Goal: Information Seeking & Learning: Learn about a topic

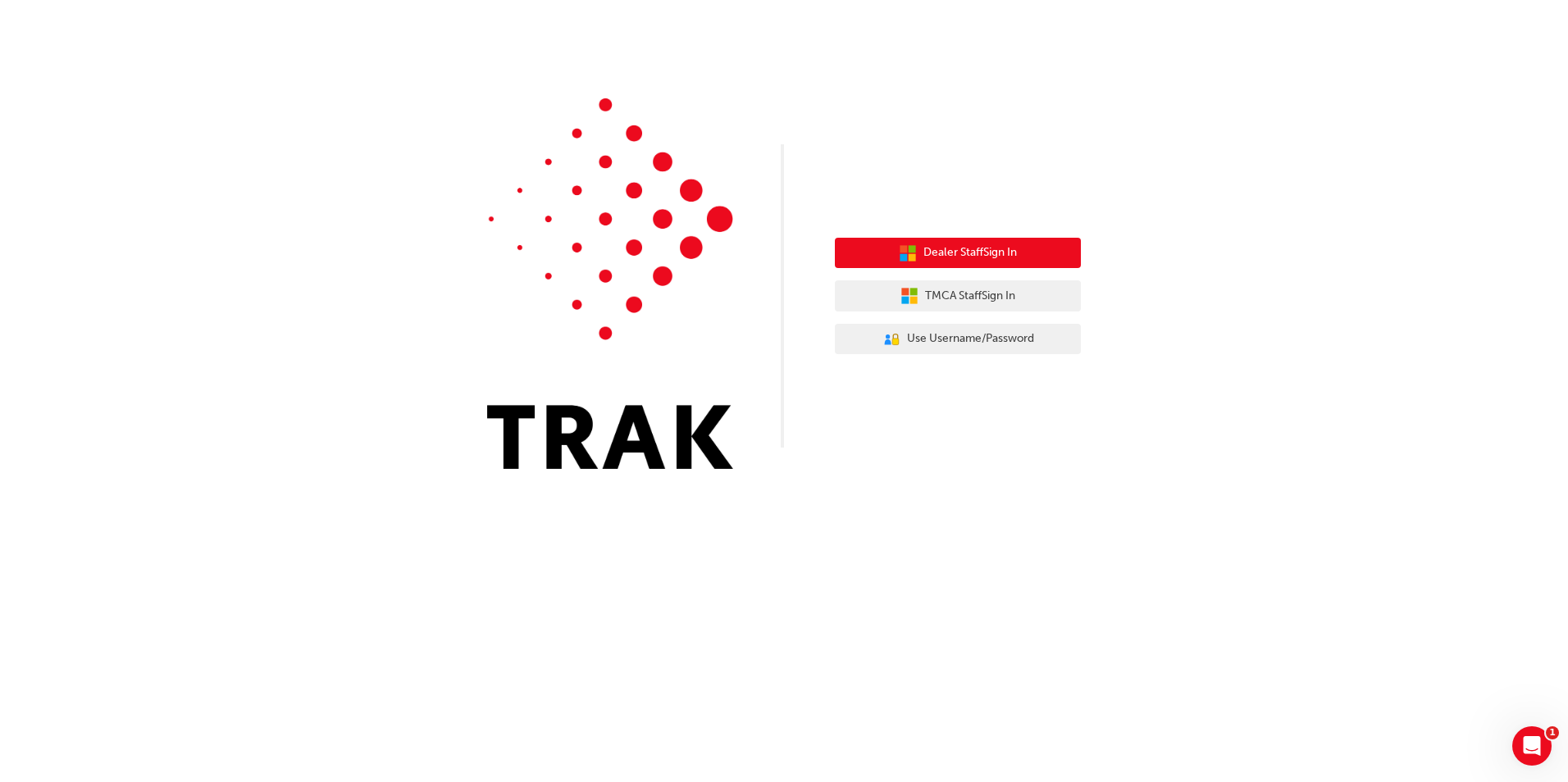
click at [992, 258] on span "Dealer Staff Sign In" at bounding box center [970, 253] width 94 height 19
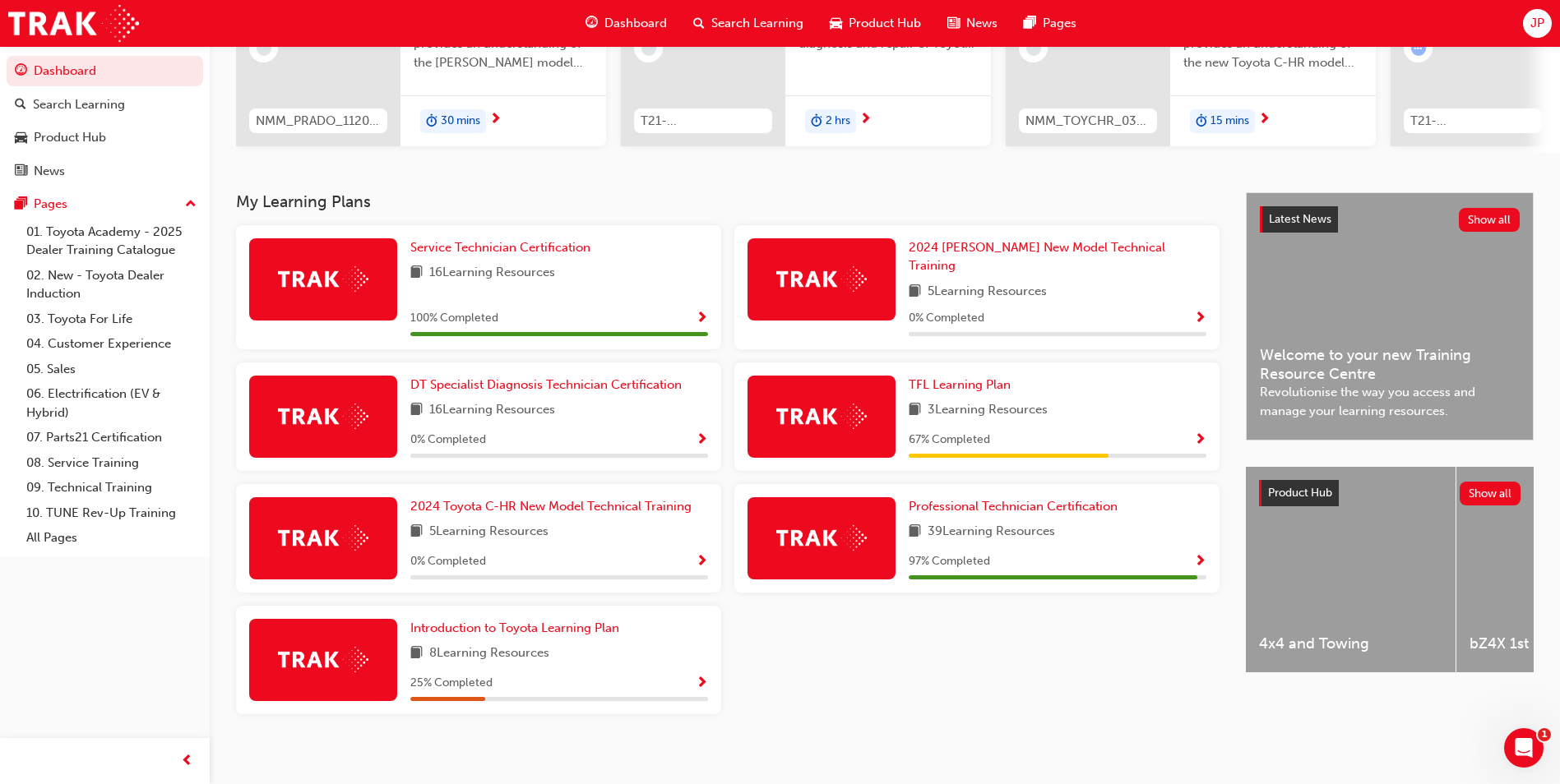
scroll to position [228, 0]
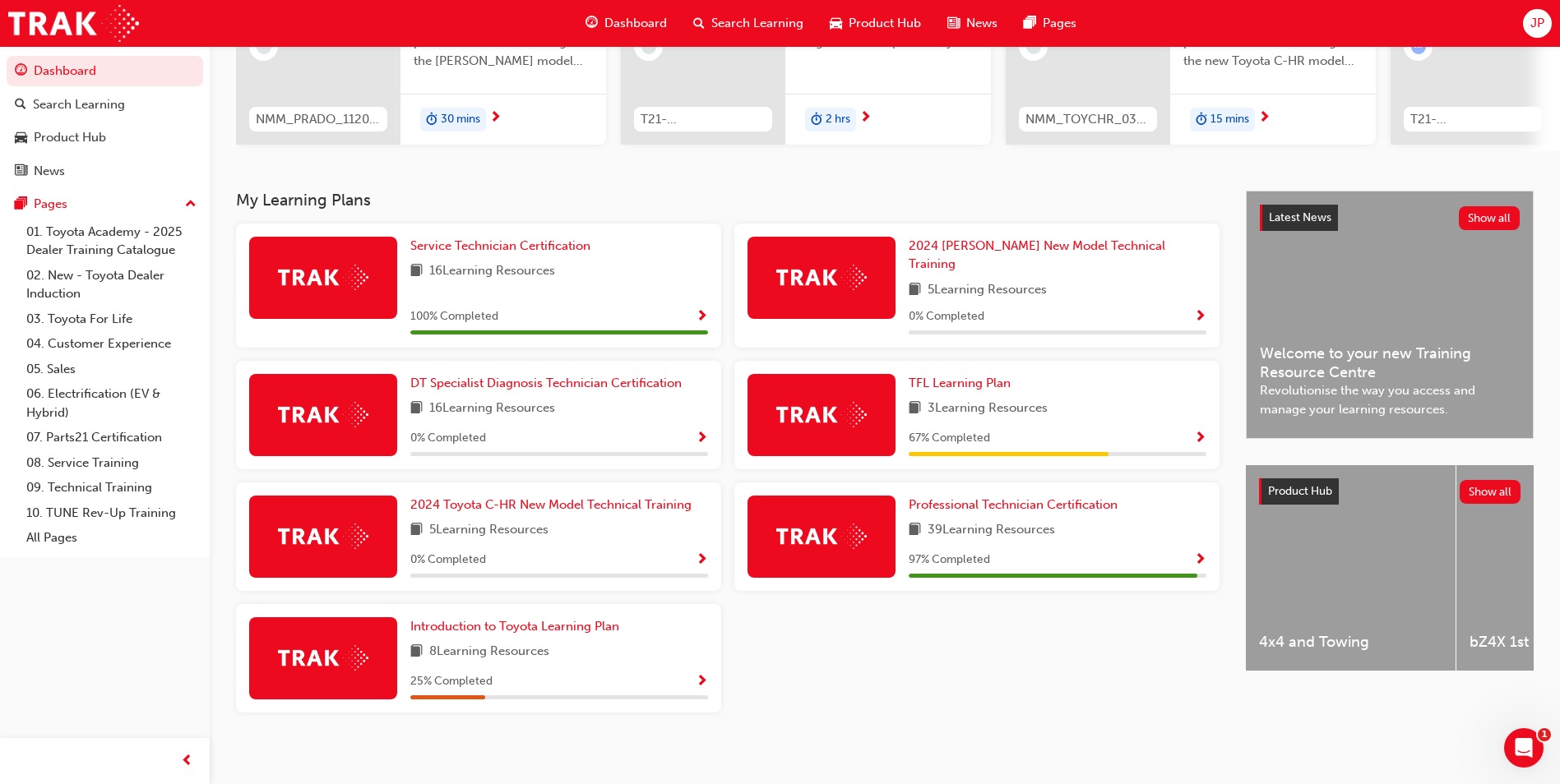
click at [1197, 553] on span "Show Progress" at bounding box center [1199, 561] width 12 height 15
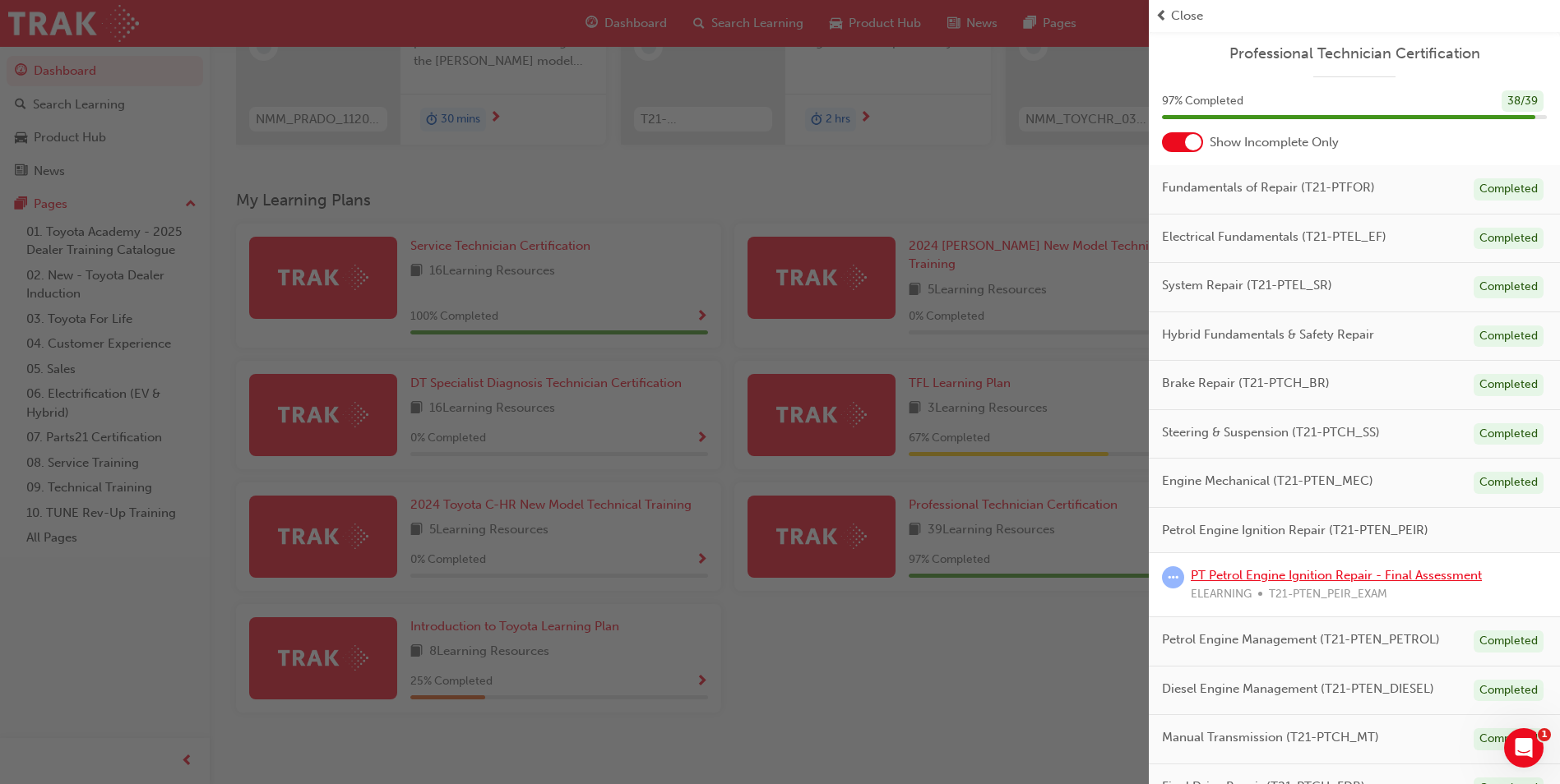
click at [1294, 577] on link "PT Petrol Engine Ignition Repair - Final Assessment" at bounding box center [1336, 576] width 291 height 15
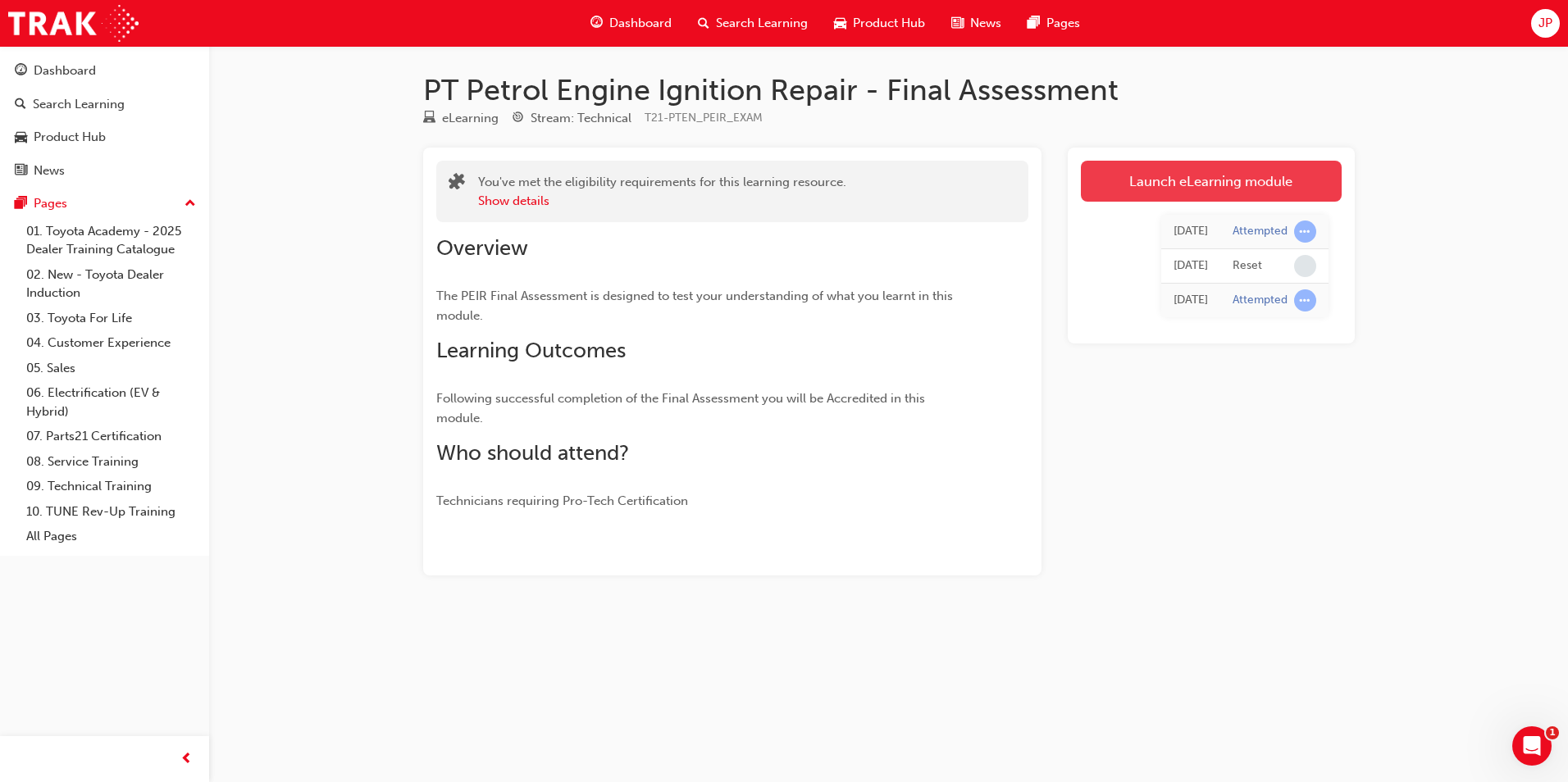
click at [1223, 187] on link "Launch eLearning module" at bounding box center [1211, 182] width 260 height 41
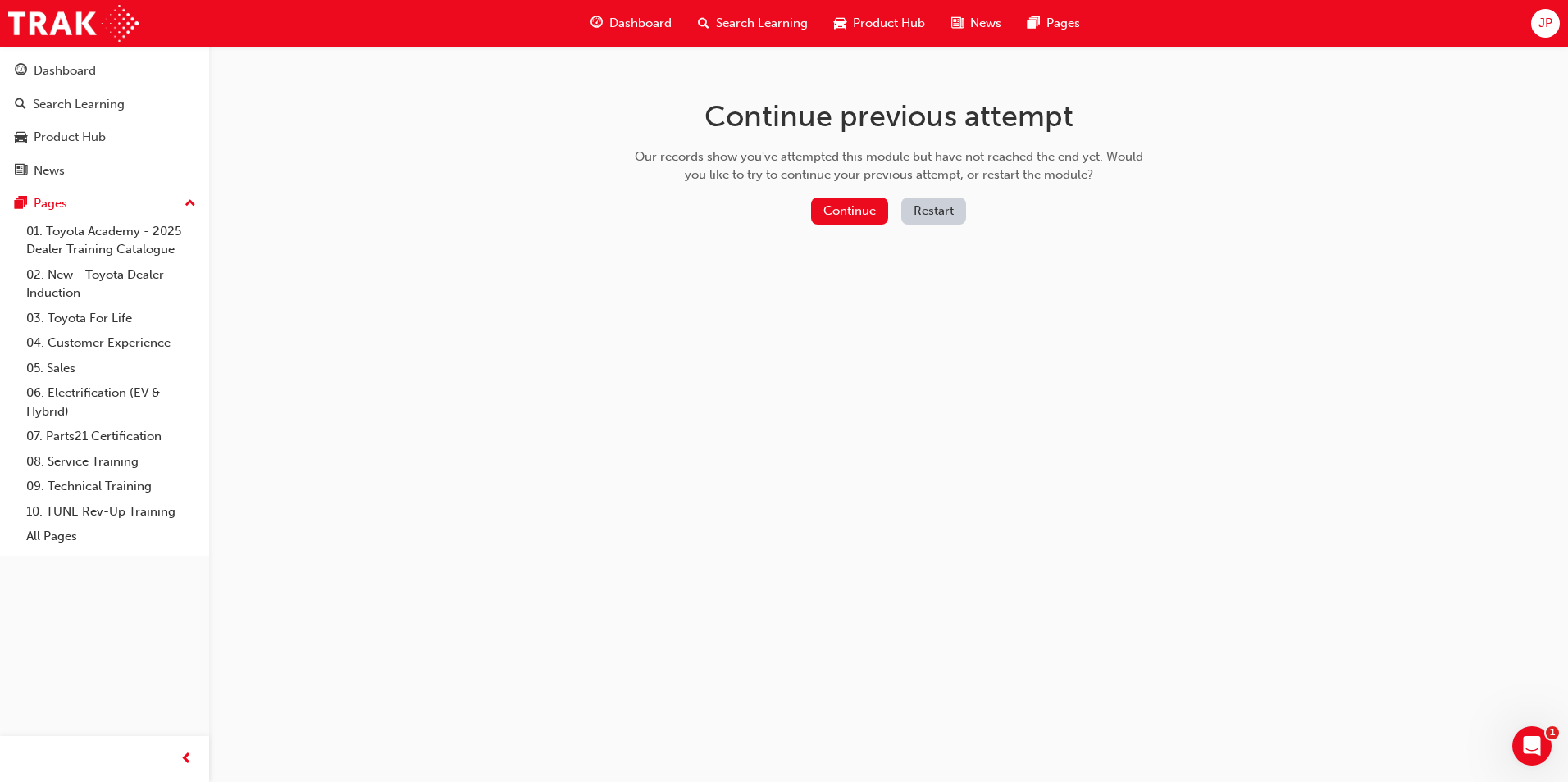
click at [937, 210] on button "Restart" at bounding box center [933, 211] width 65 height 27
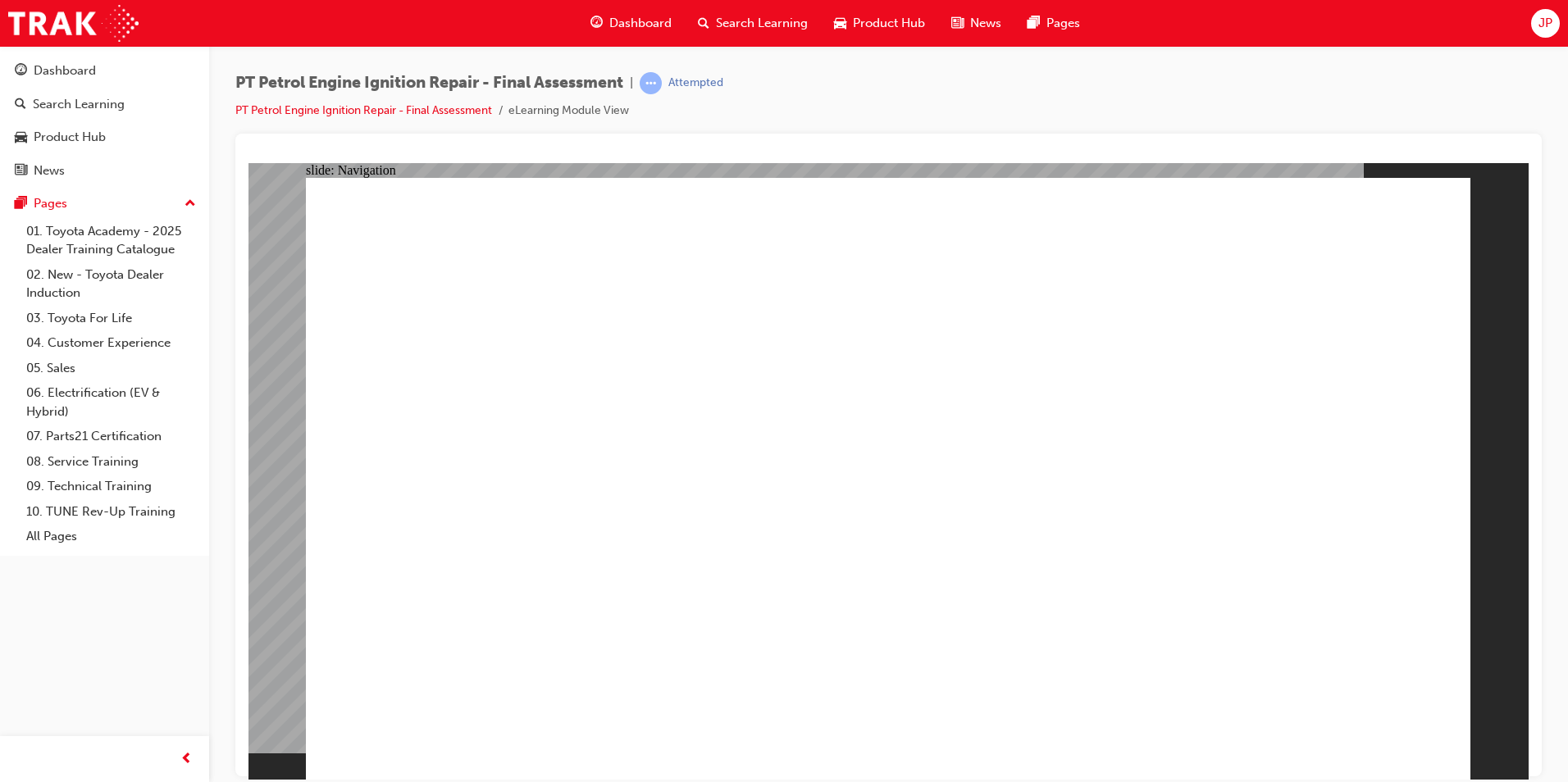
checkbox input "true"
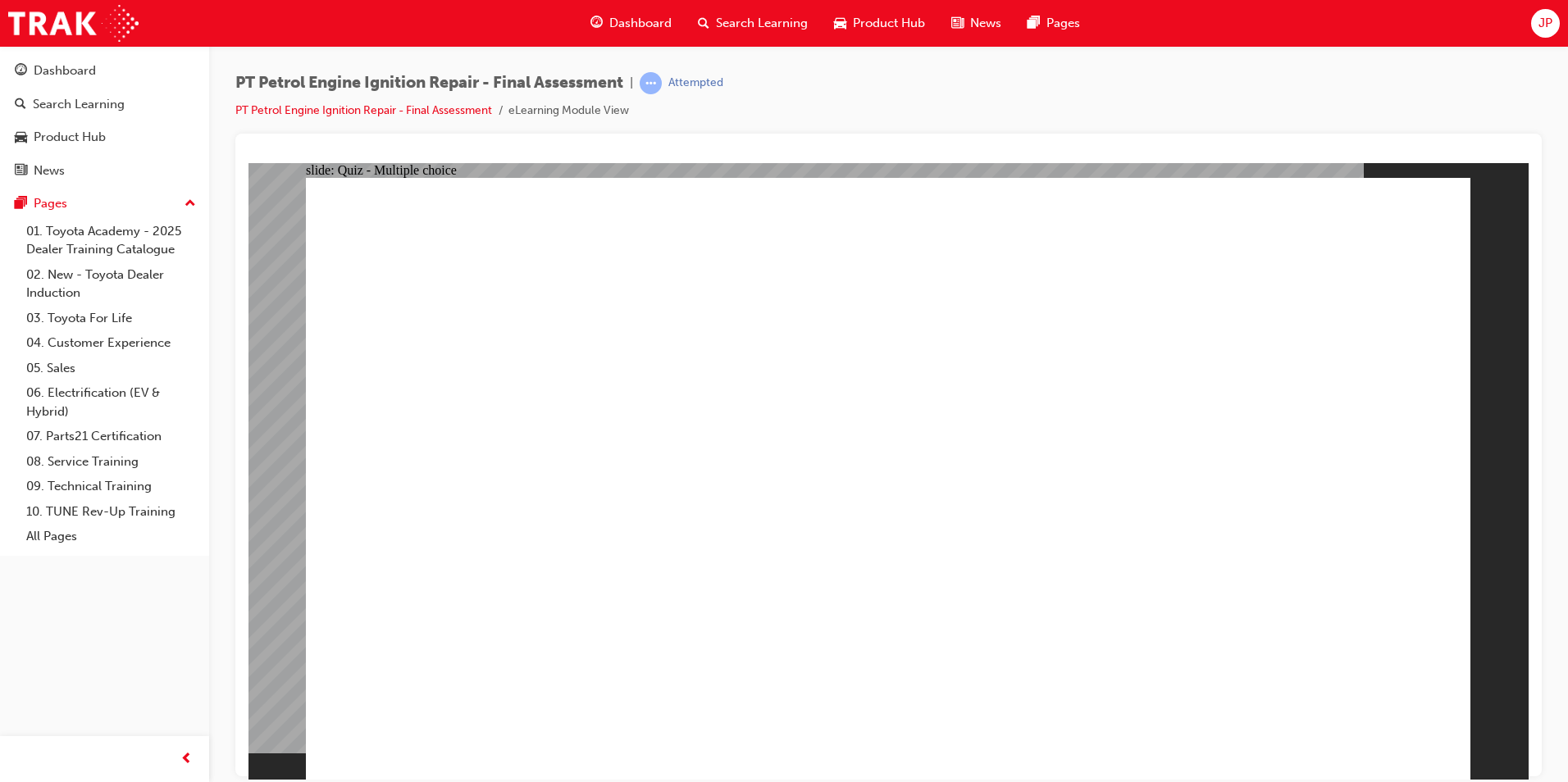
checkbox input "true"
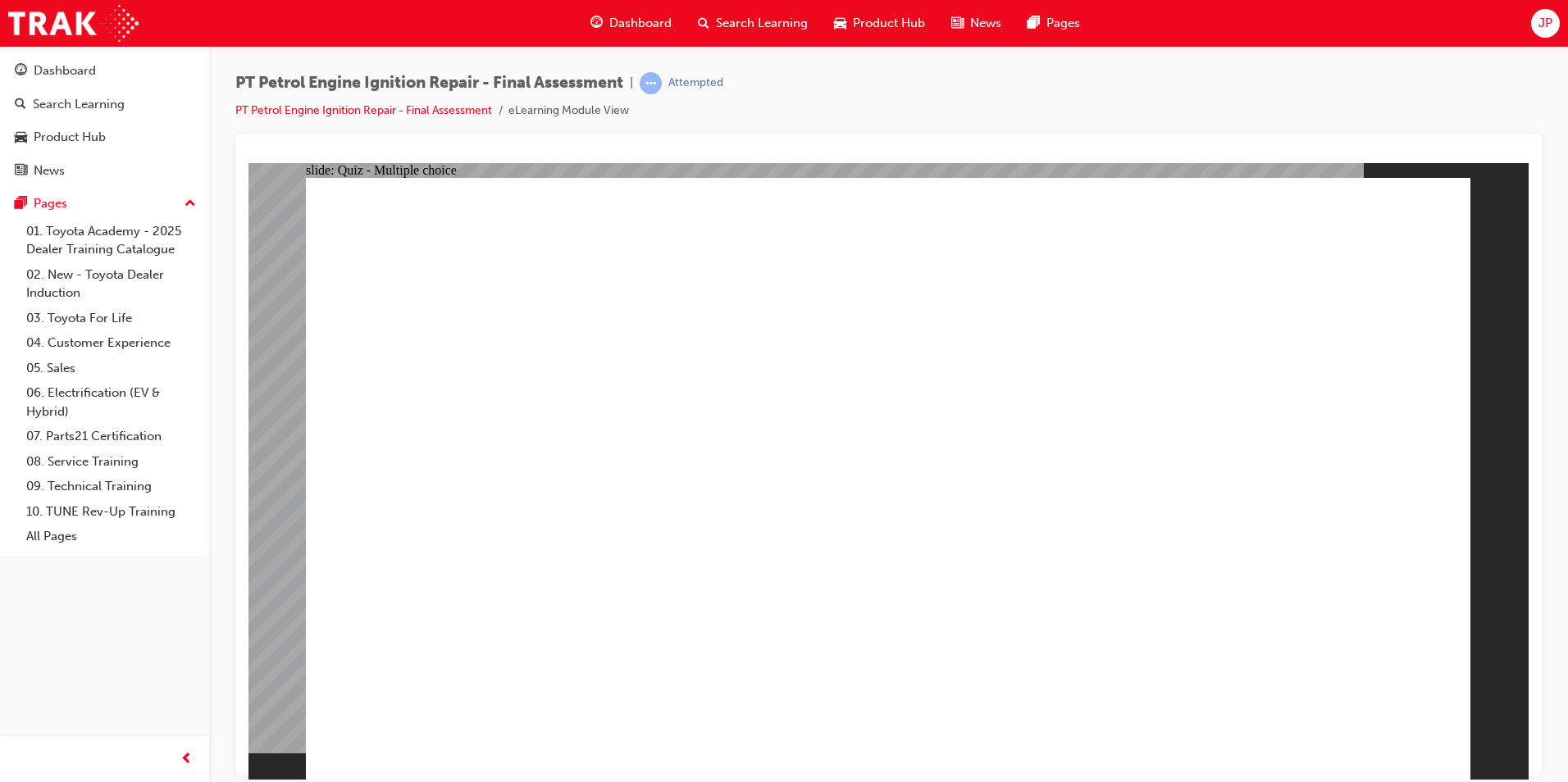
checkbox input "true"
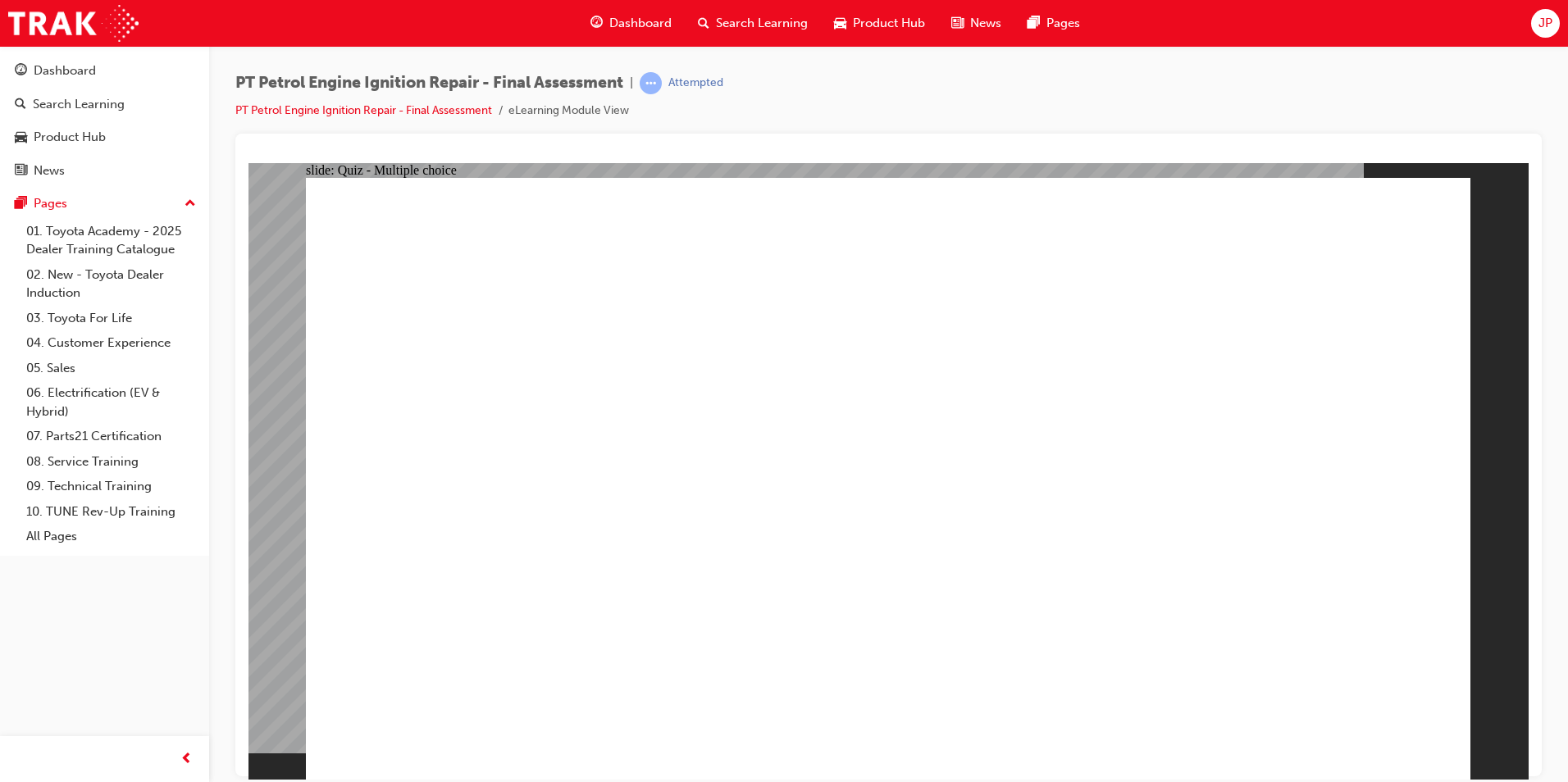
radio input "true"
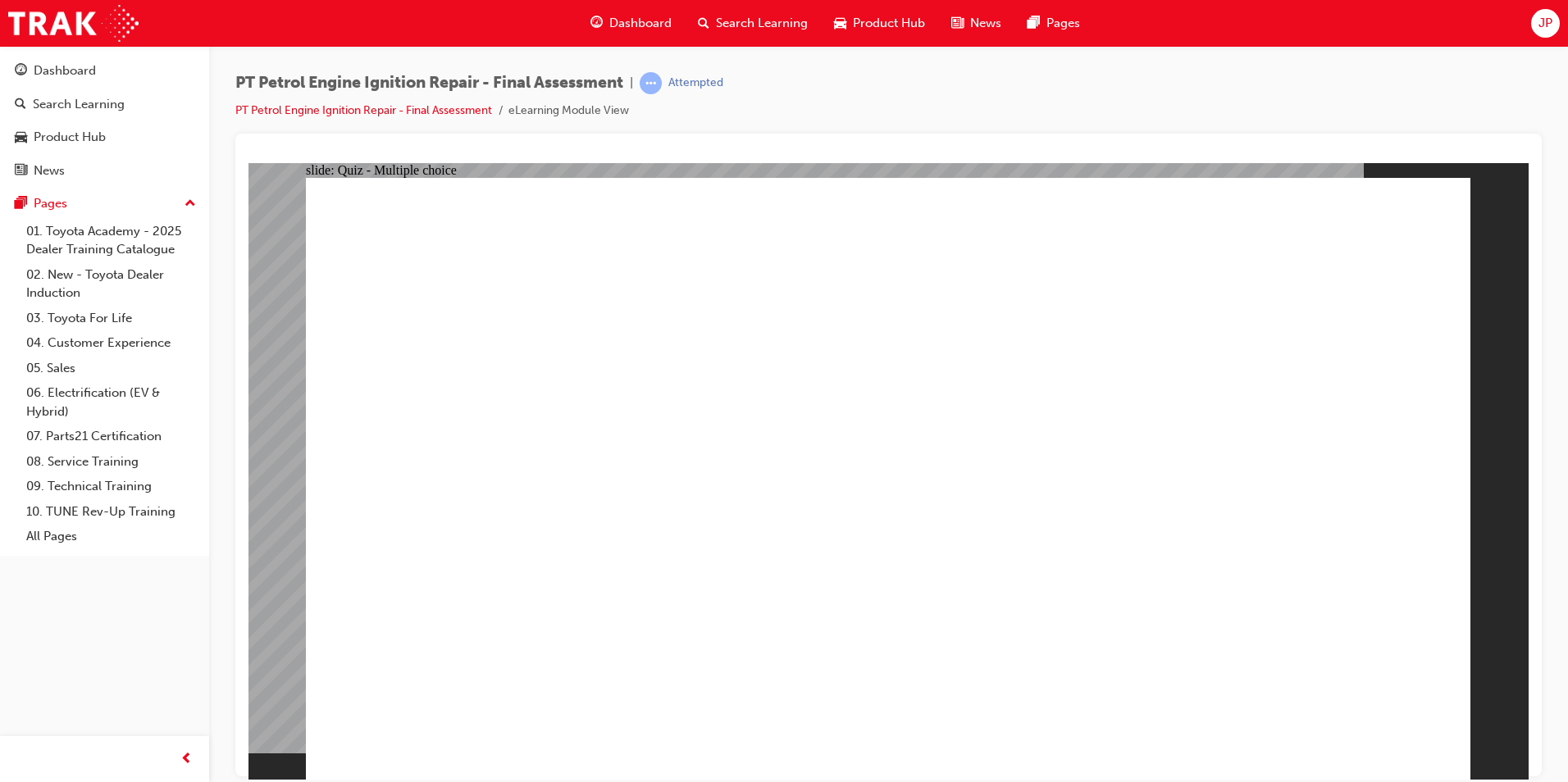
drag, startPoint x: 937, startPoint y: 754, endPoint x: 945, endPoint y: 744, distance: 12.8
radio input "false"
radio input "true"
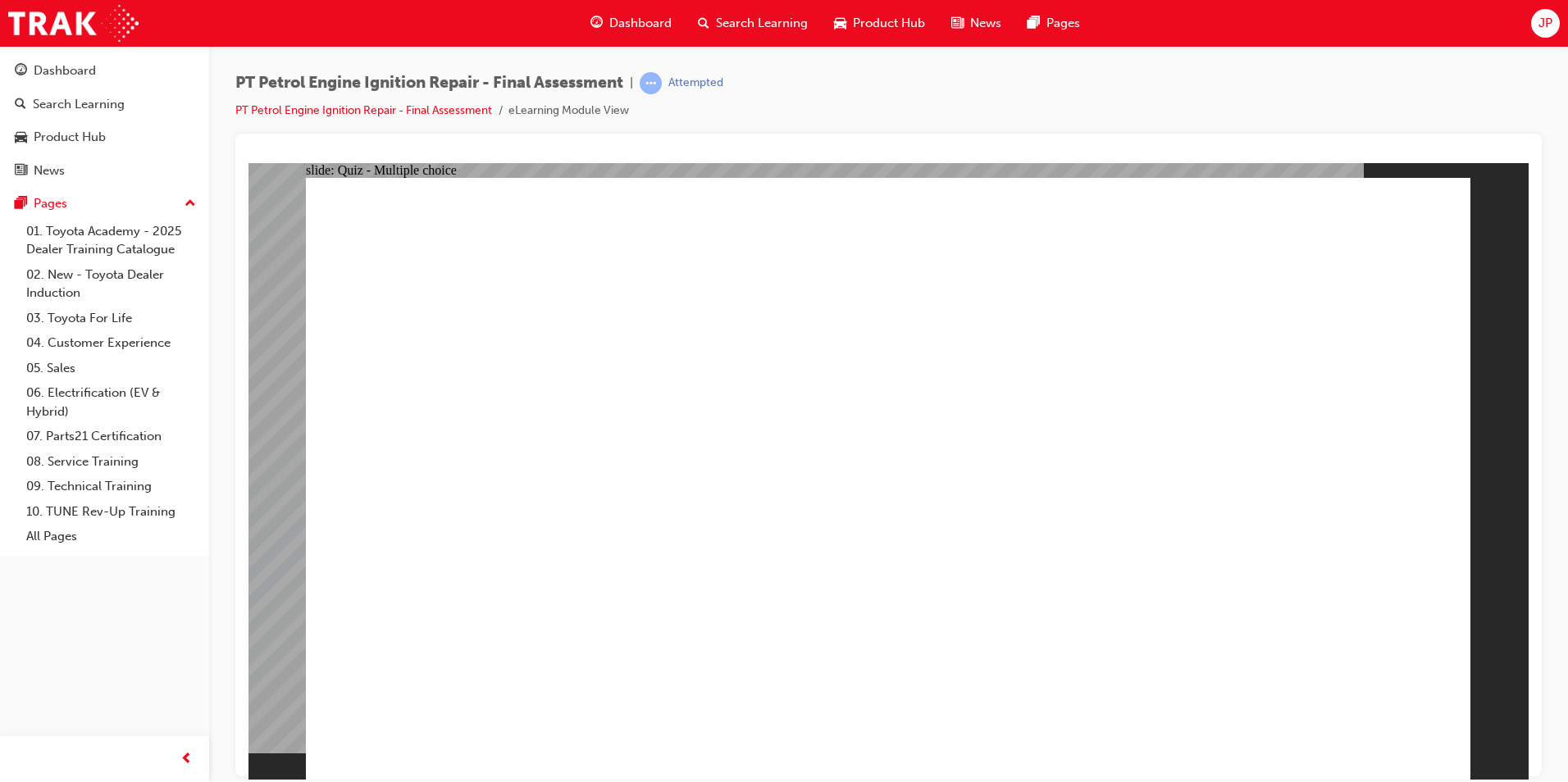
radio input "false"
radio input "true"
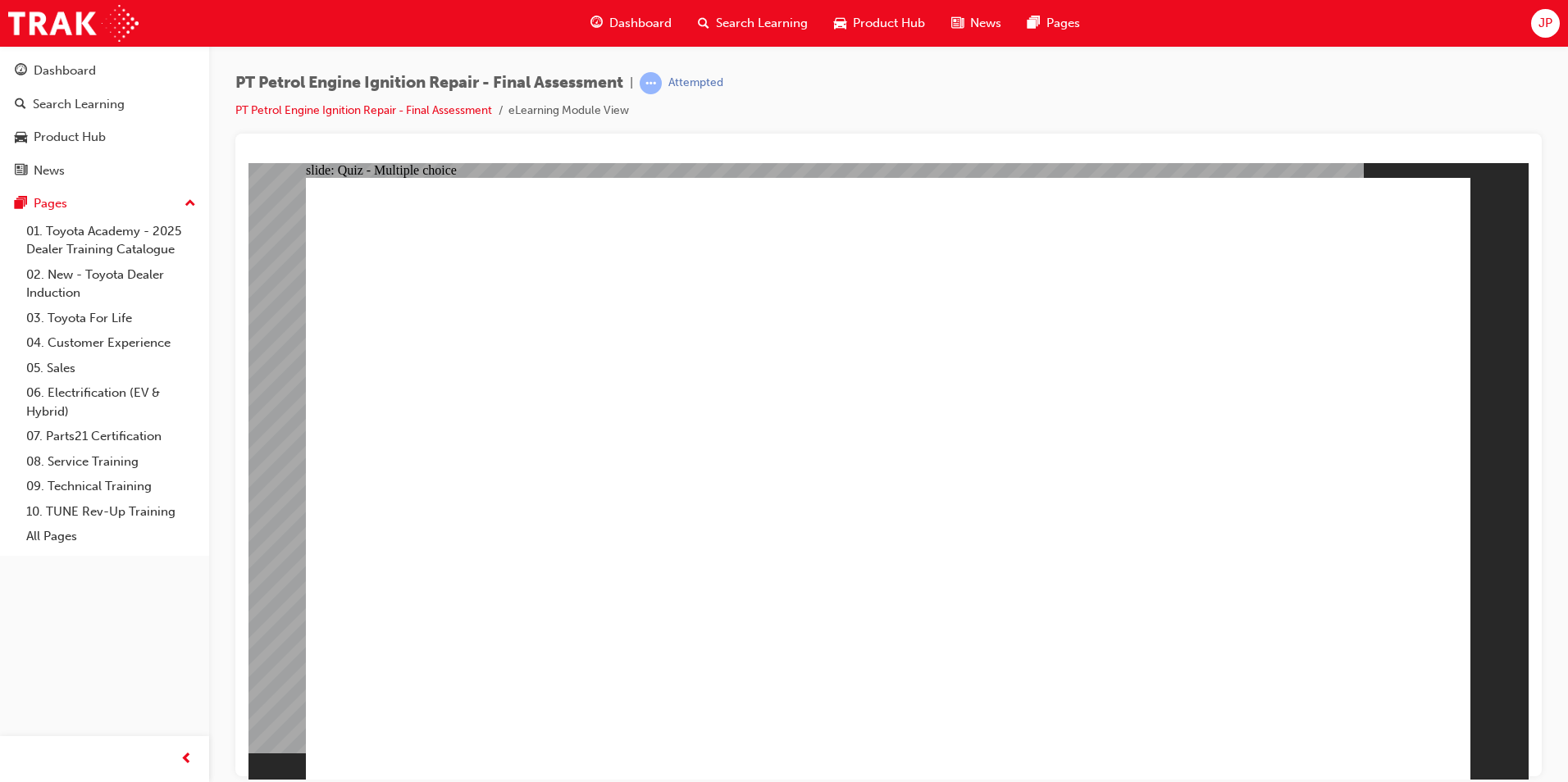
radio input "true"
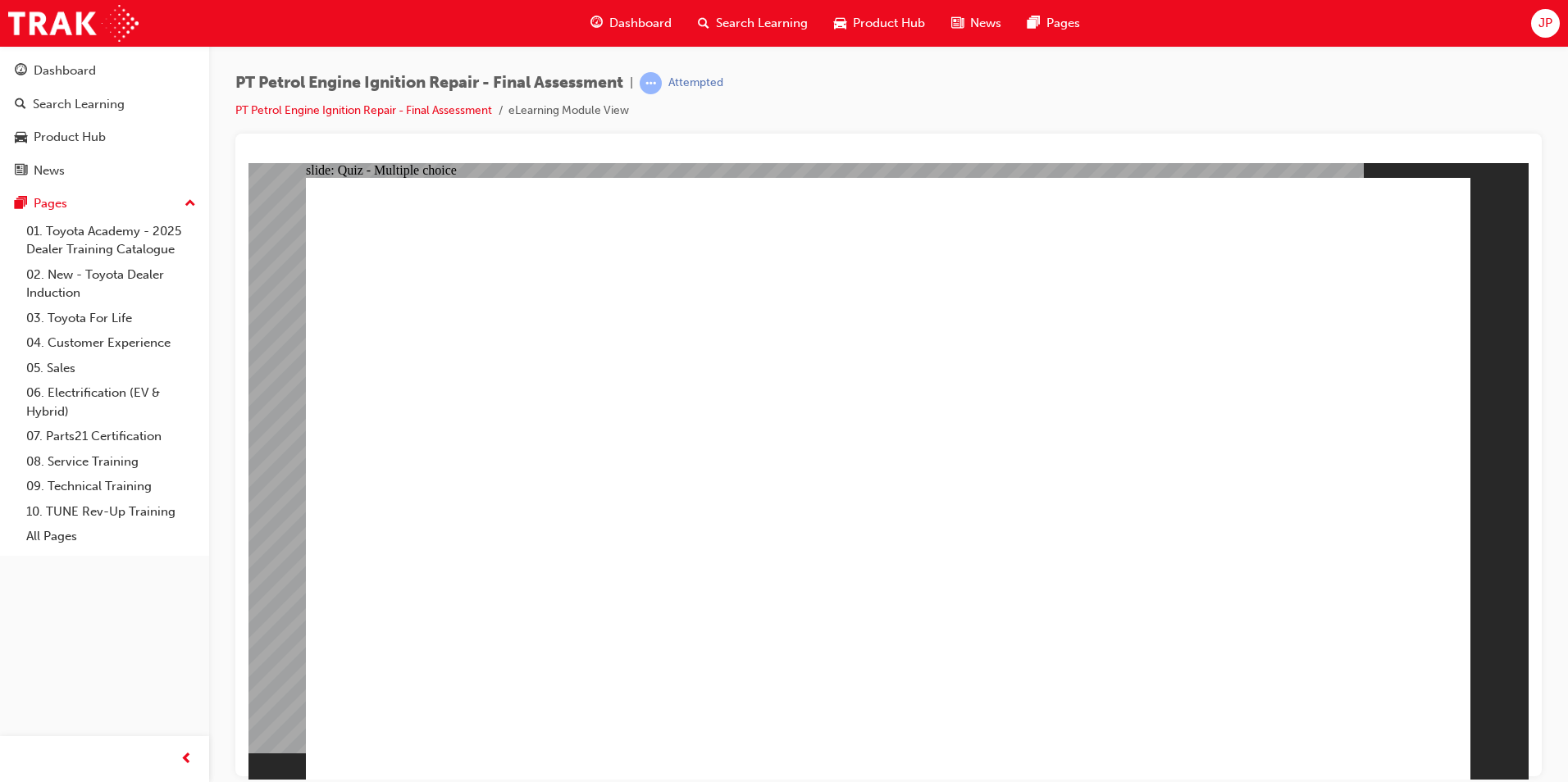
radio input "true"
drag, startPoint x: 1301, startPoint y: 709, endPoint x: 1399, endPoint y: 711, distance: 98.0
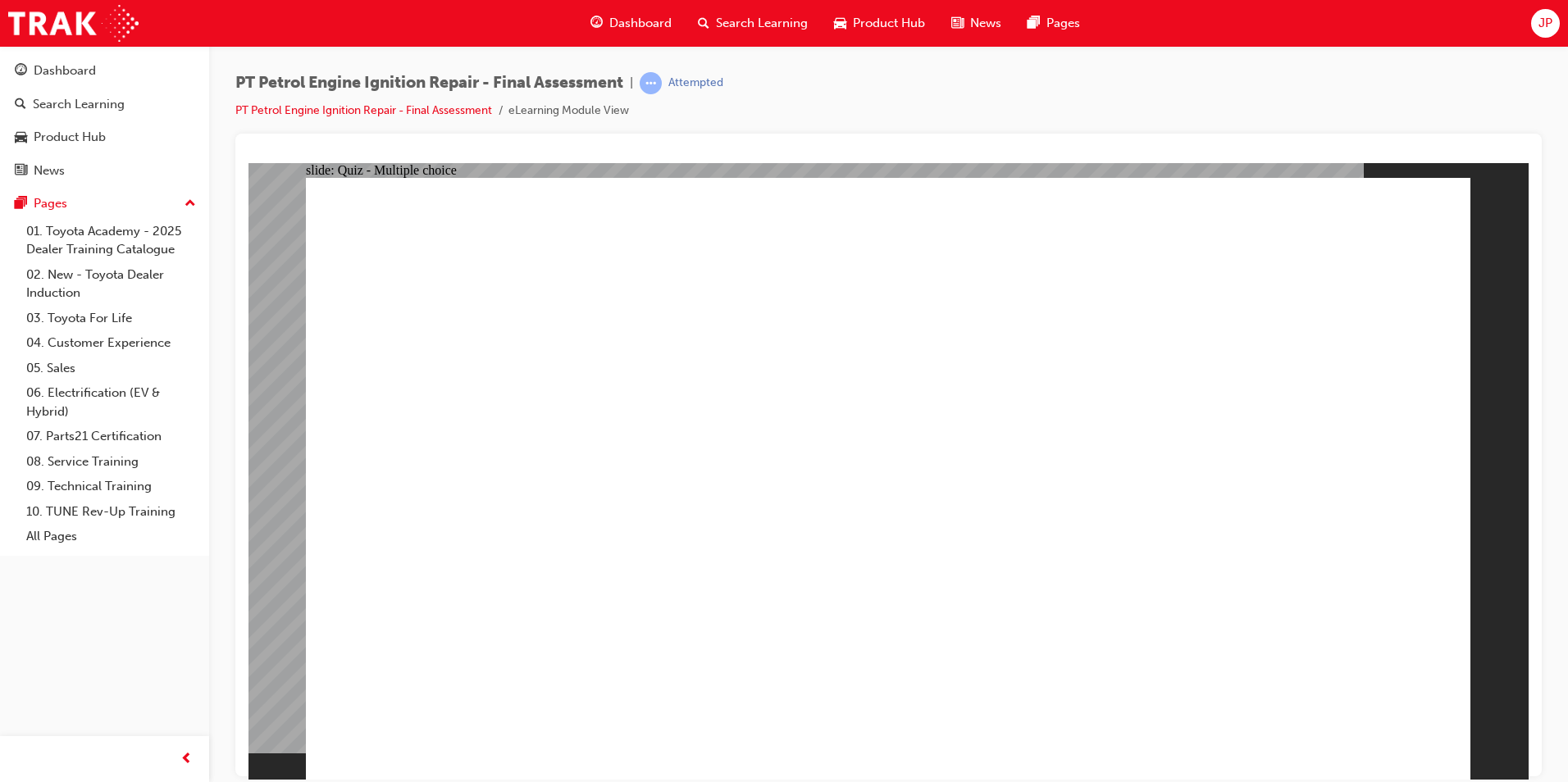
radio input "false"
radio input "true"
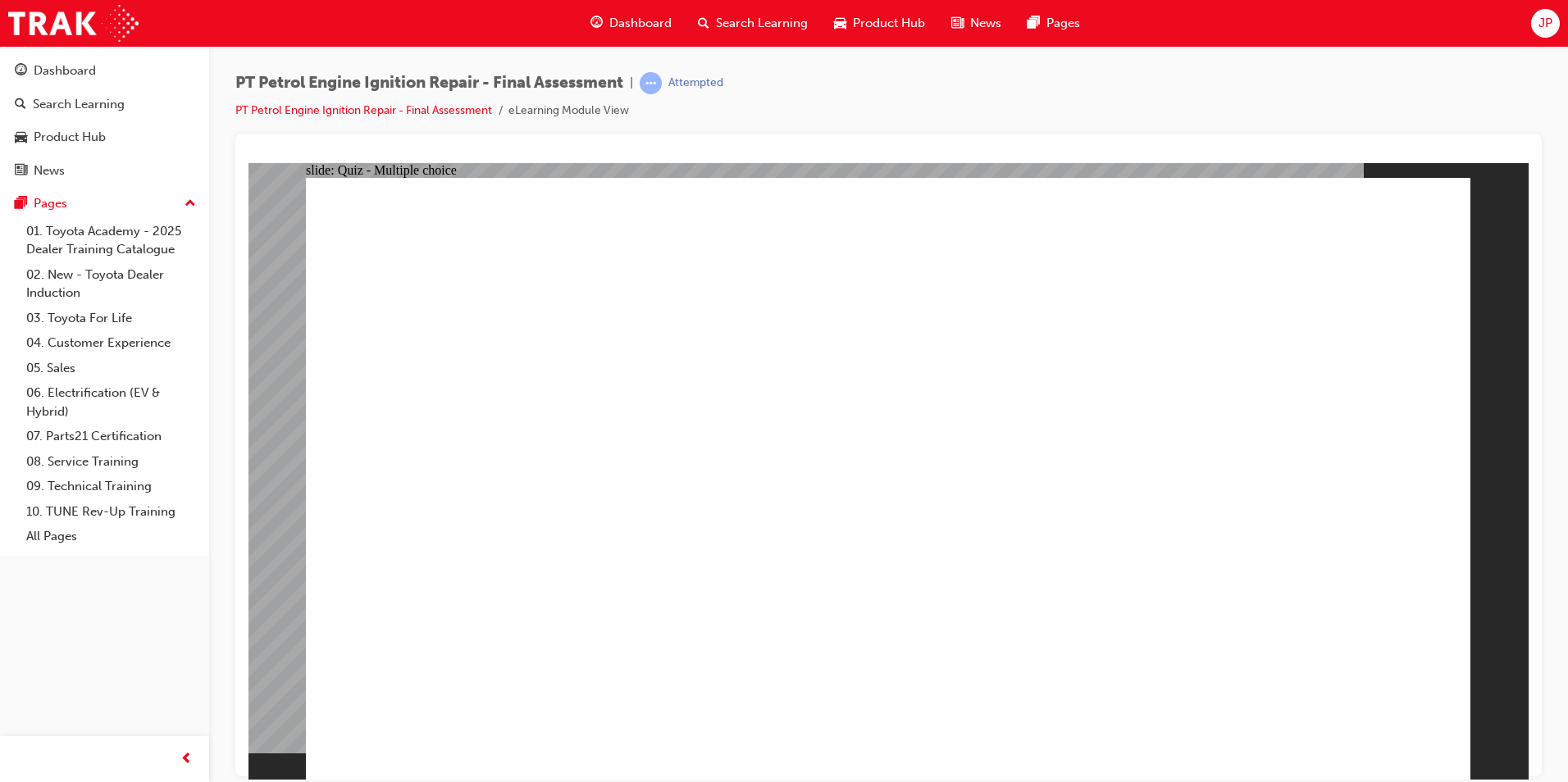
radio input "true"
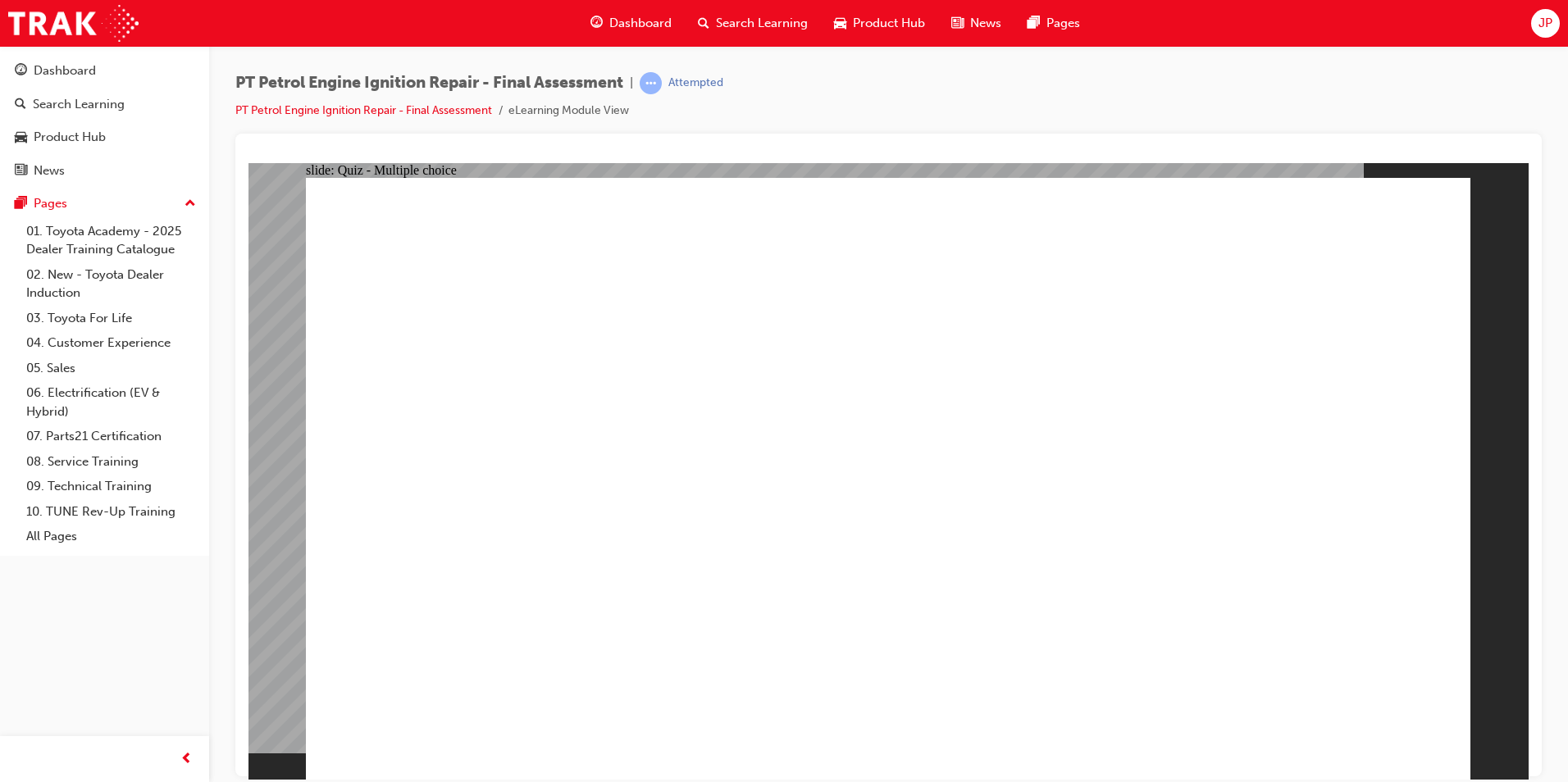
radio input "false"
radio input "true"
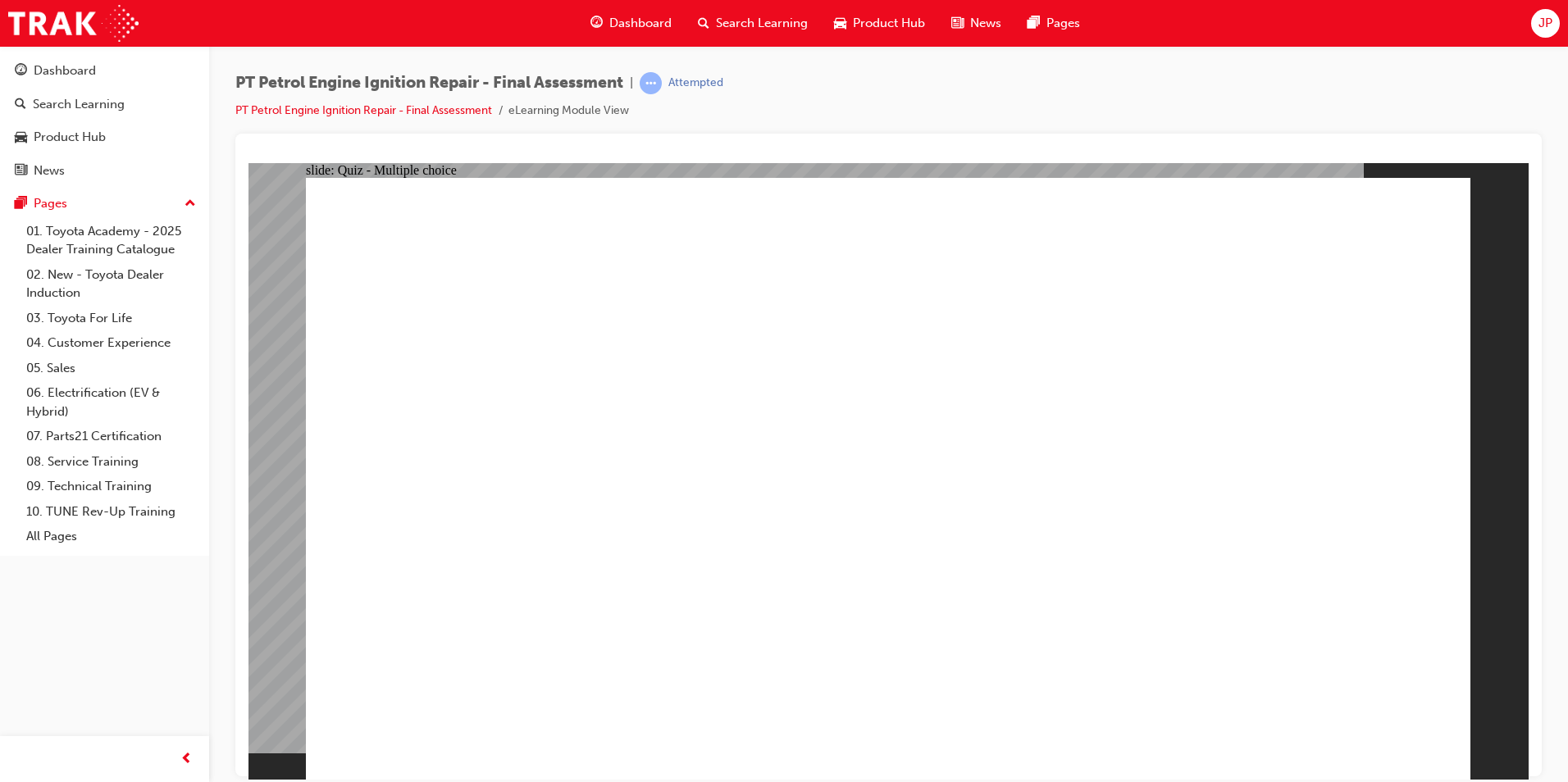
radio input "true"
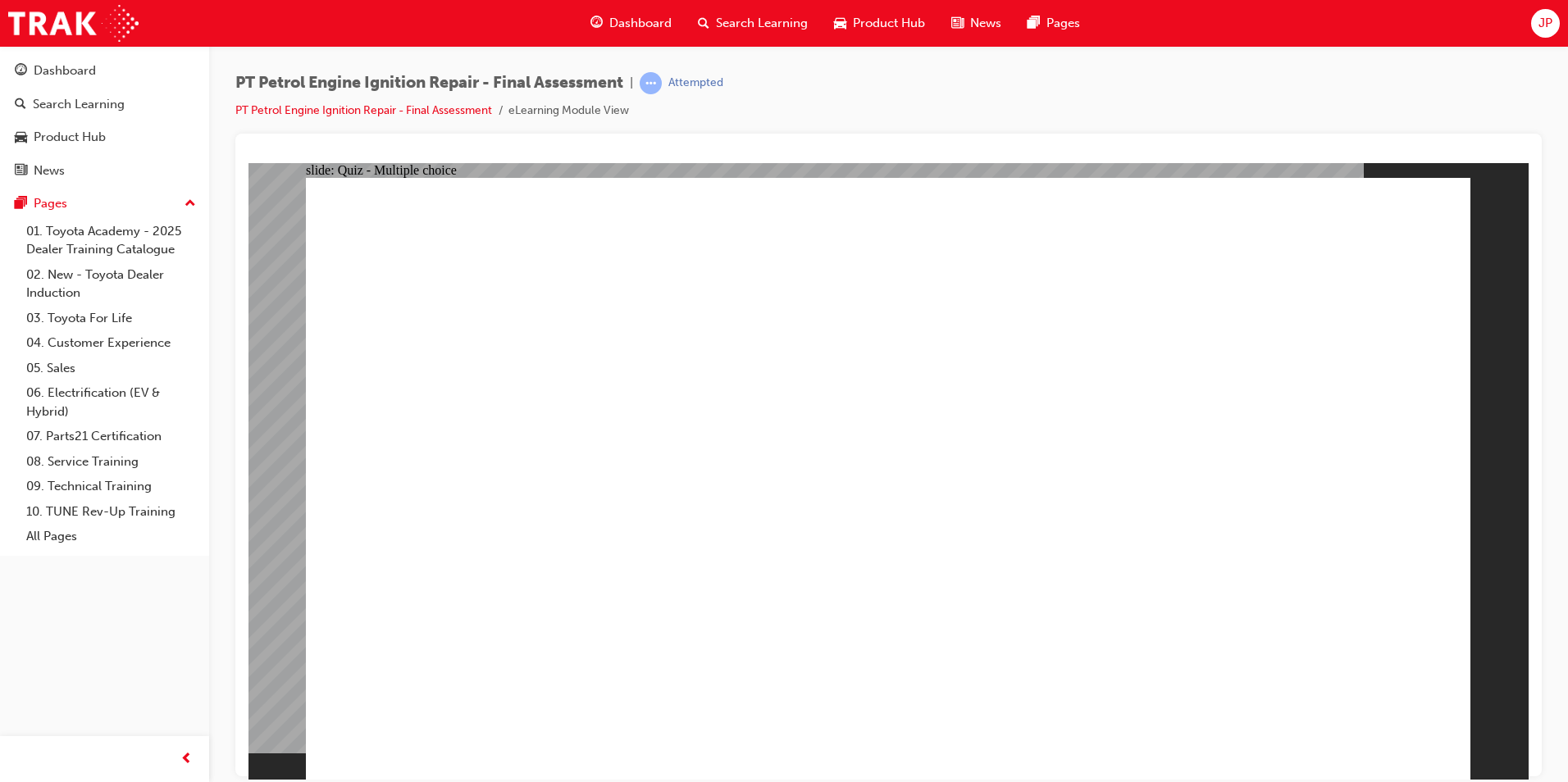
radio input "true"
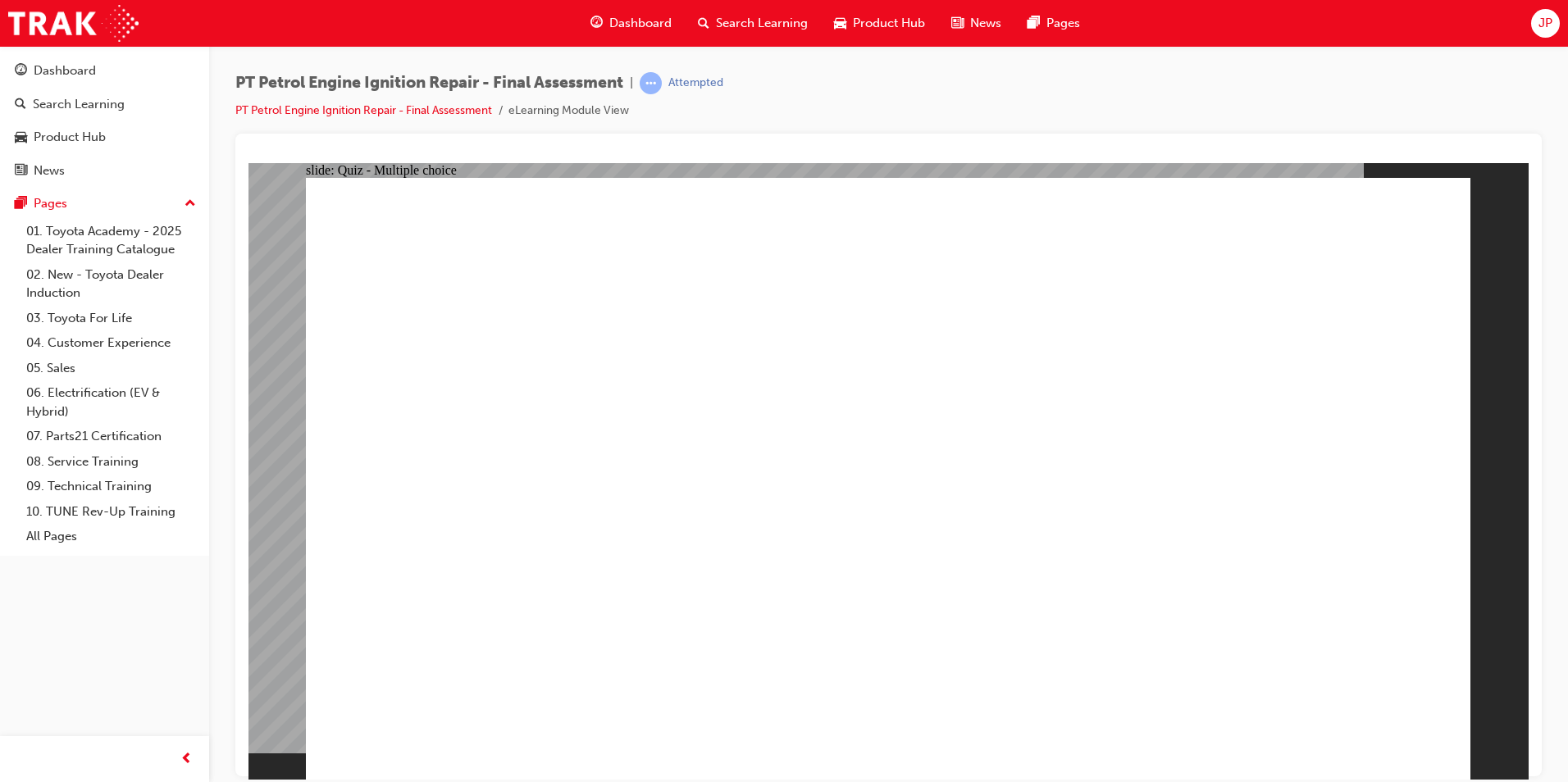
radio input "true"
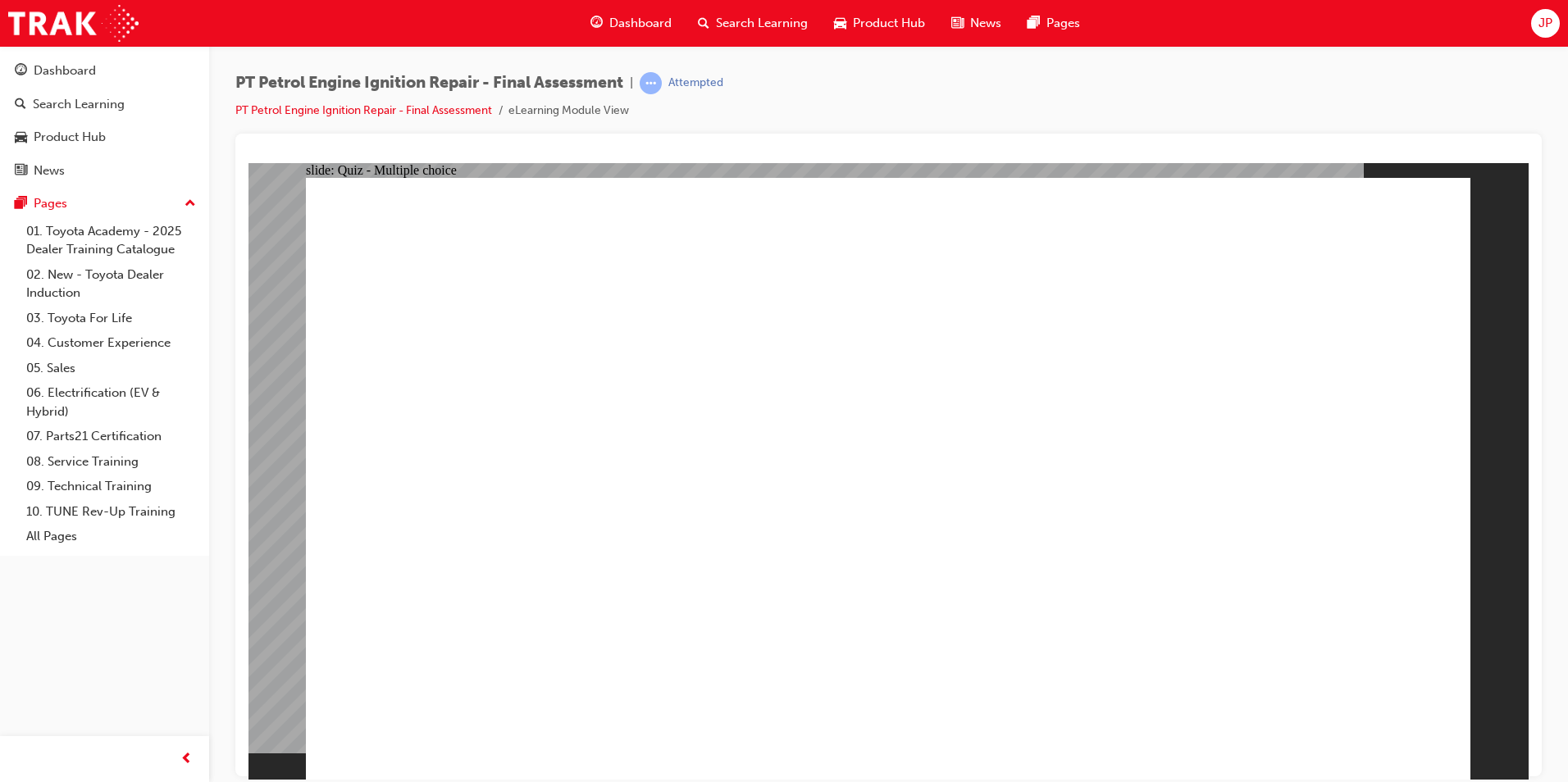
radio input "true"
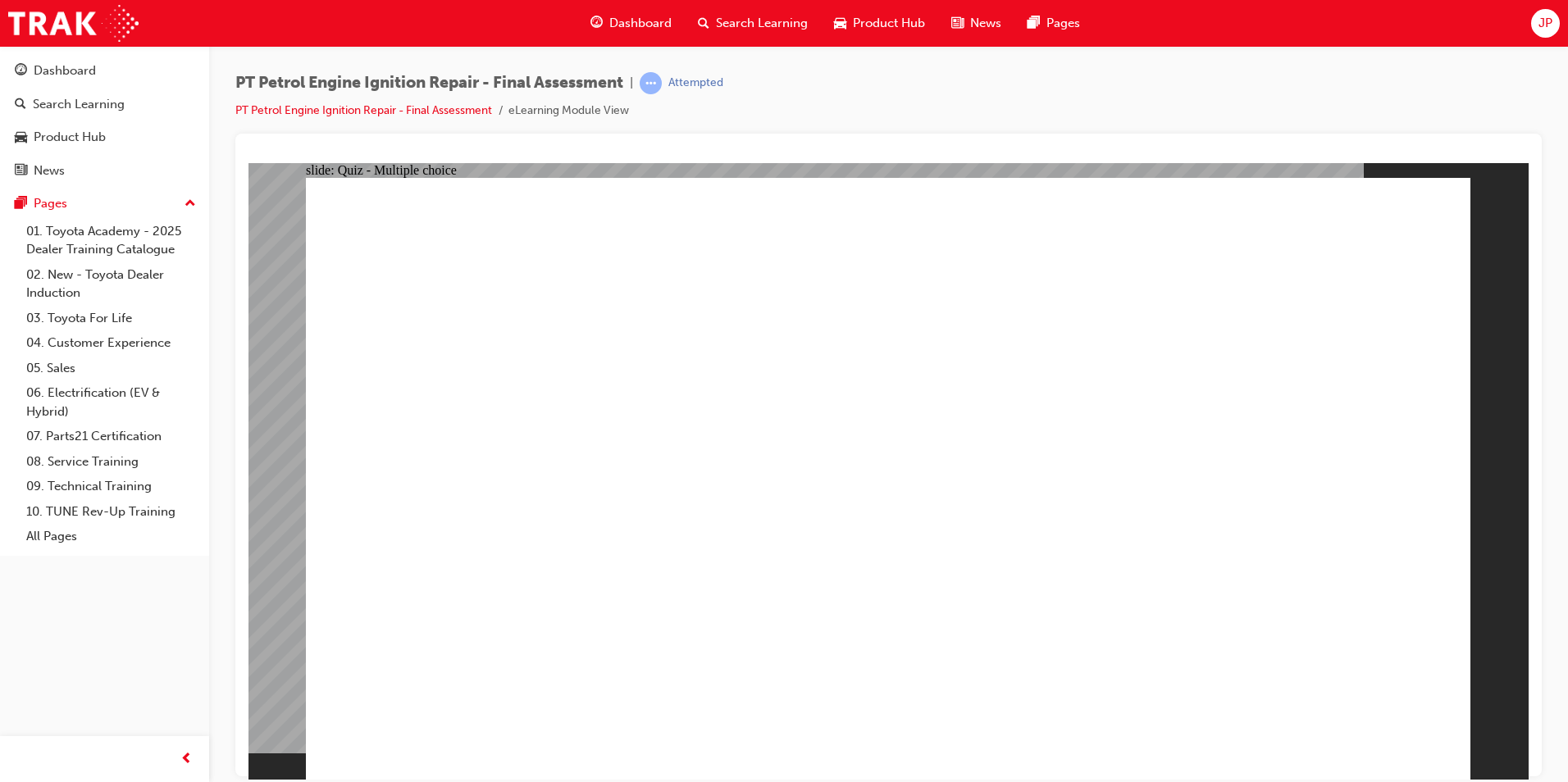
radio input "false"
radio input "true"
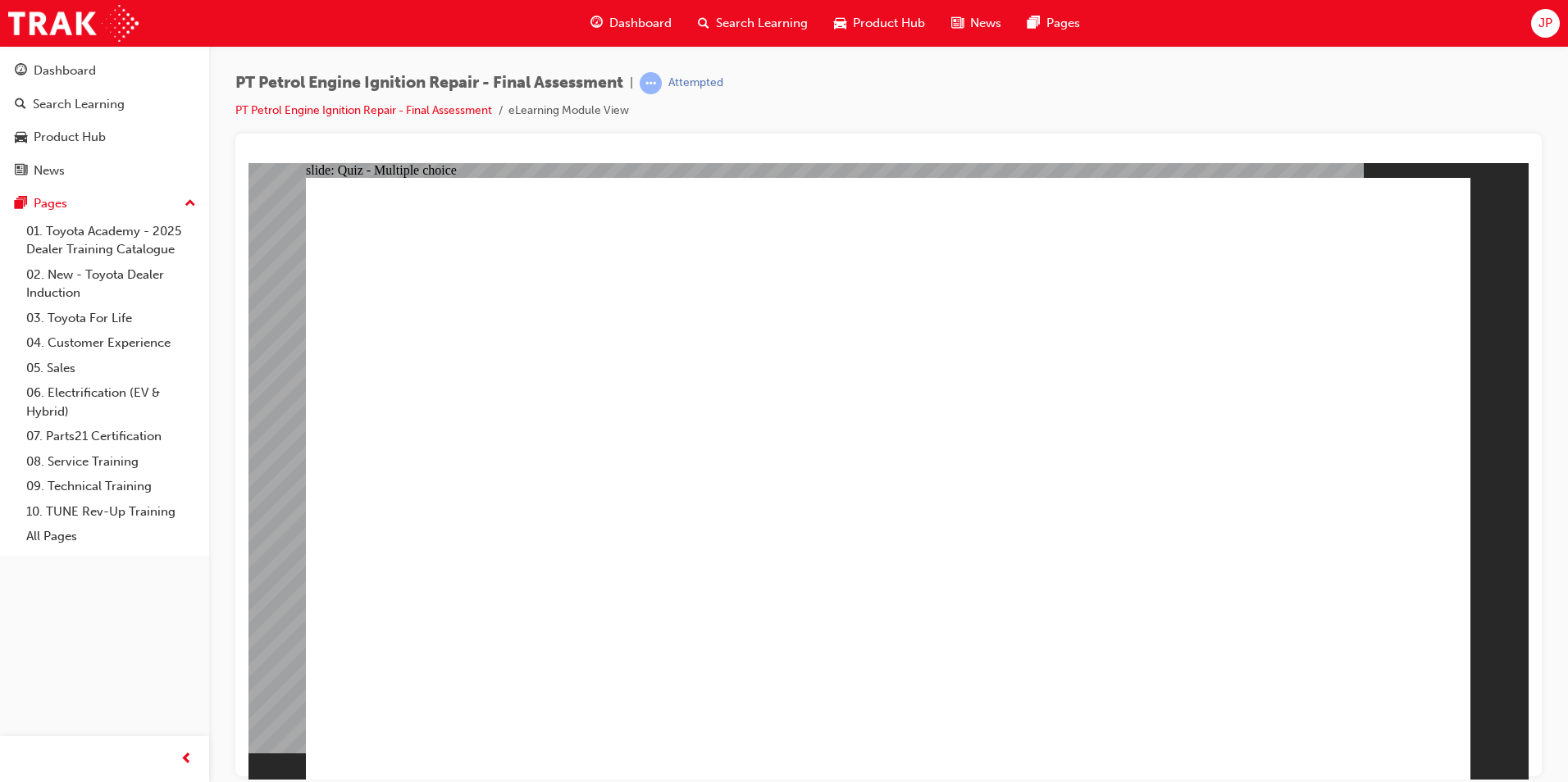
radio input "true"
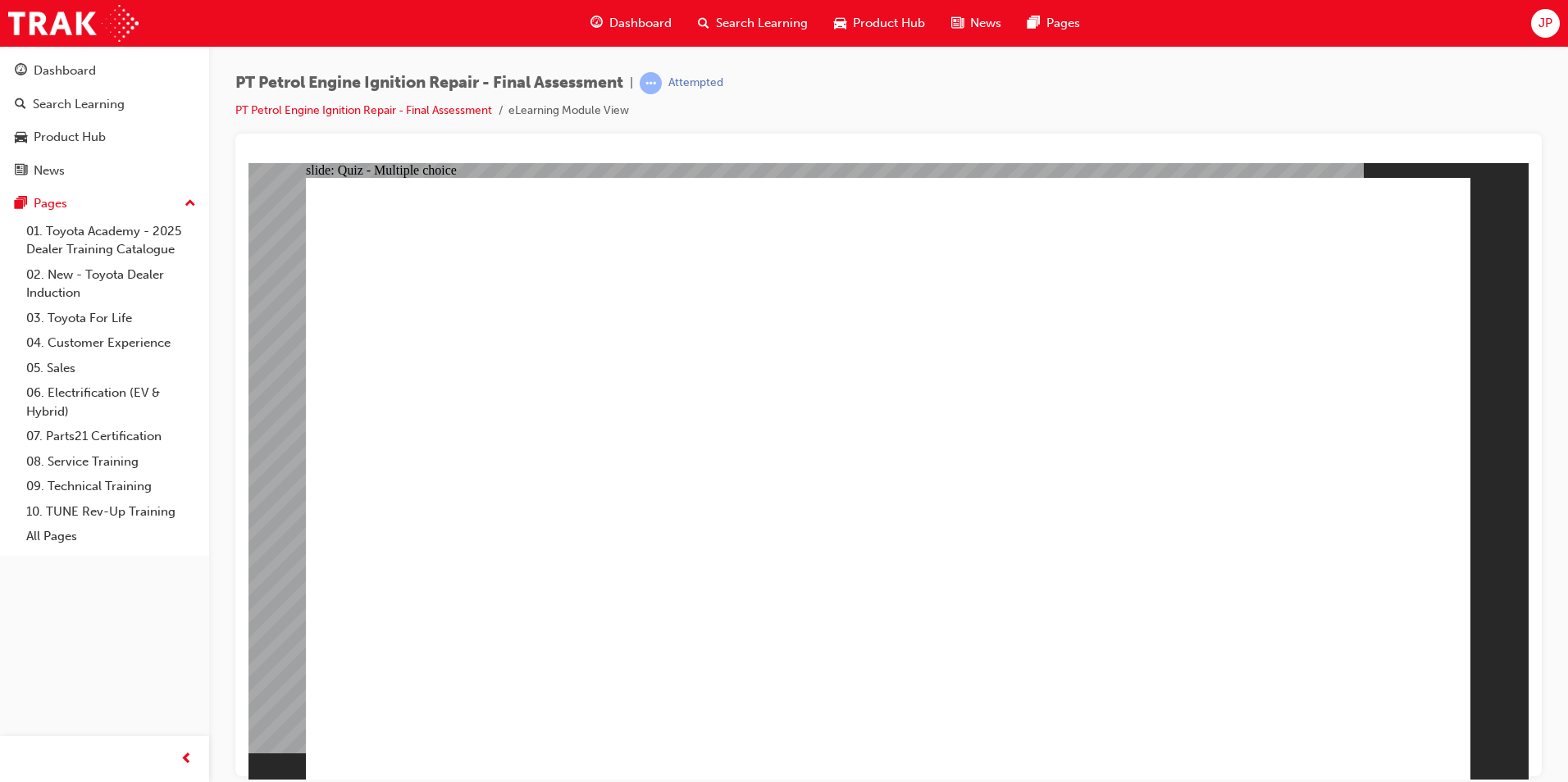
radio input "true"
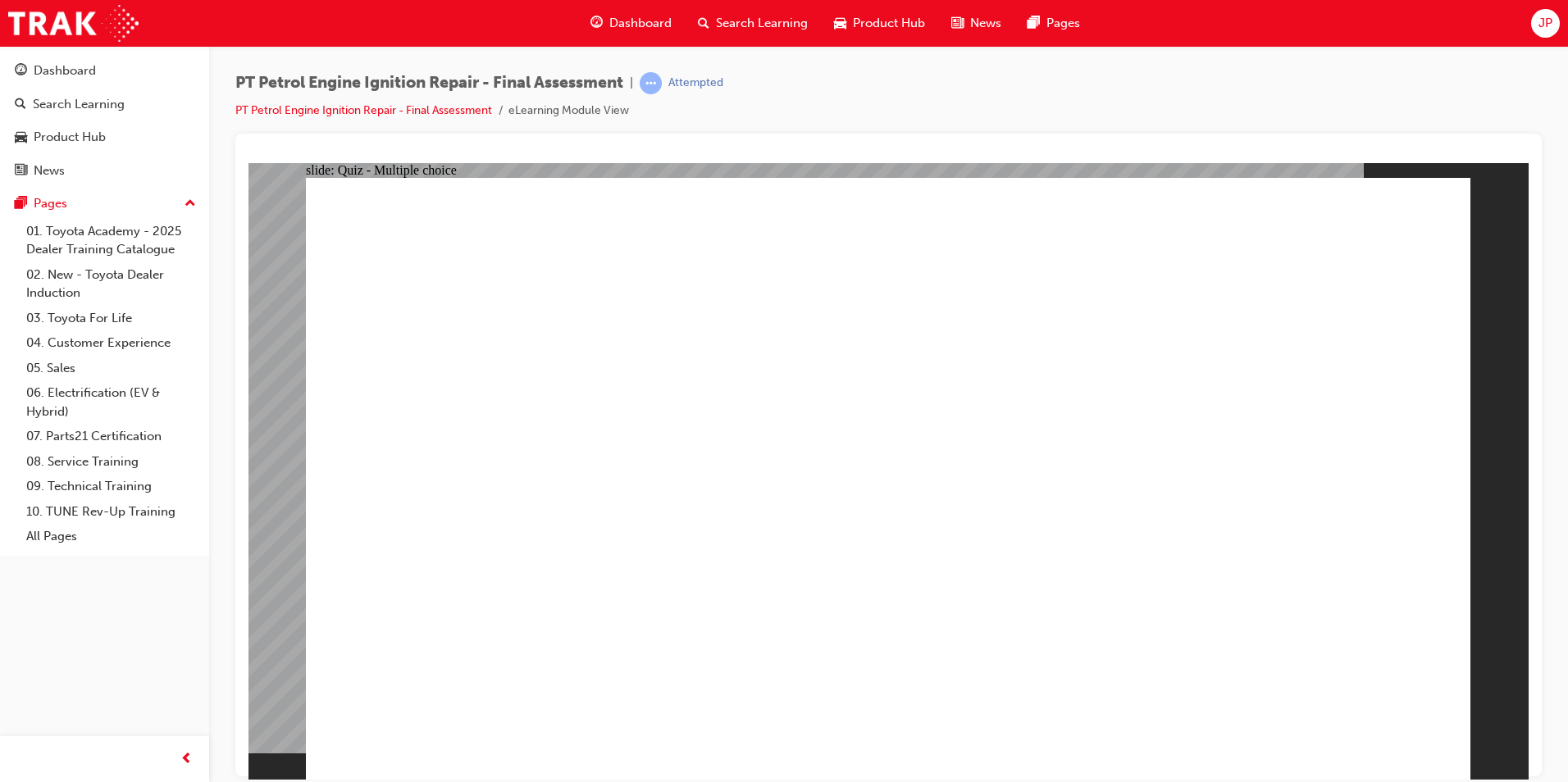
drag, startPoint x: 1345, startPoint y: 699, endPoint x: 1367, endPoint y: 721, distance: 31.1
drag, startPoint x: 926, startPoint y: 692, endPoint x: 892, endPoint y: 683, distance: 35.2
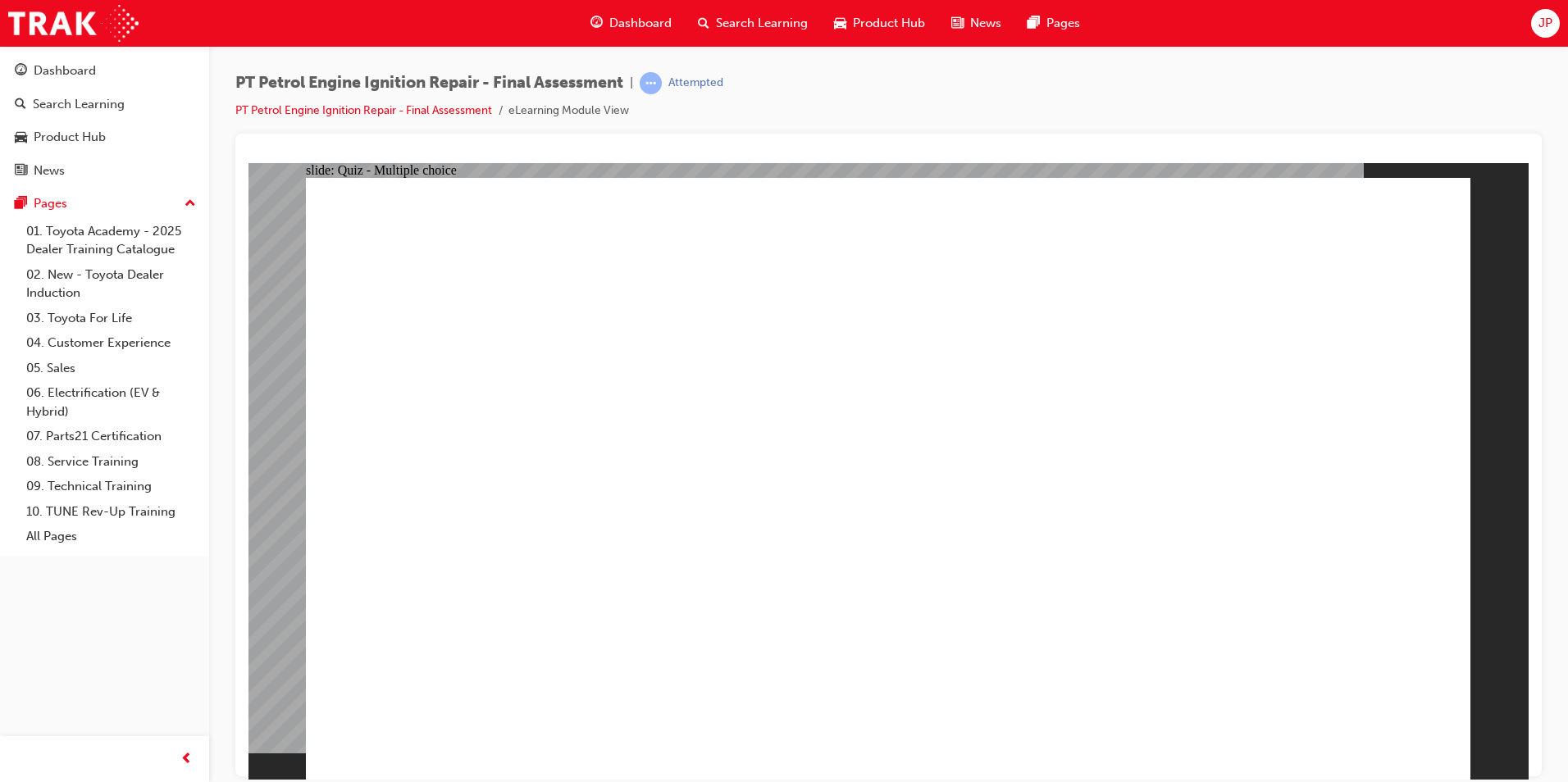
checkbox input "true"
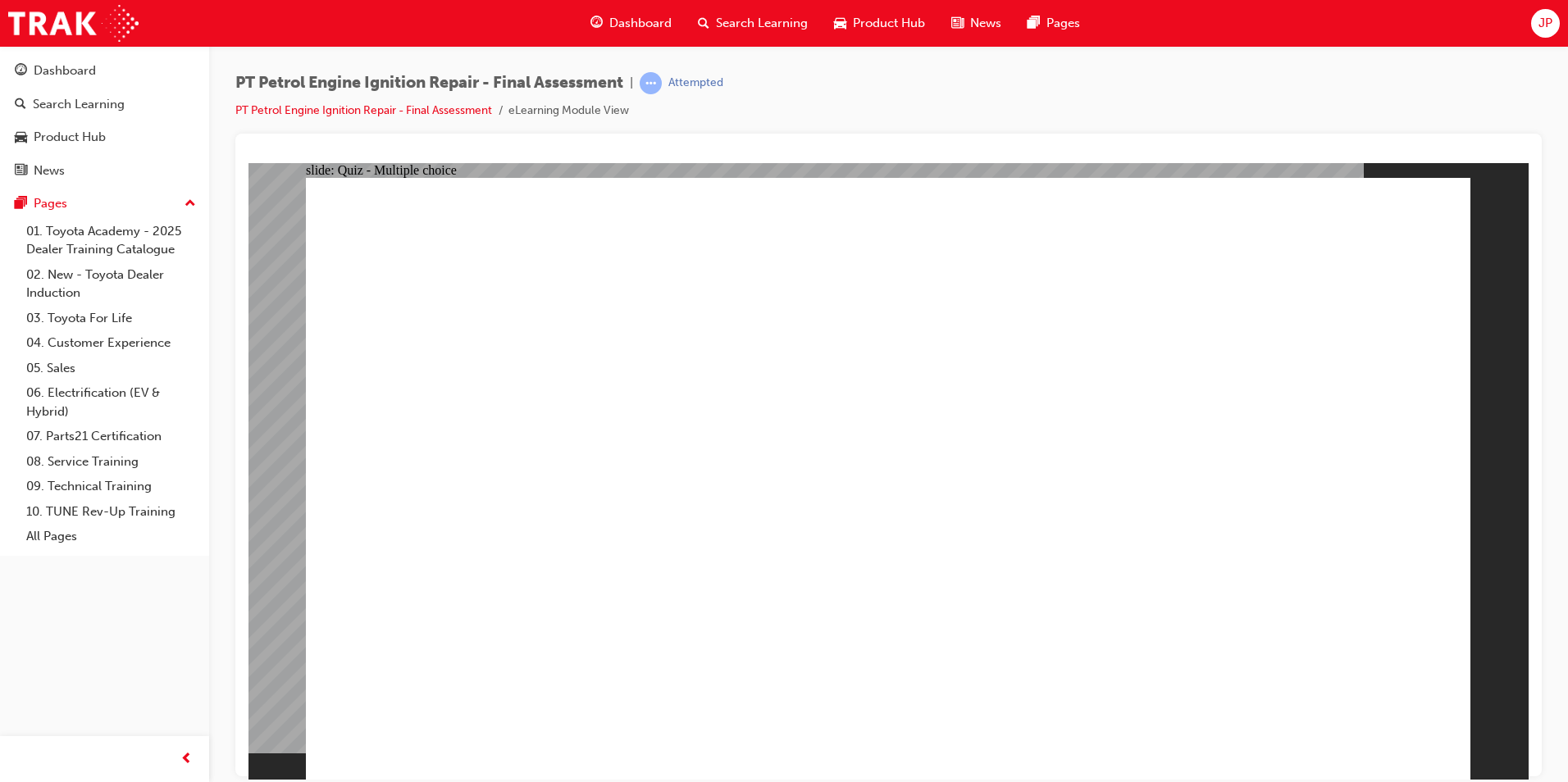
checkbox input "true"
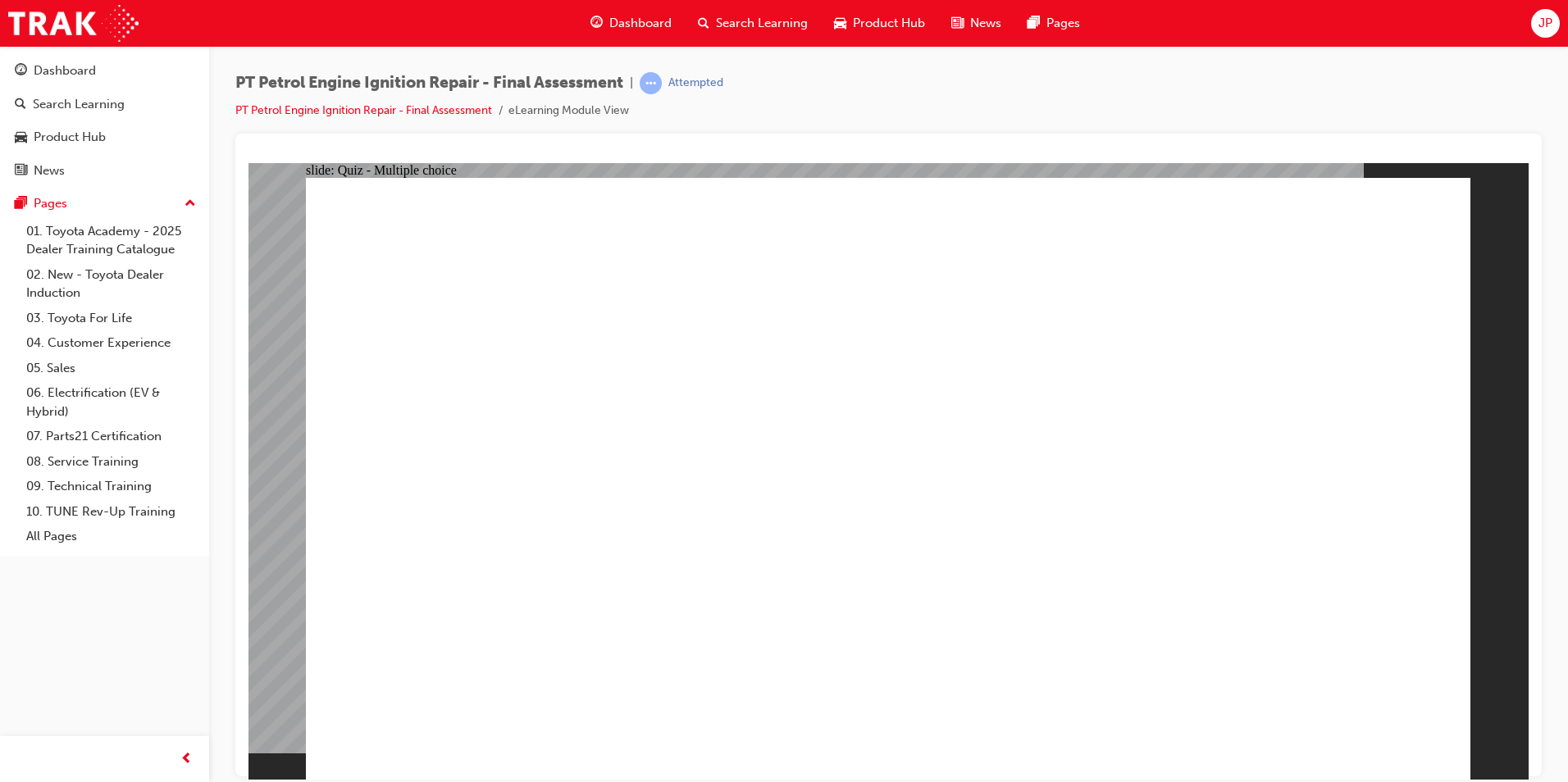
checkbox input "true"
radio input "true"
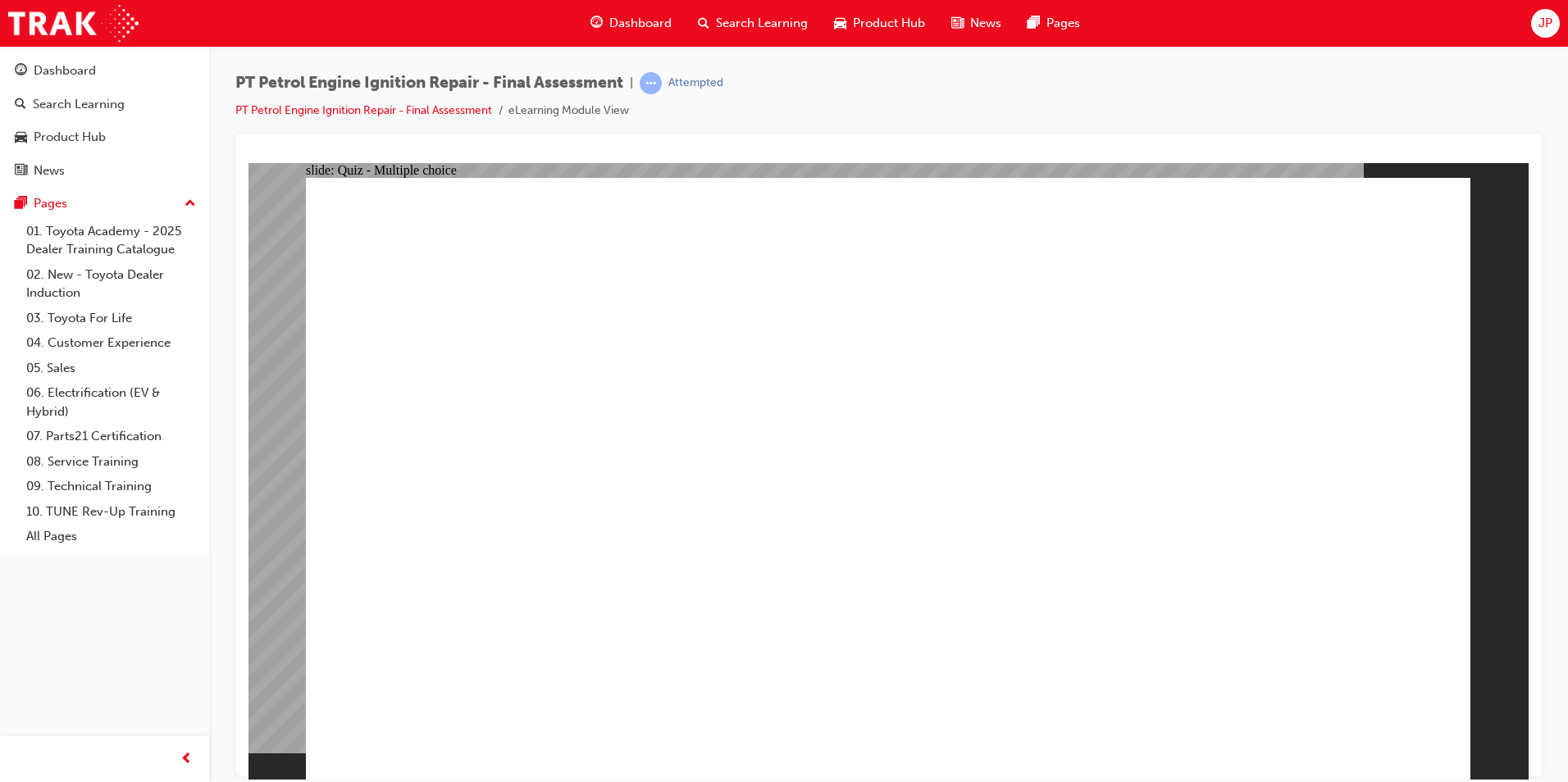
radio input "true"
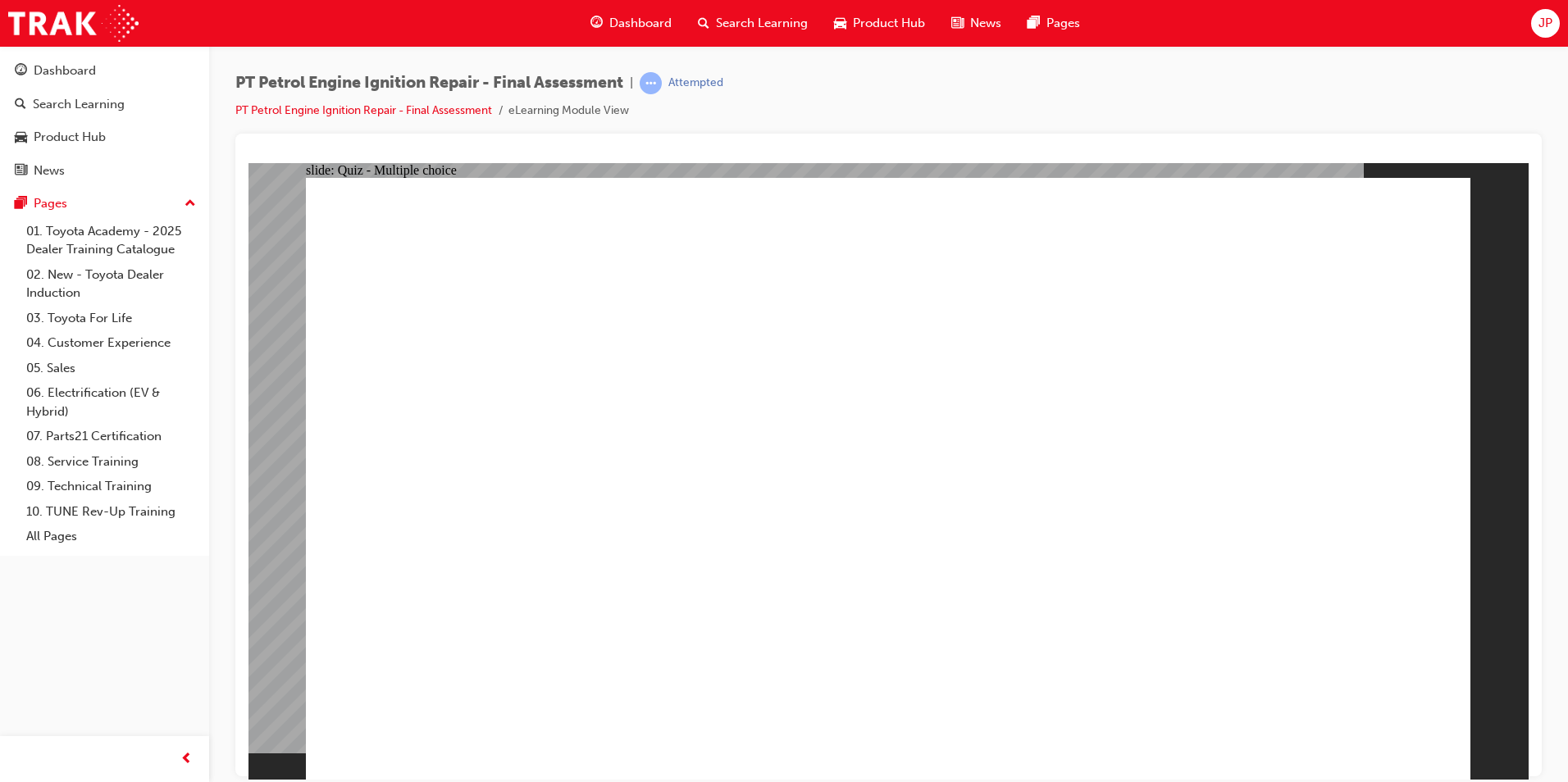
radio input "true"
drag, startPoint x: 1401, startPoint y: 735, endPoint x: 1385, endPoint y: 725, distance: 18.9
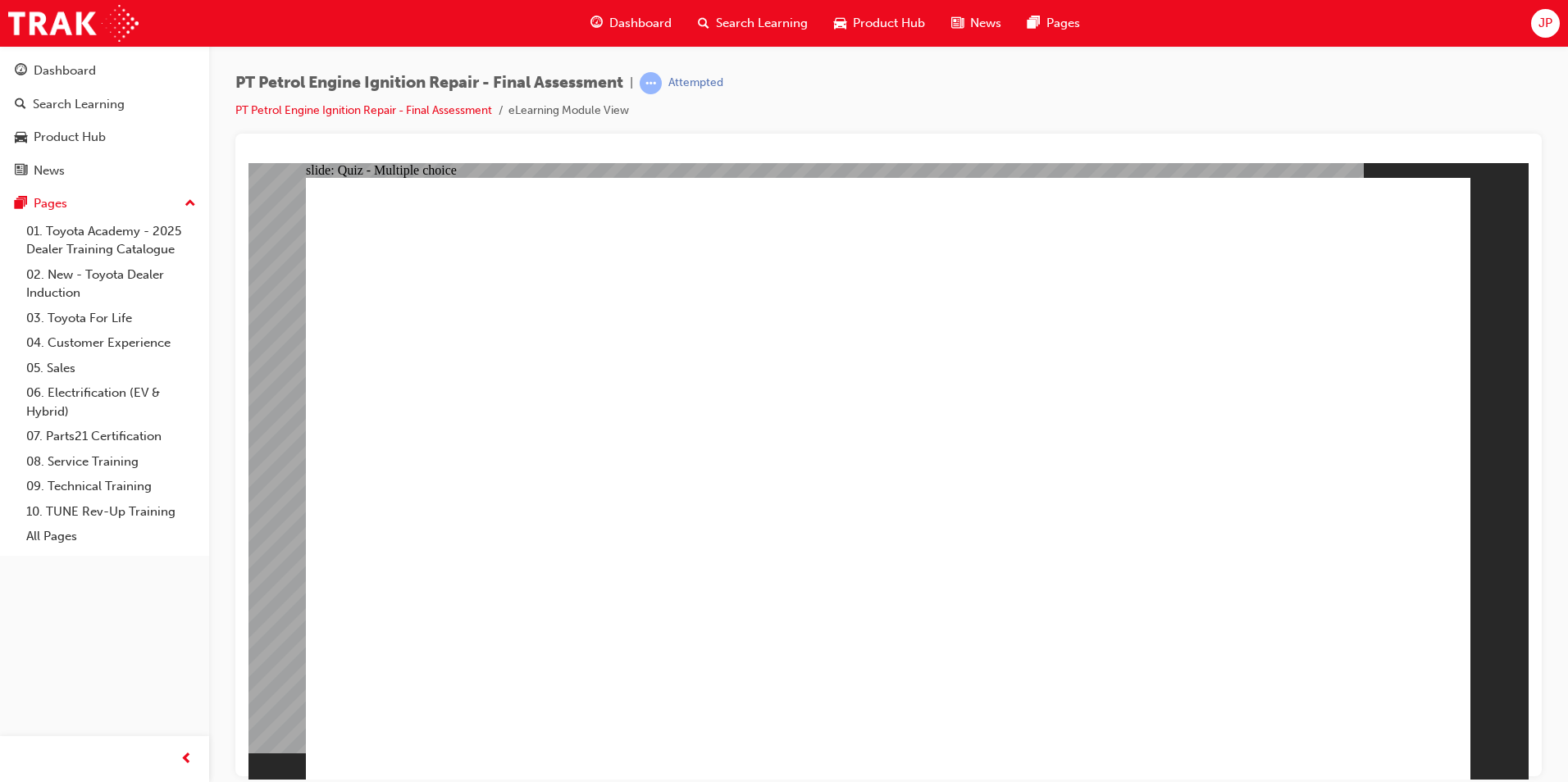
radio input "true"
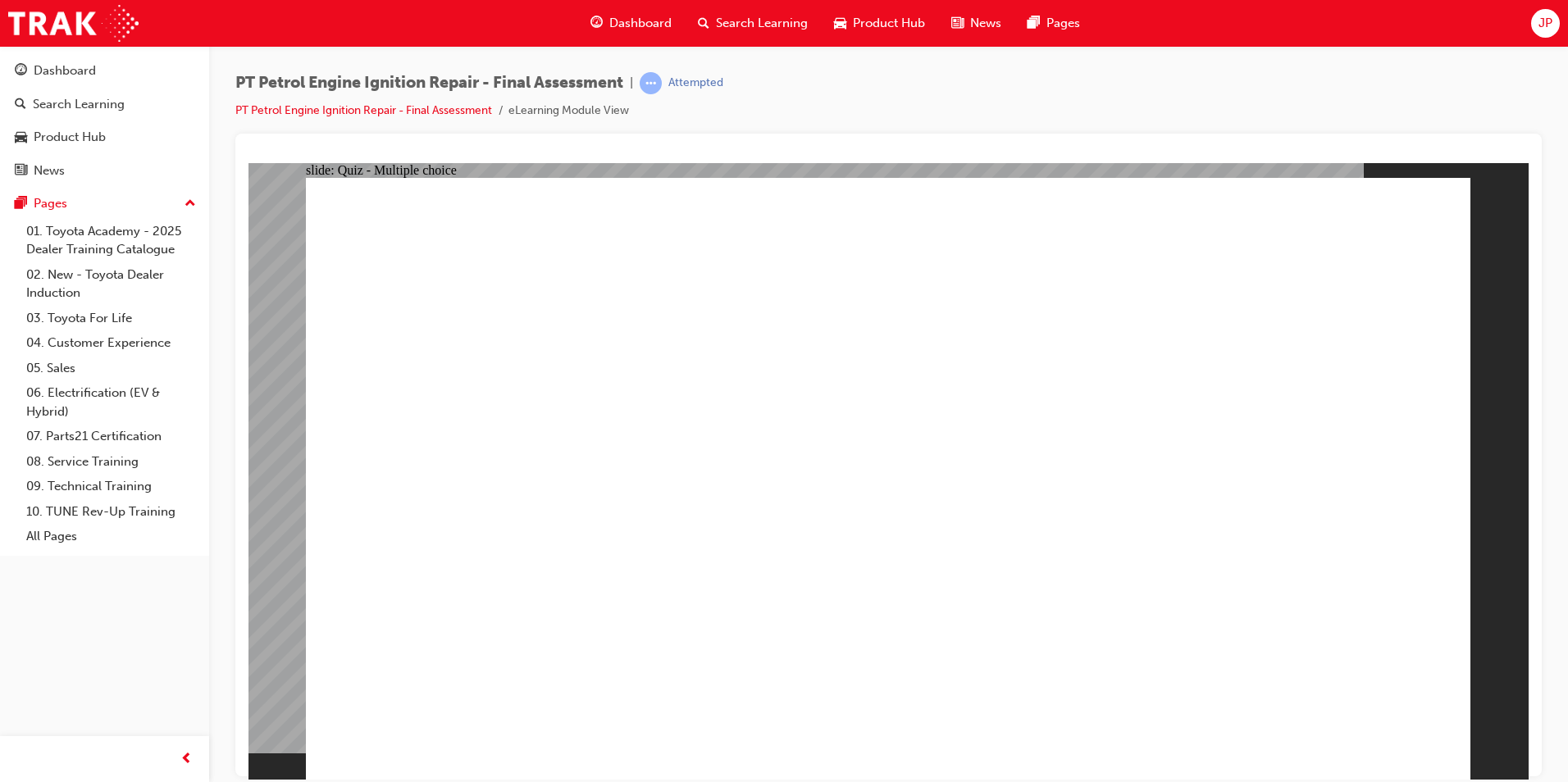
radio input "true"
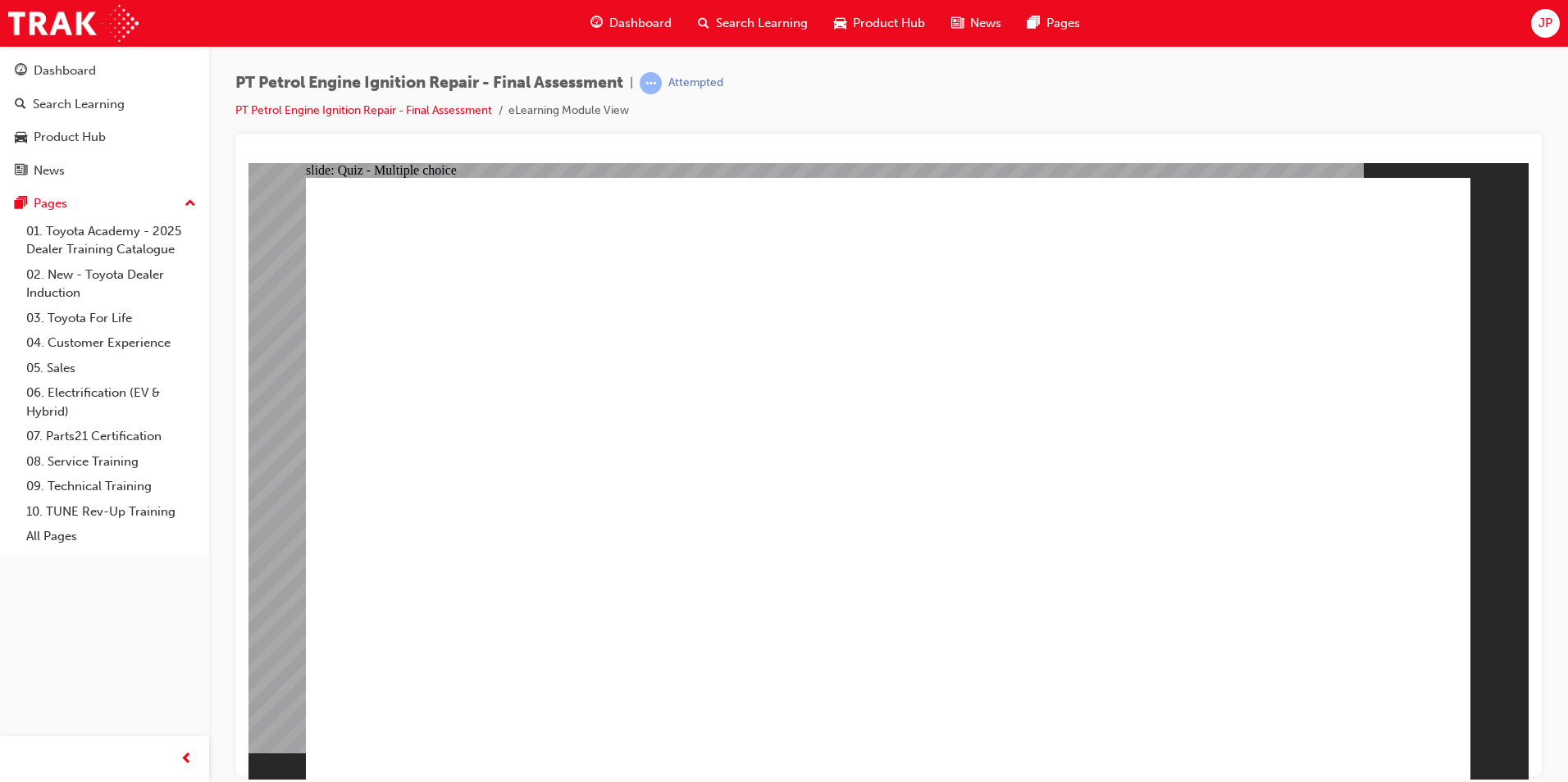
radio input "true"
drag, startPoint x: 738, startPoint y: 639, endPoint x: 1007, endPoint y: 713, distance: 279.0
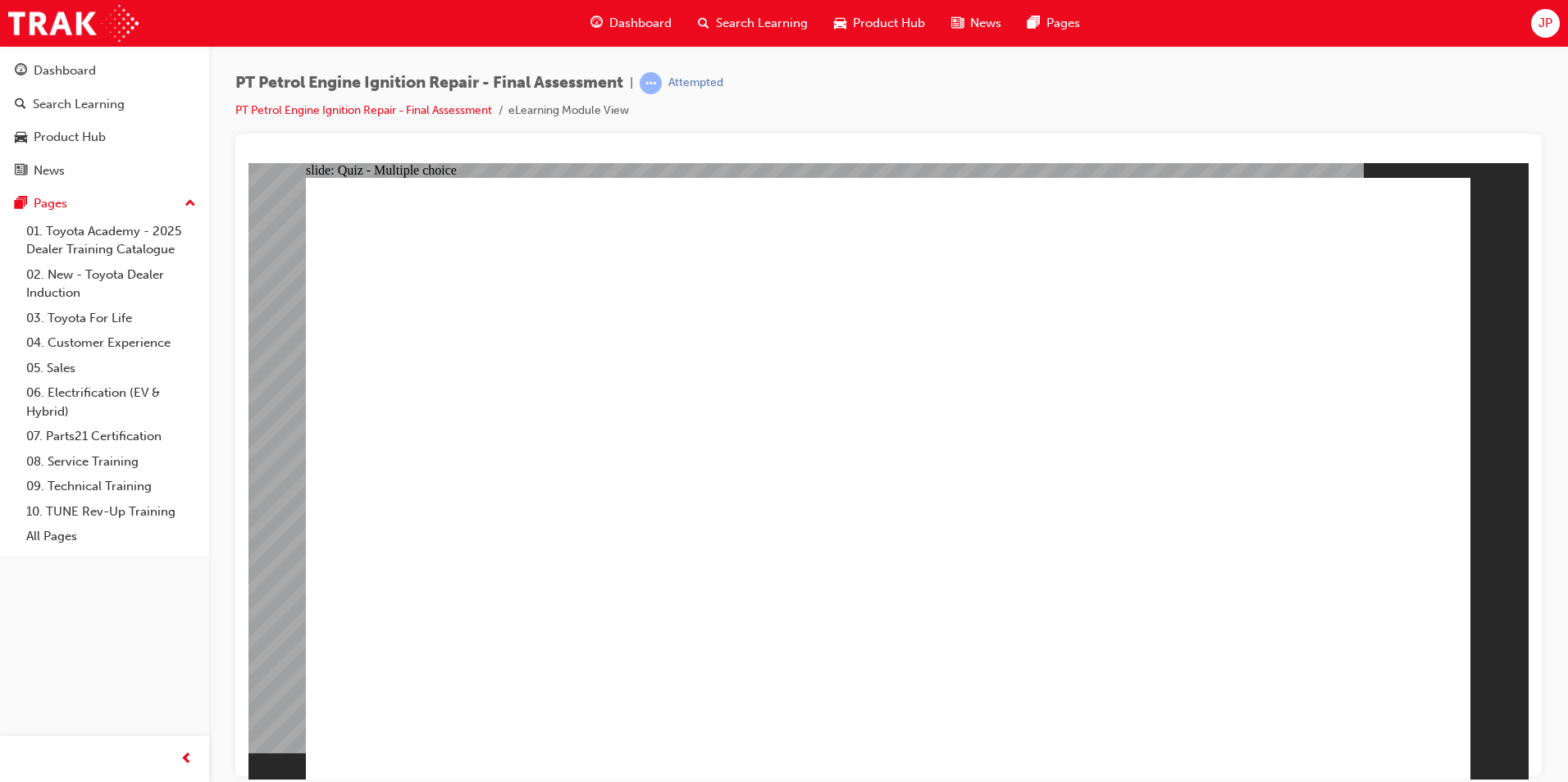
radio input "true"
drag, startPoint x: 1117, startPoint y: 451, endPoint x: 1093, endPoint y: 492, distance: 47.5
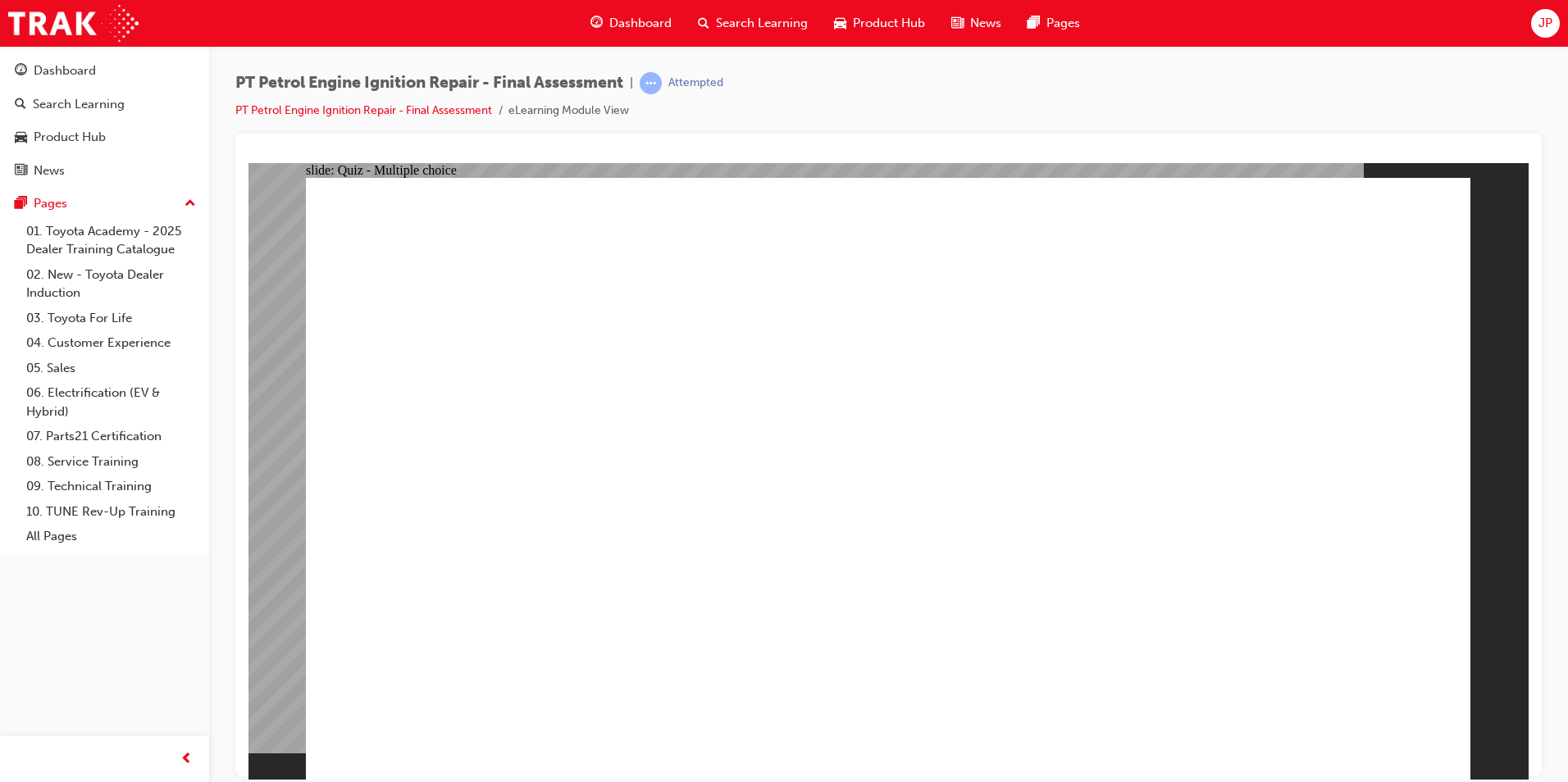
radio input "false"
radio input "true"
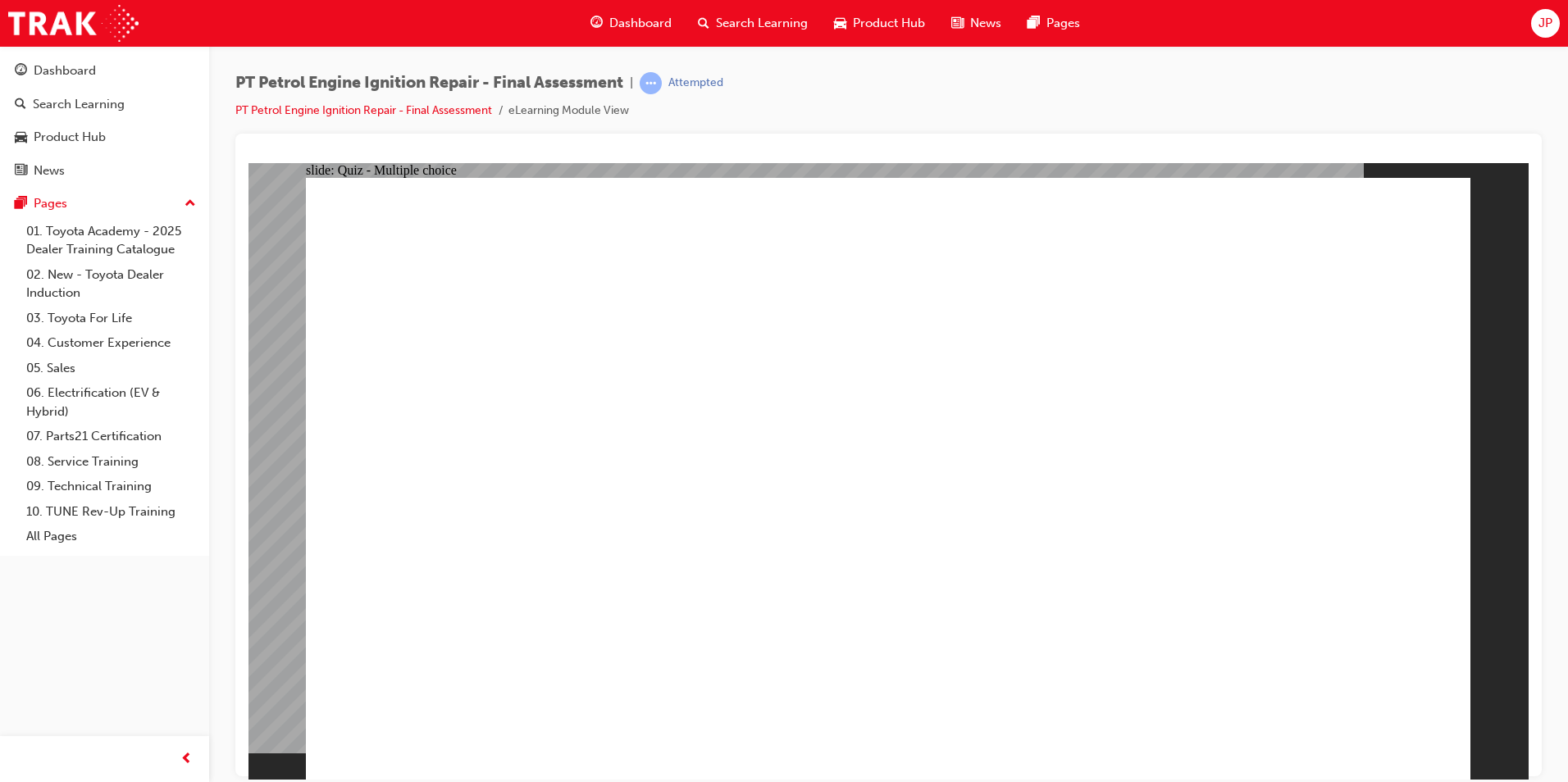
radio input "true"
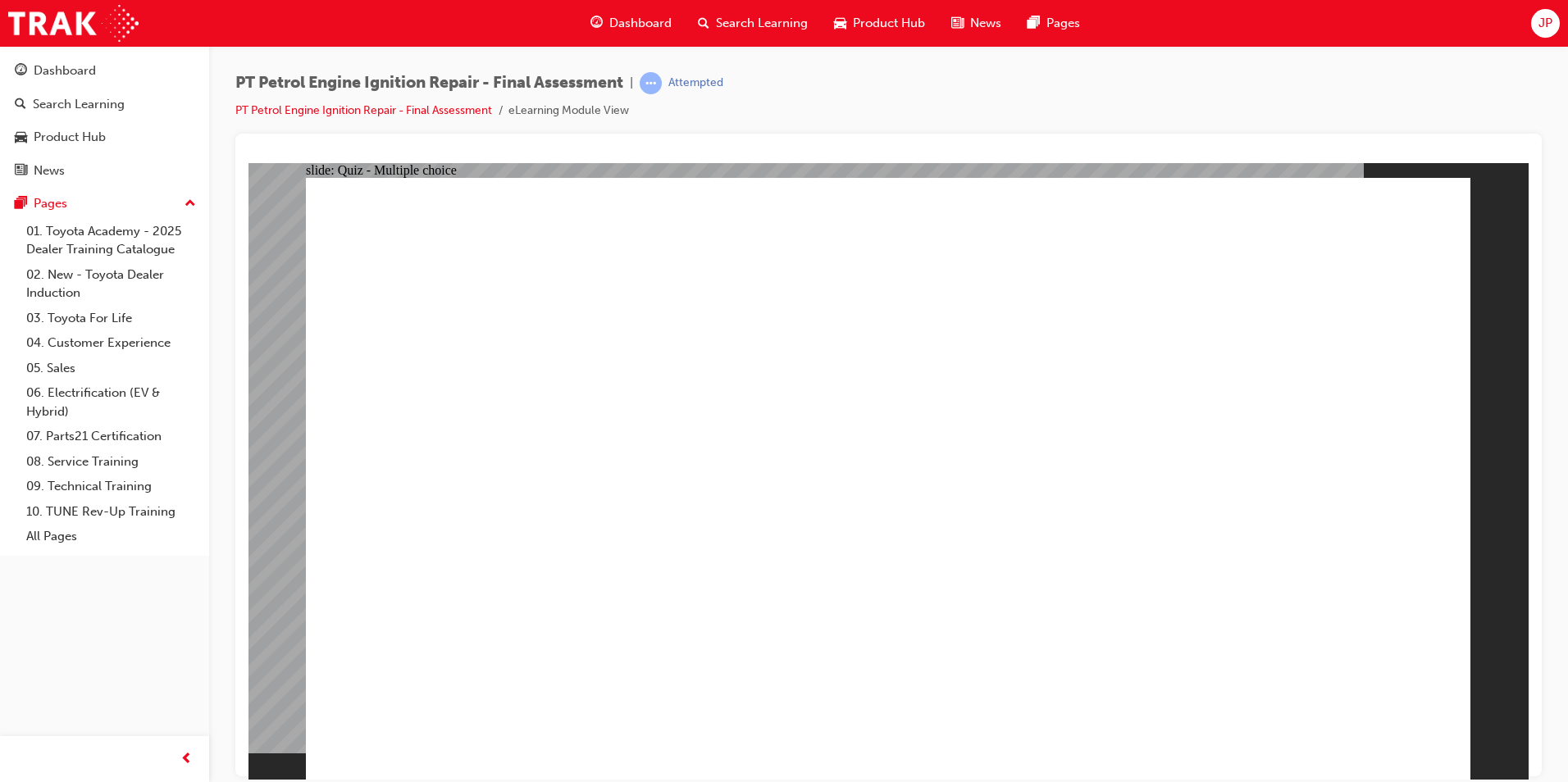
radio input "true"
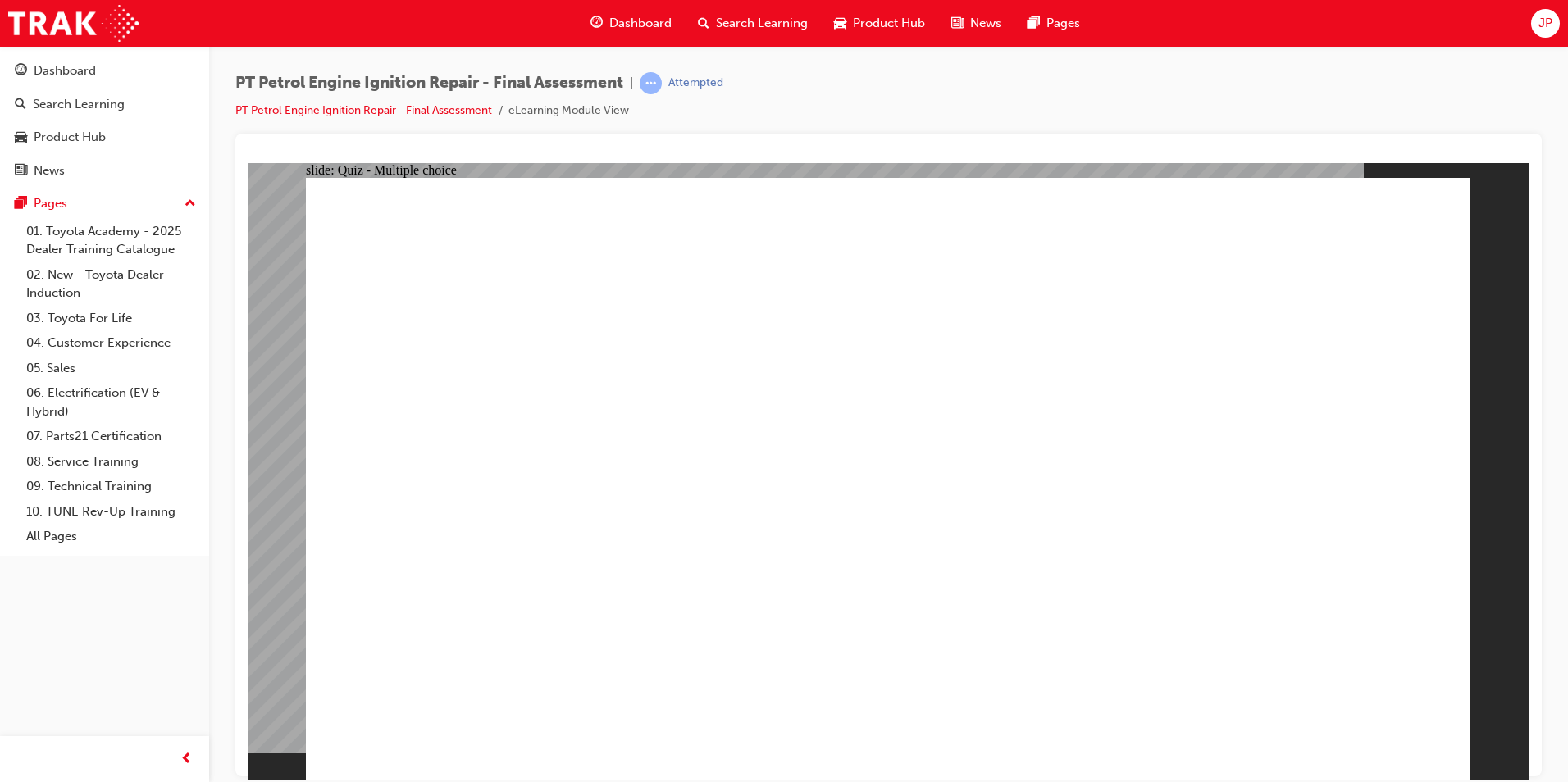
radio input "true"
drag, startPoint x: 765, startPoint y: 465, endPoint x: 755, endPoint y: 464, distance: 10.0
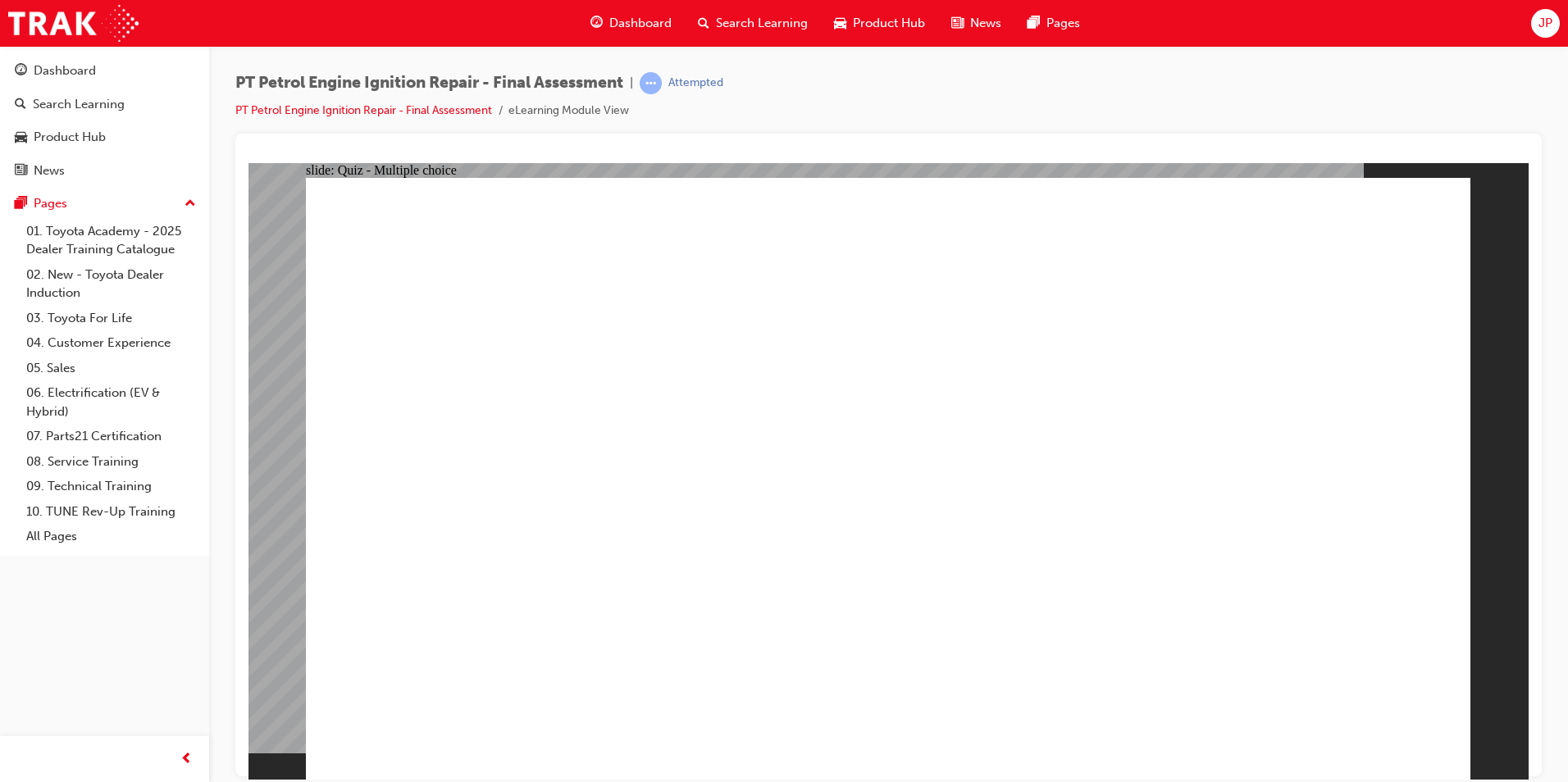
radio input "false"
radio input "true"
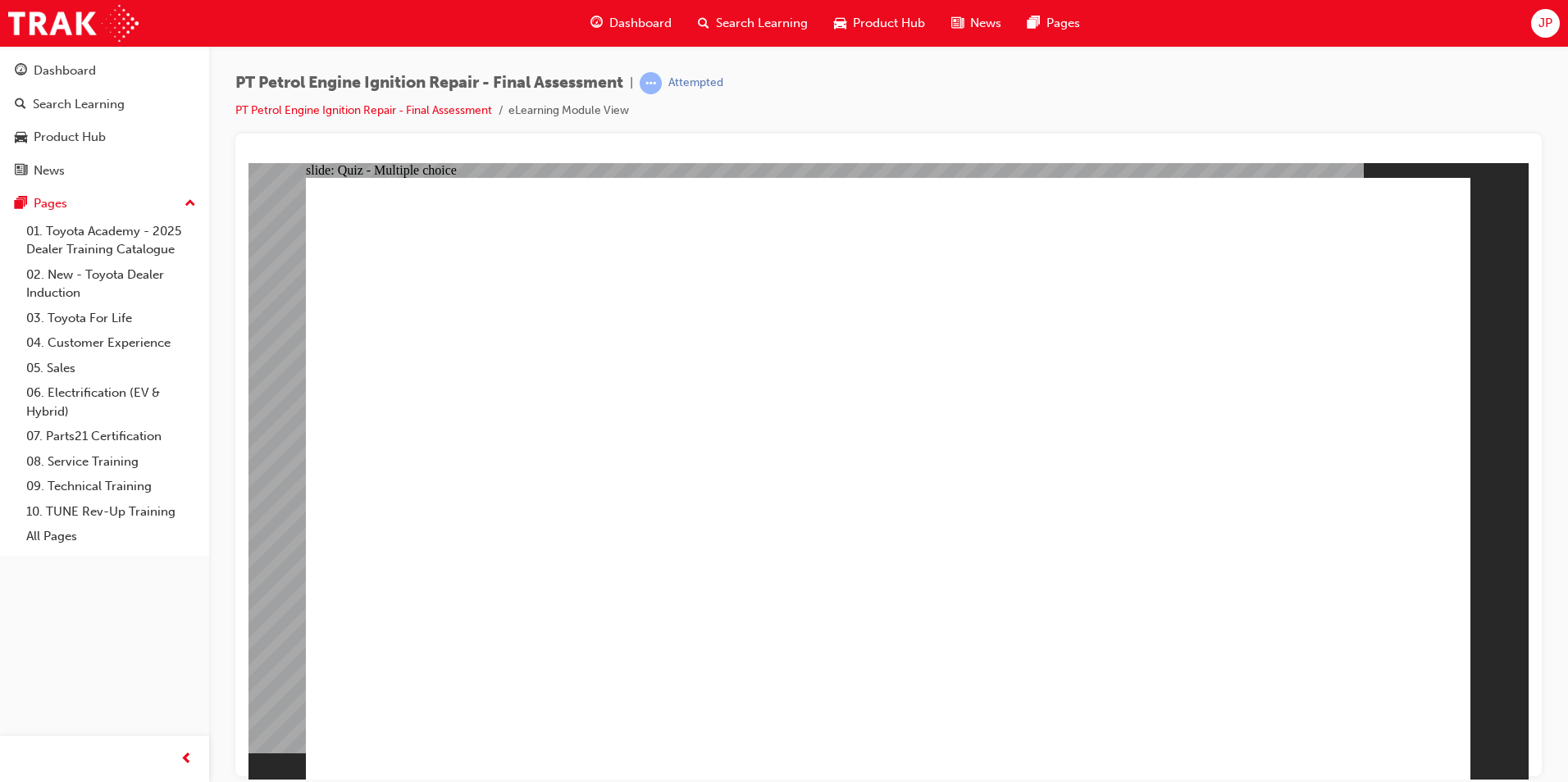
radio input "true"
drag, startPoint x: 613, startPoint y: 645, endPoint x: 689, endPoint y: 672, distance: 80.7
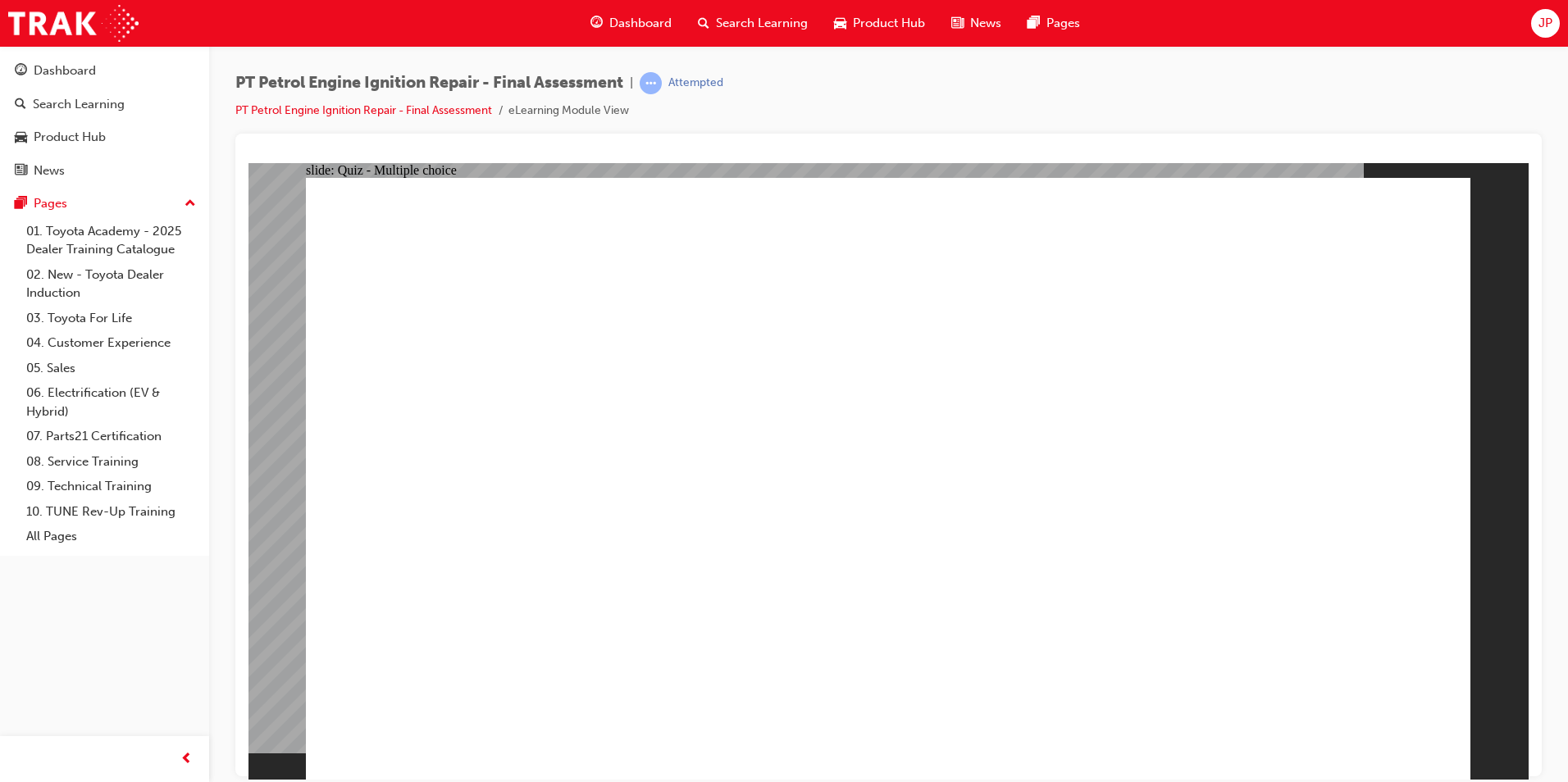
radio input "true"
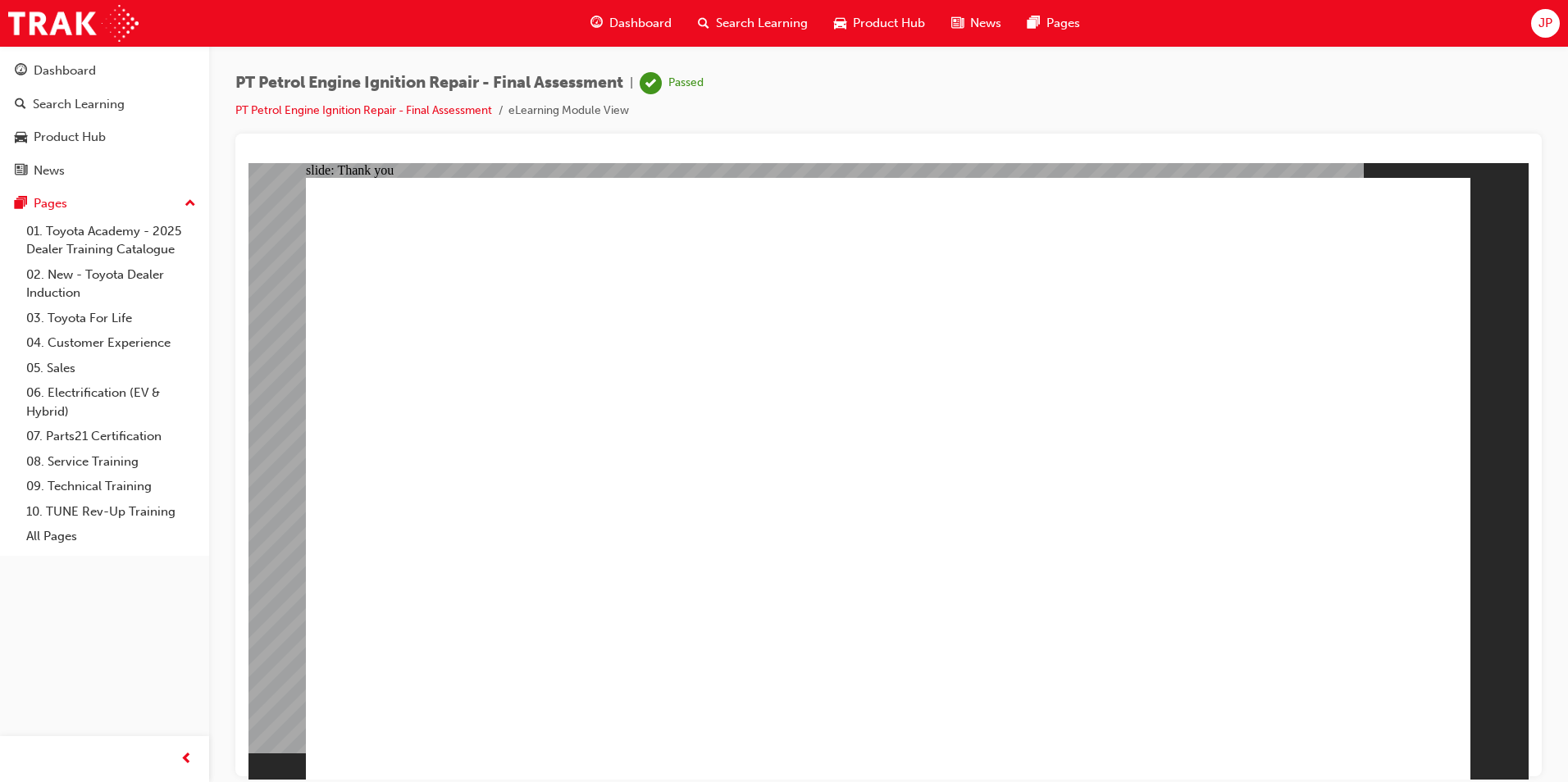
click at [636, 23] on span "Dashboard" at bounding box center [641, 23] width 63 height 19
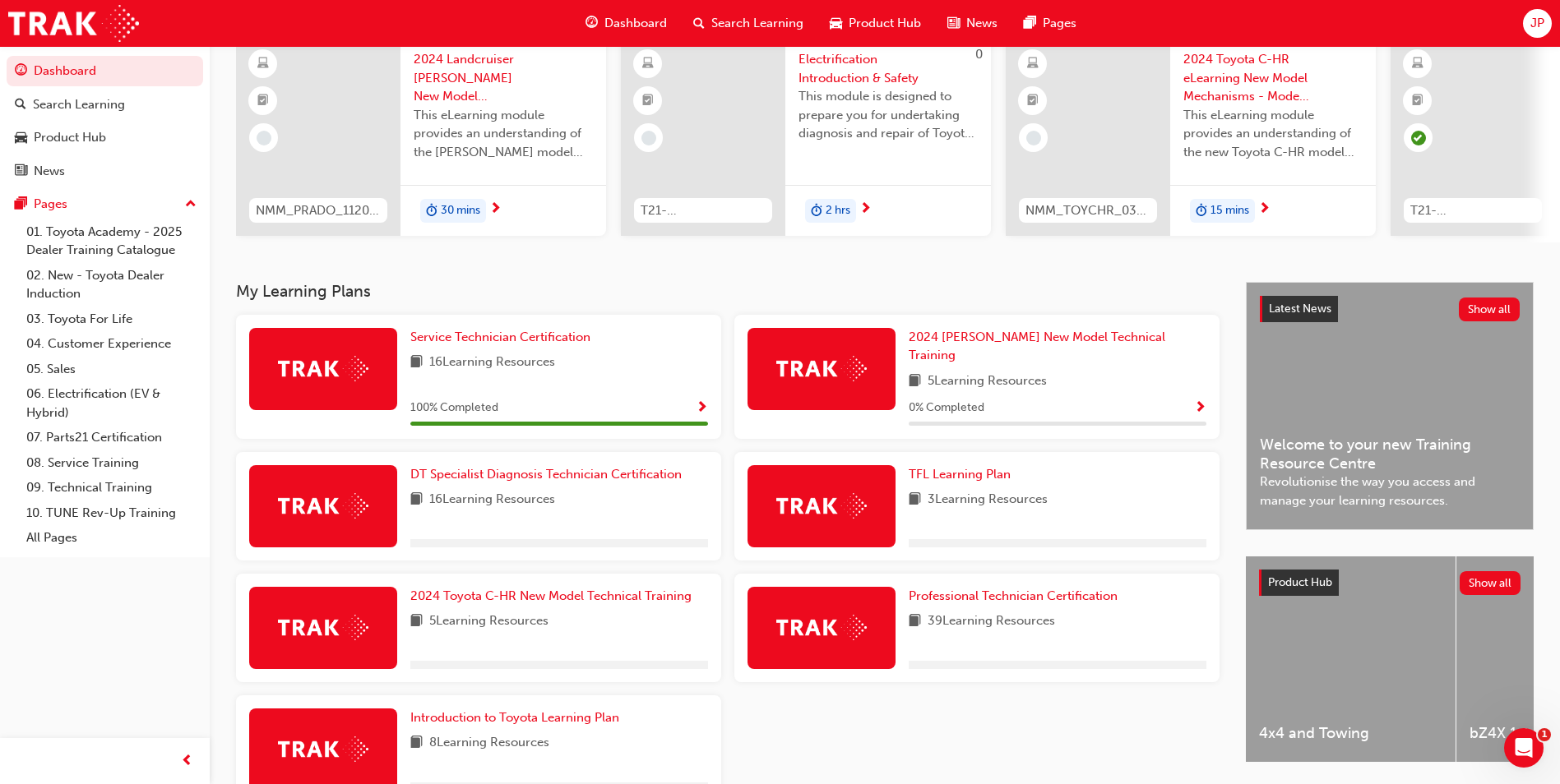
scroll to position [228, 0]
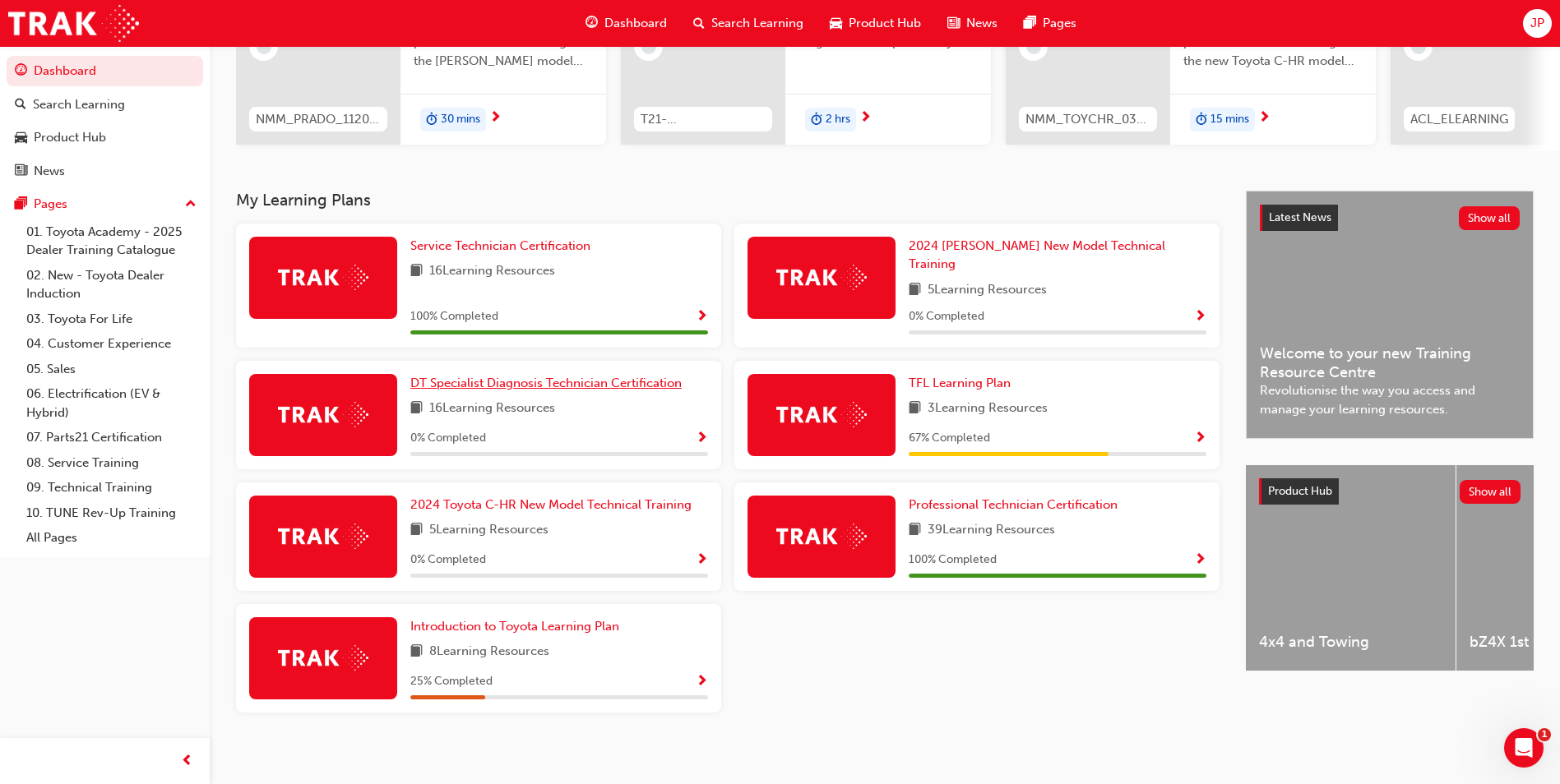
click at [461, 380] on span "DT Specialist Diagnosis Technician Certification" at bounding box center [546, 383] width 271 height 15
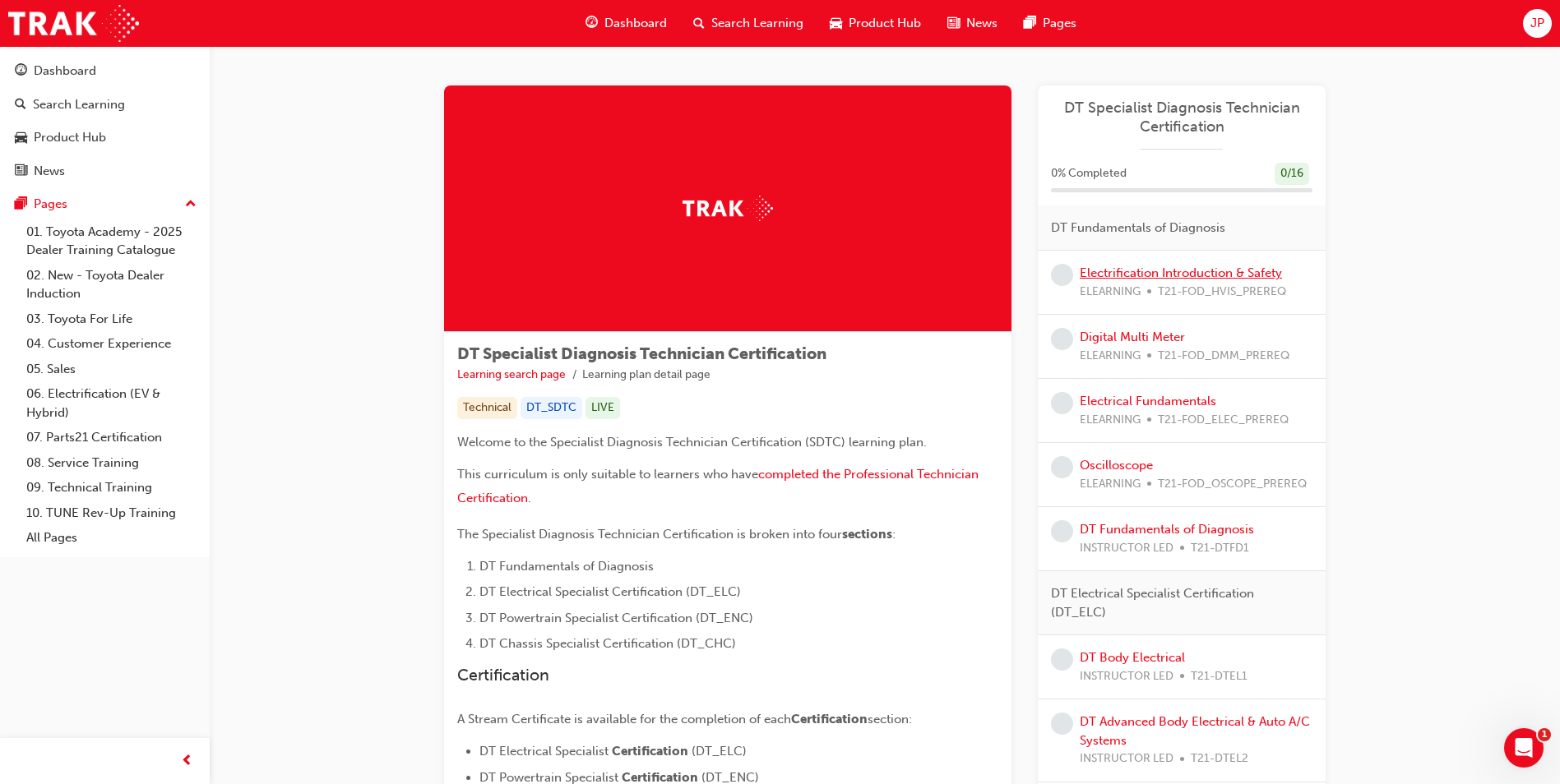
click at [1238, 270] on link "Electrification Introduction & Safety" at bounding box center [1181, 273] width 202 height 15
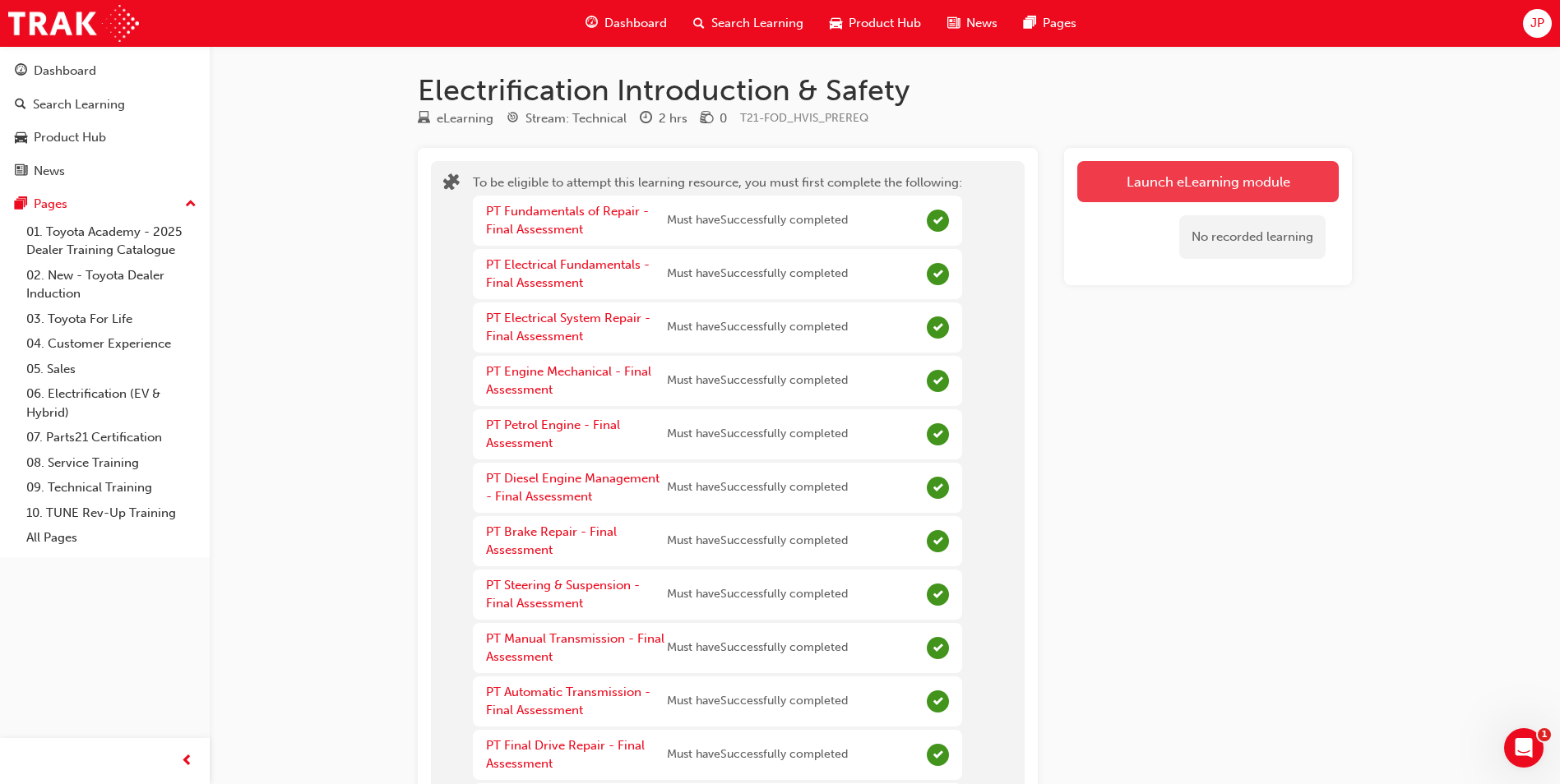
click at [1170, 191] on button "Launch eLearning module" at bounding box center [1208, 182] width 261 height 41
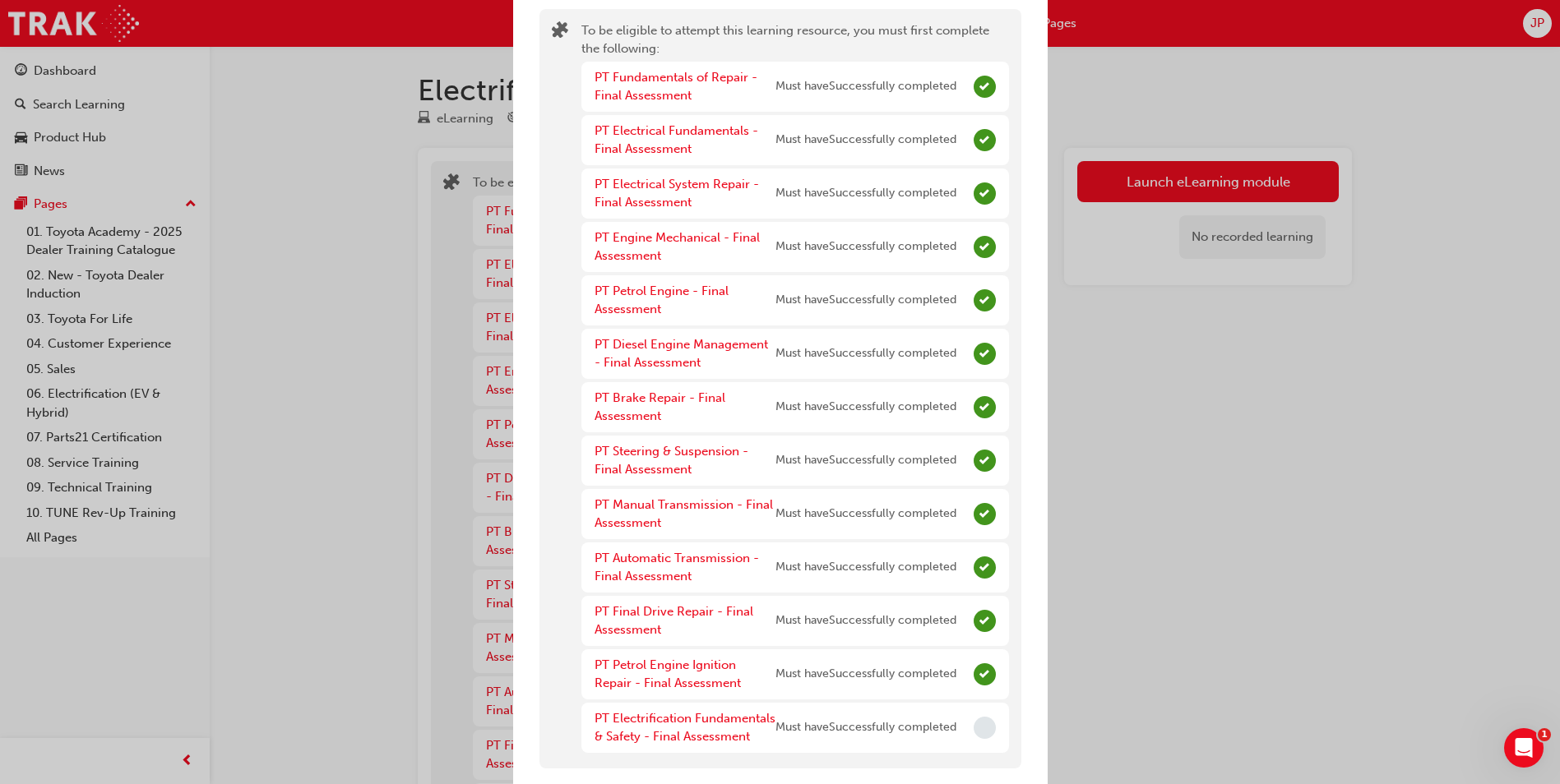
scroll to position [93, 0]
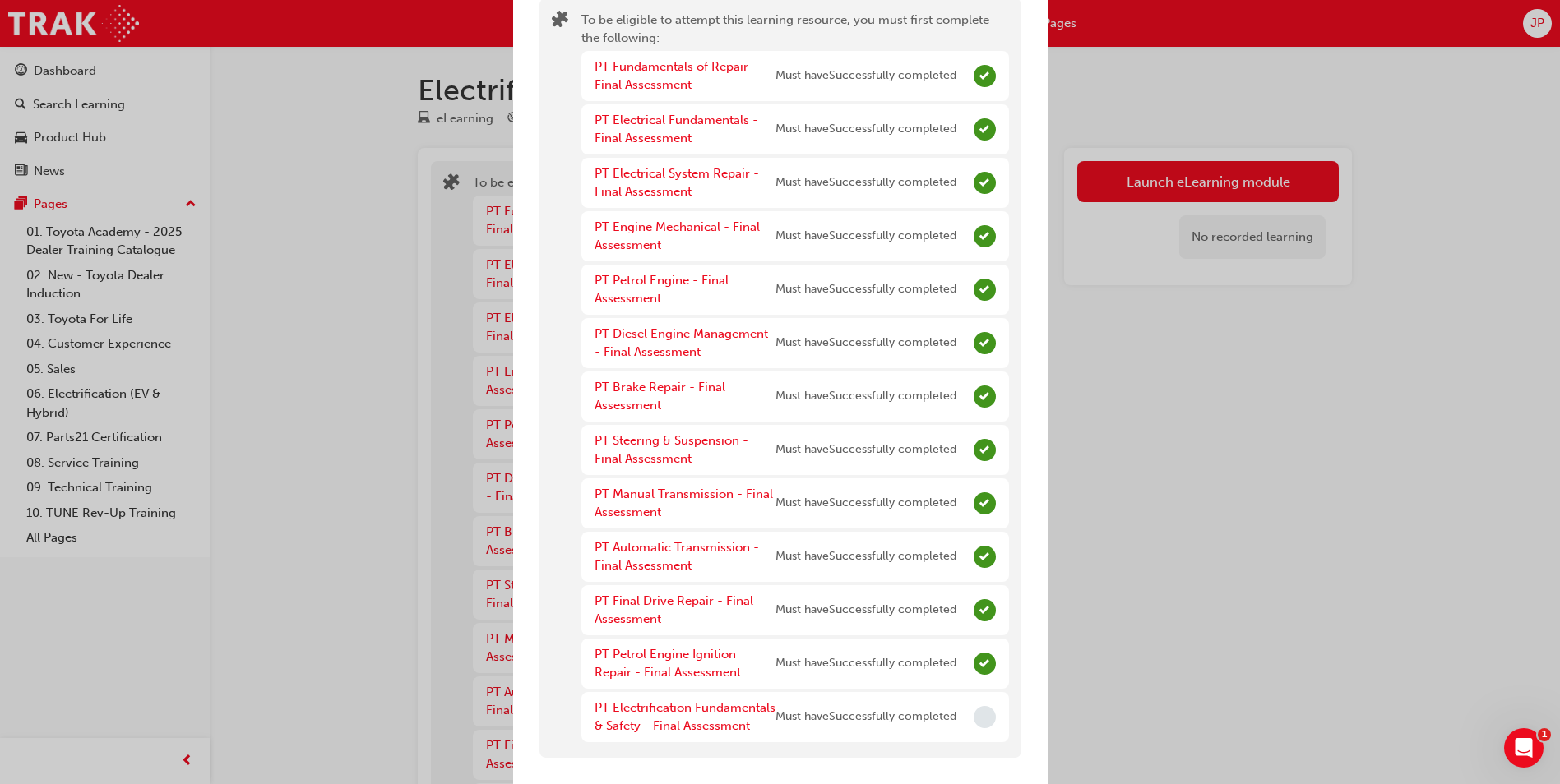
click at [974, 706] on span "Incomplete" at bounding box center [985, 717] width 23 height 23
drag, startPoint x: 1300, startPoint y: 560, endPoint x: 1333, endPoint y: 485, distance: 81.9
click at [1312, 558] on div "You have incomplete prerequisites To be eligible to attempt this learning resou…" at bounding box center [780, 392] width 1560 height 784
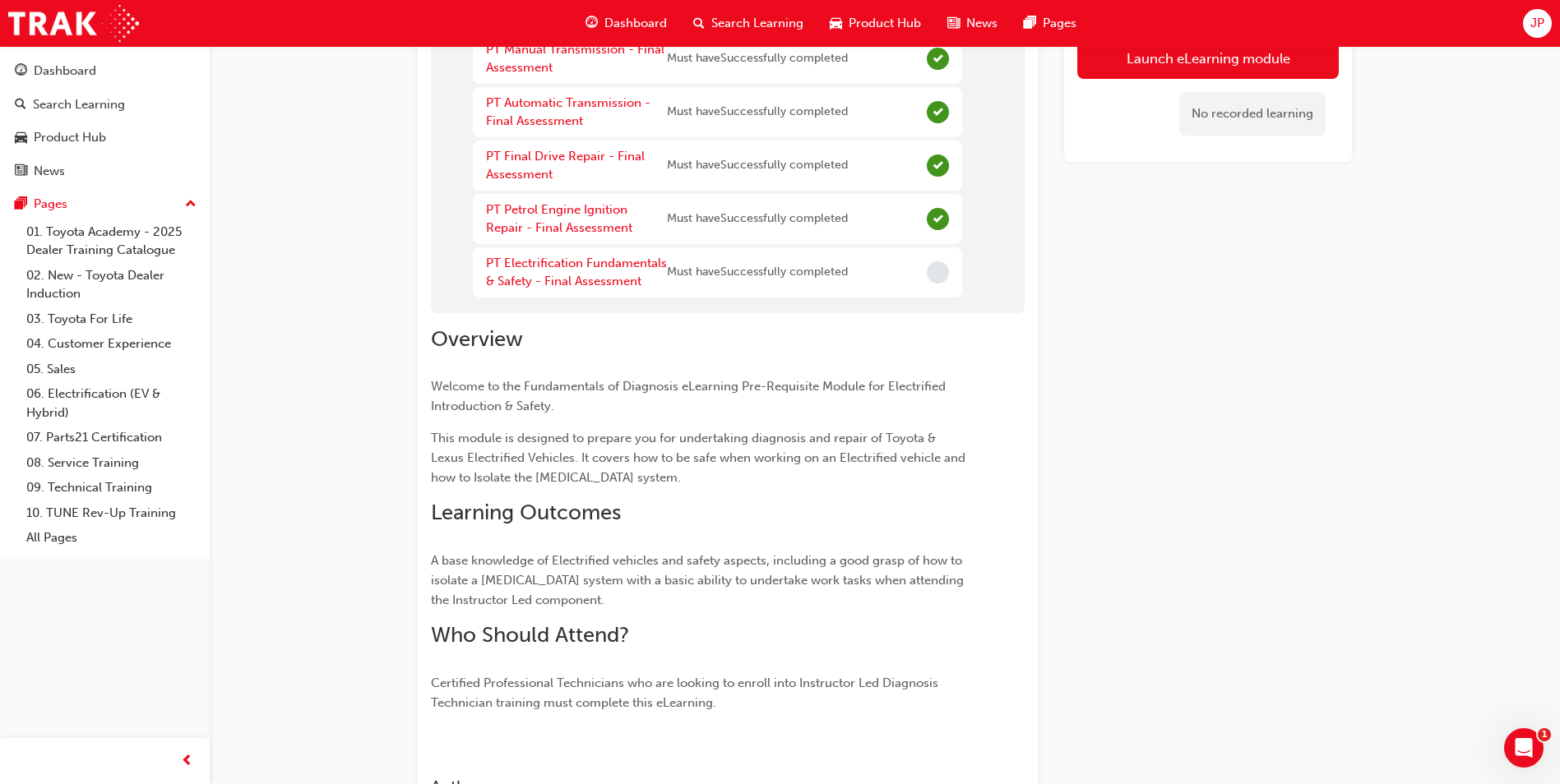
scroll to position [425, 0]
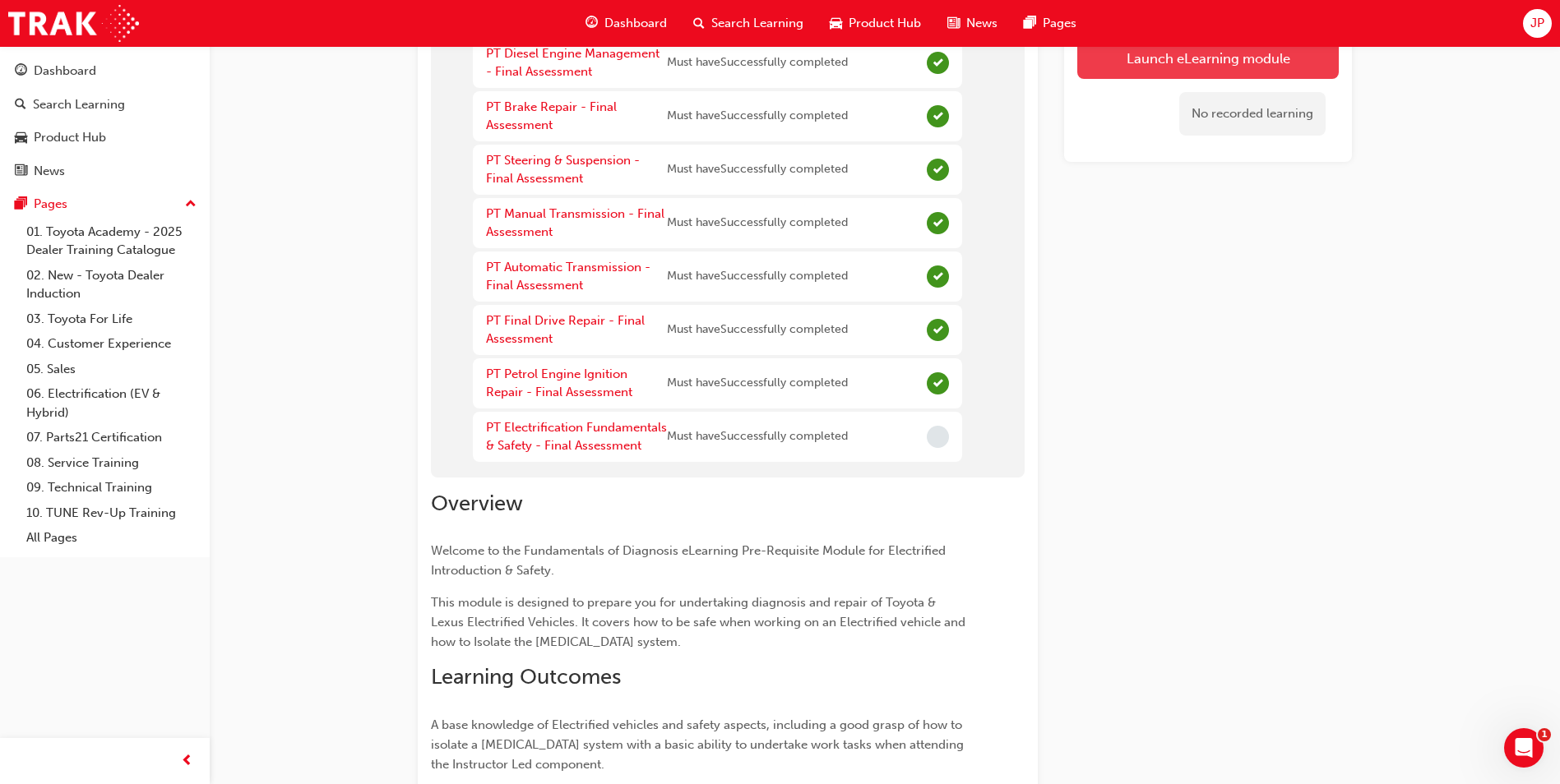
click at [1201, 61] on button "Launch eLearning module" at bounding box center [1208, 58] width 261 height 41
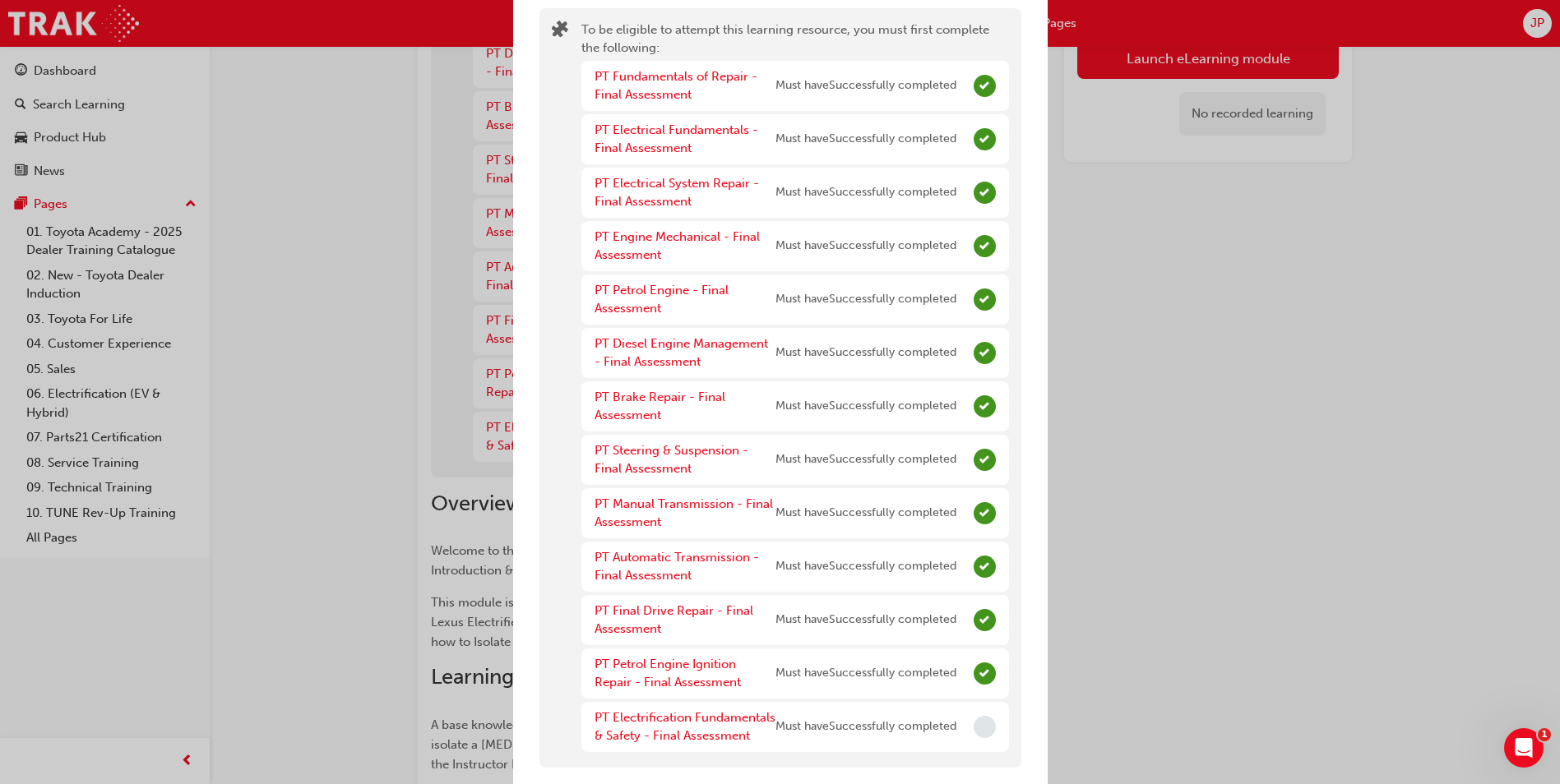
scroll to position [93, 0]
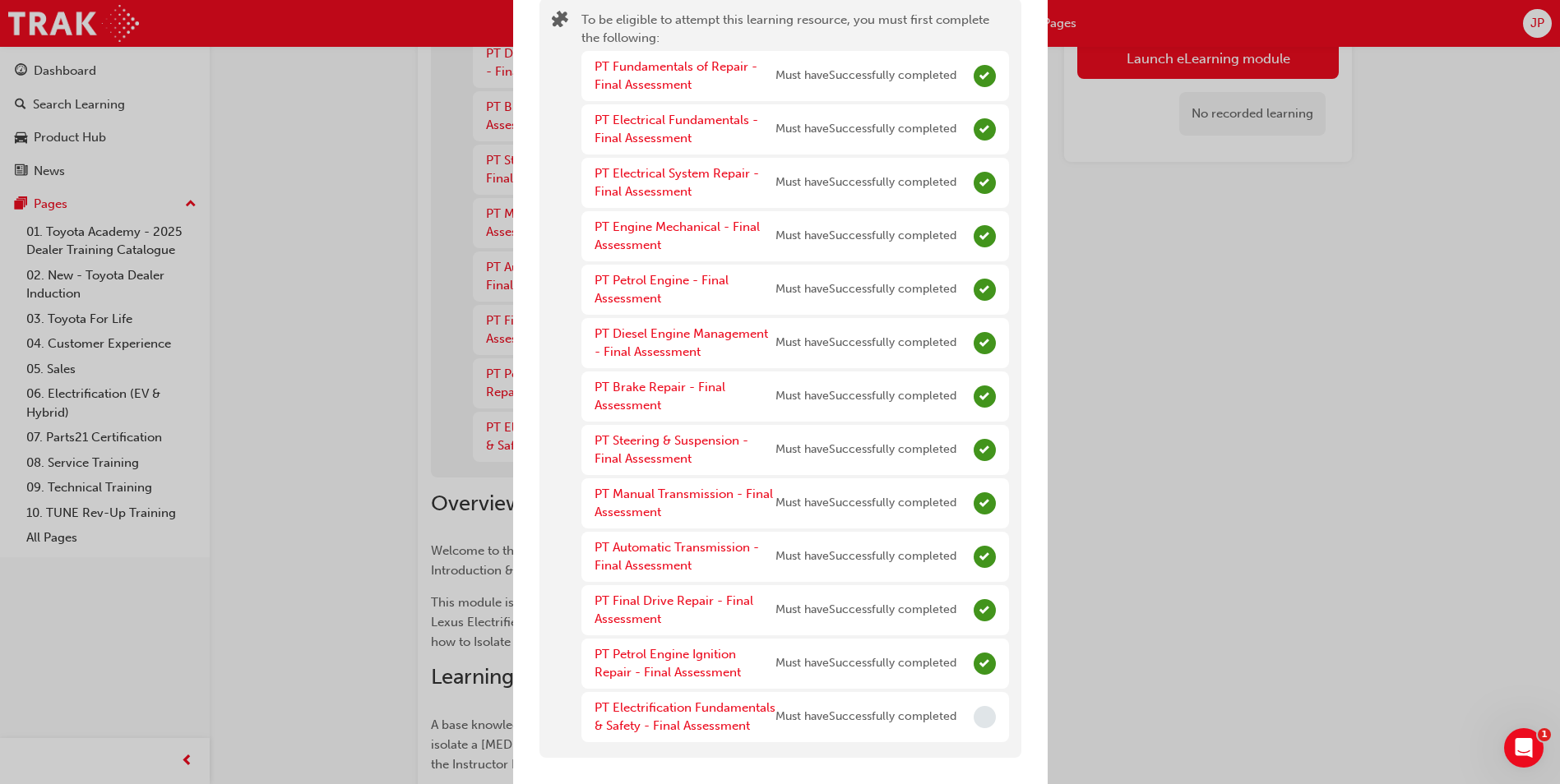
click at [974, 717] on span "Incomplete" at bounding box center [985, 717] width 23 height 23
drag, startPoint x: 980, startPoint y: 699, endPoint x: 1071, endPoint y: 592, distance: 140.5
click at [979, 706] on div "You have incomplete prerequisites" at bounding box center [985, 717] width 23 height 23
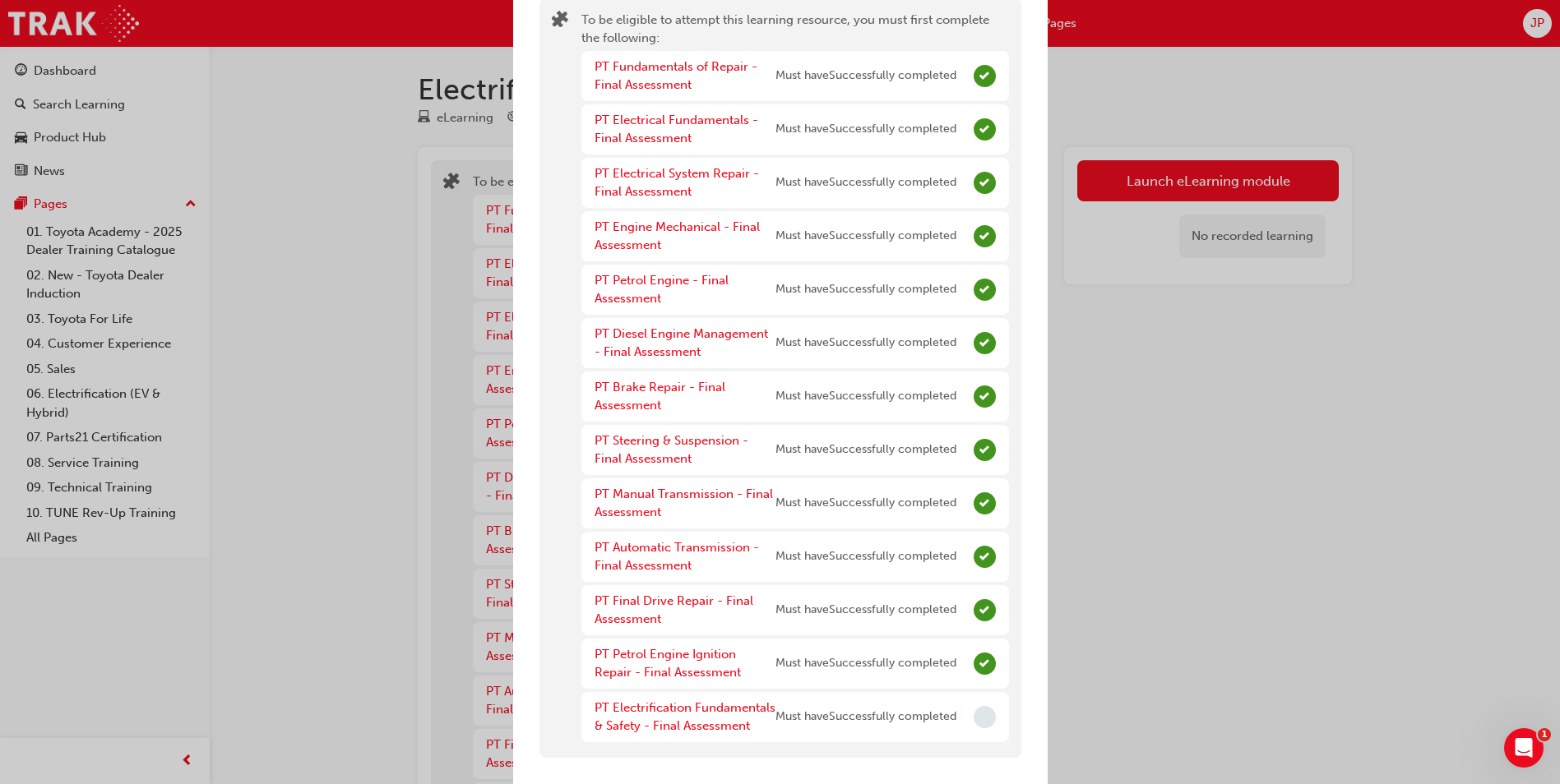
scroll to position [0, 0]
click at [1344, 91] on div "You have incomplete prerequisites To be eligible to attempt this learning resou…" at bounding box center [780, 392] width 1560 height 784
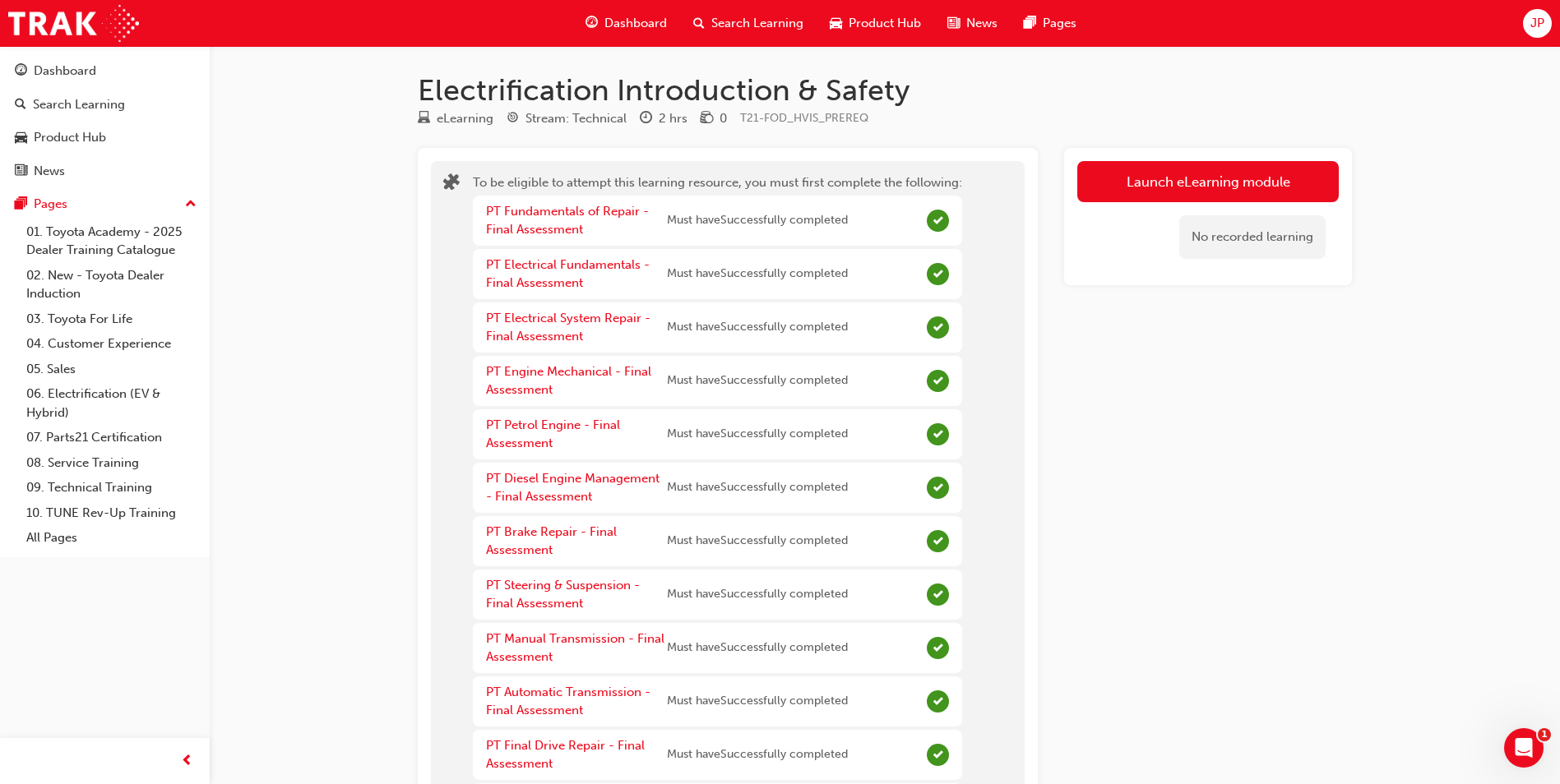
click at [636, 26] on span "Dashboard" at bounding box center [636, 23] width 63 height 19
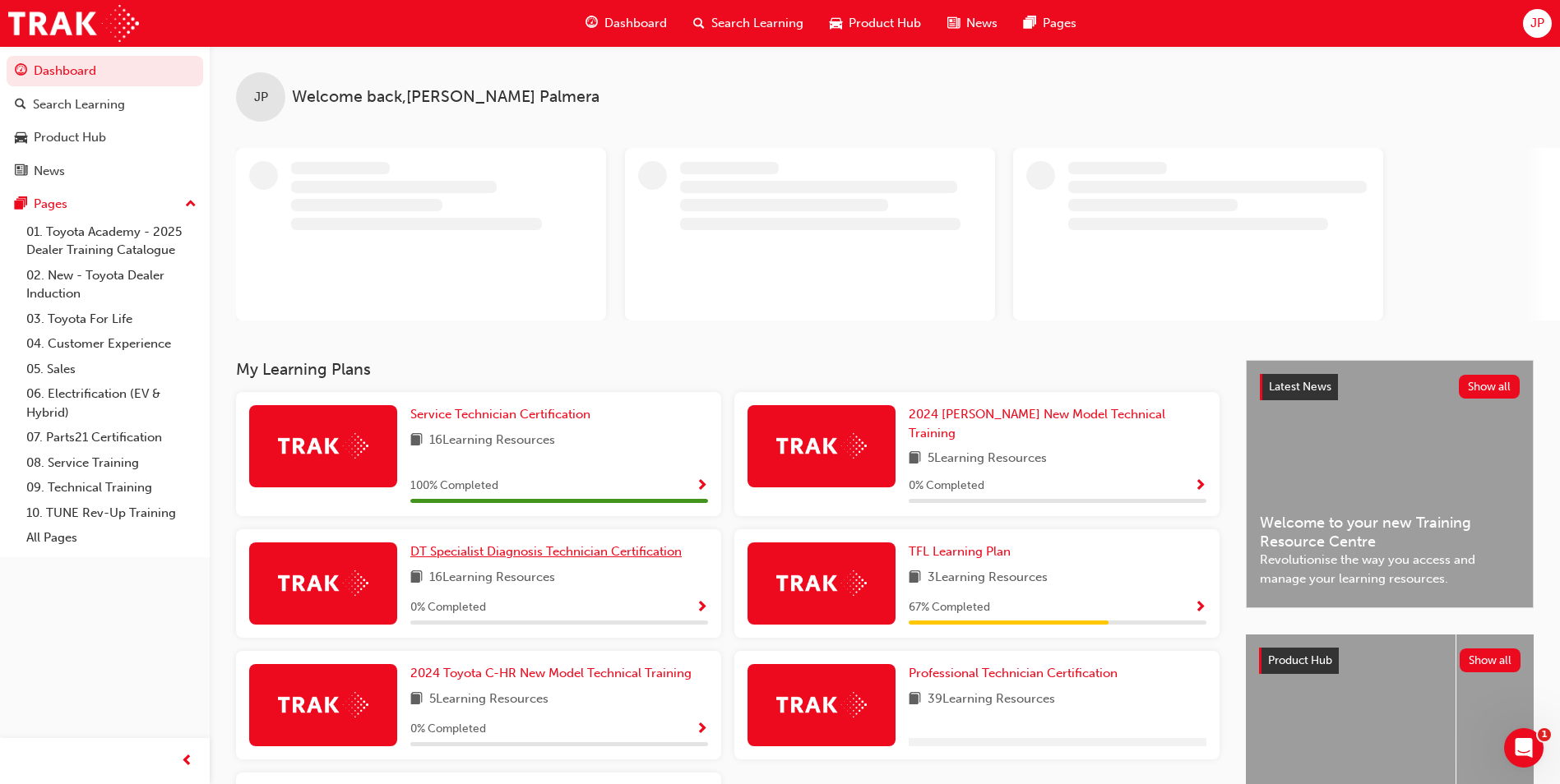
click at [546, 545] on span "DT Specialist Diagnosis Technician Certification" at bounding box center [546, 552] width 271 height 15
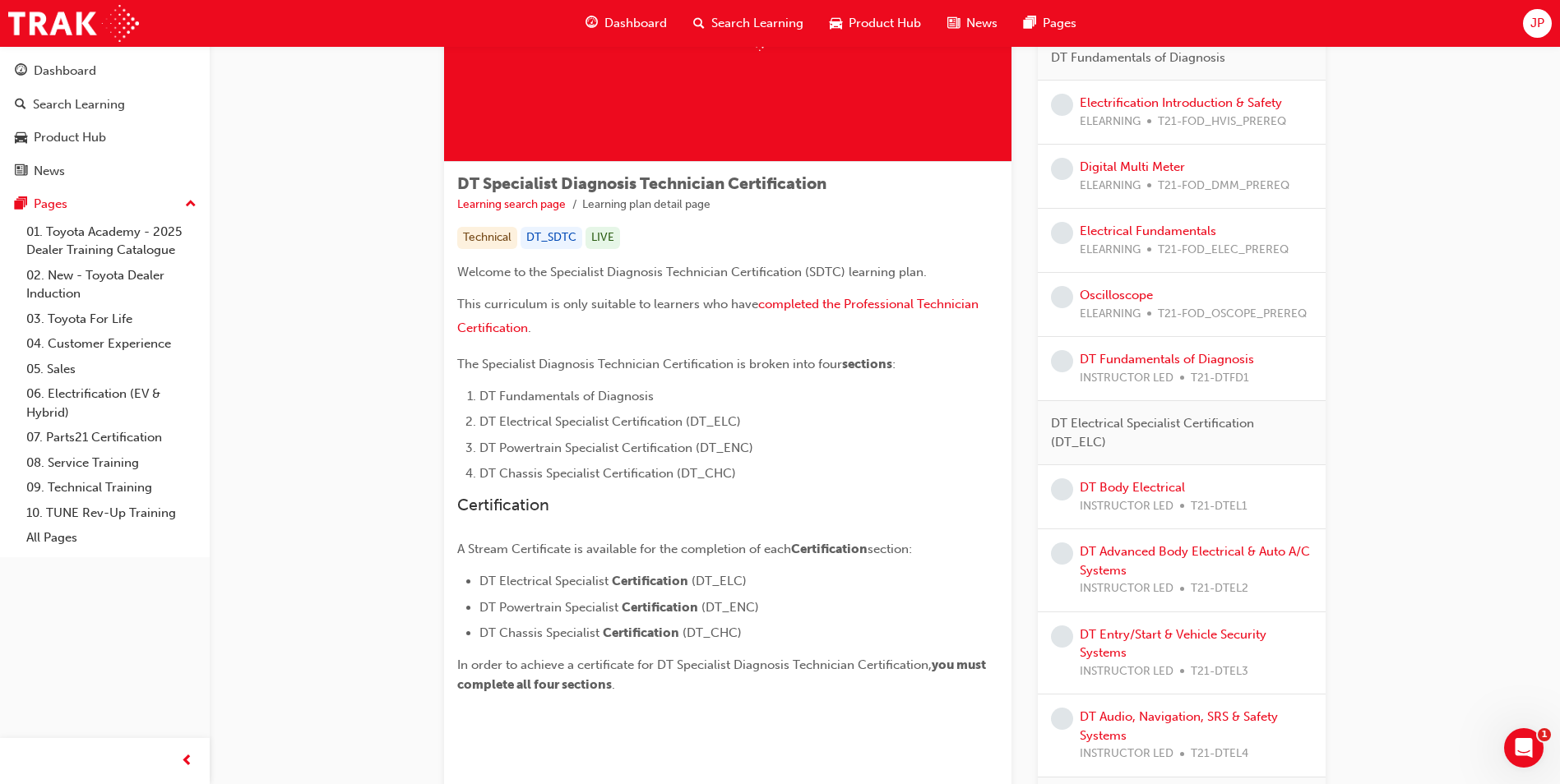
scroll to position [164, 0]
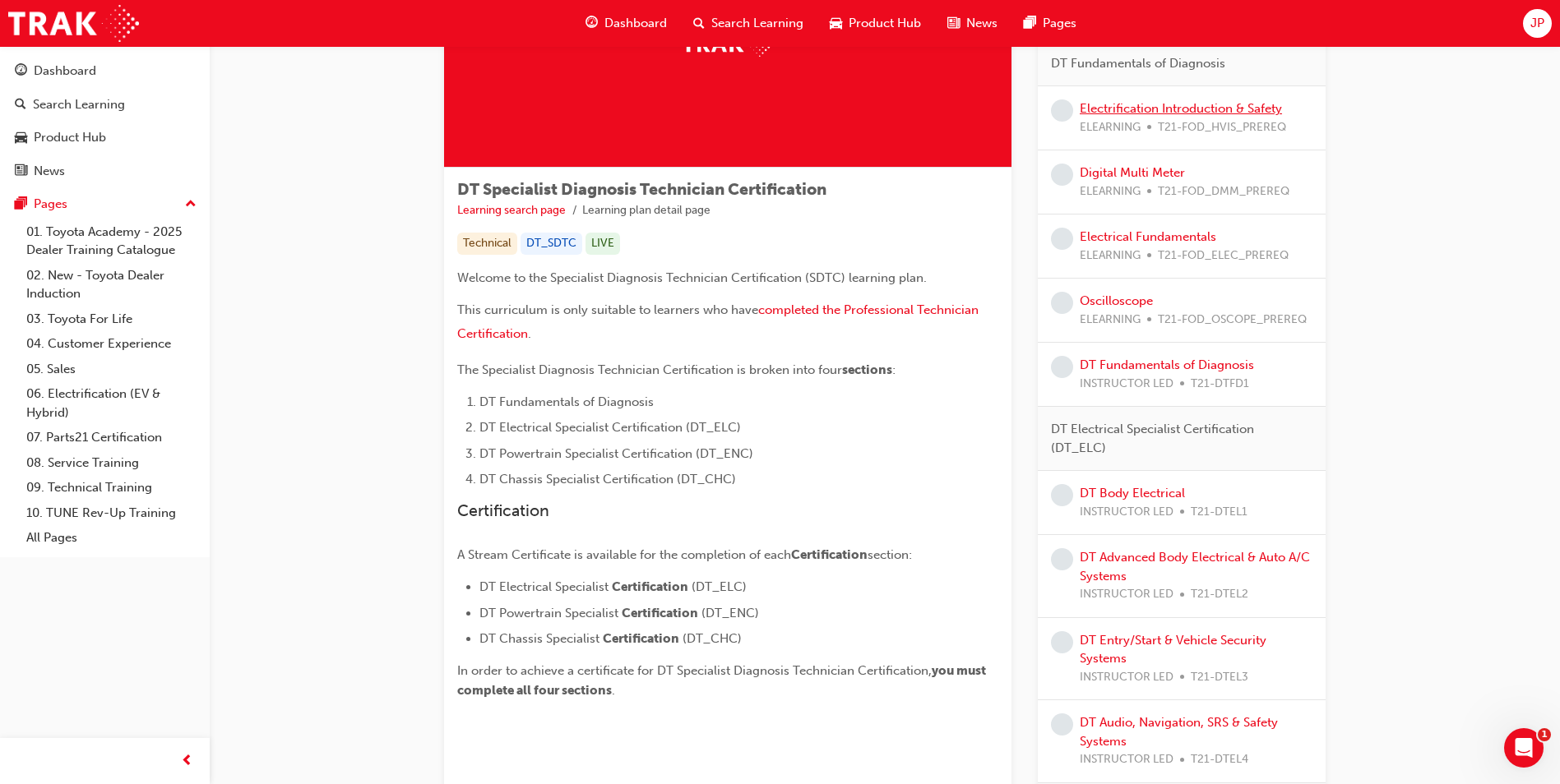
click at [1143, 112] on link "Electrification Introduction & Safety" at bounding box center [1181, 109] width 202 height 15
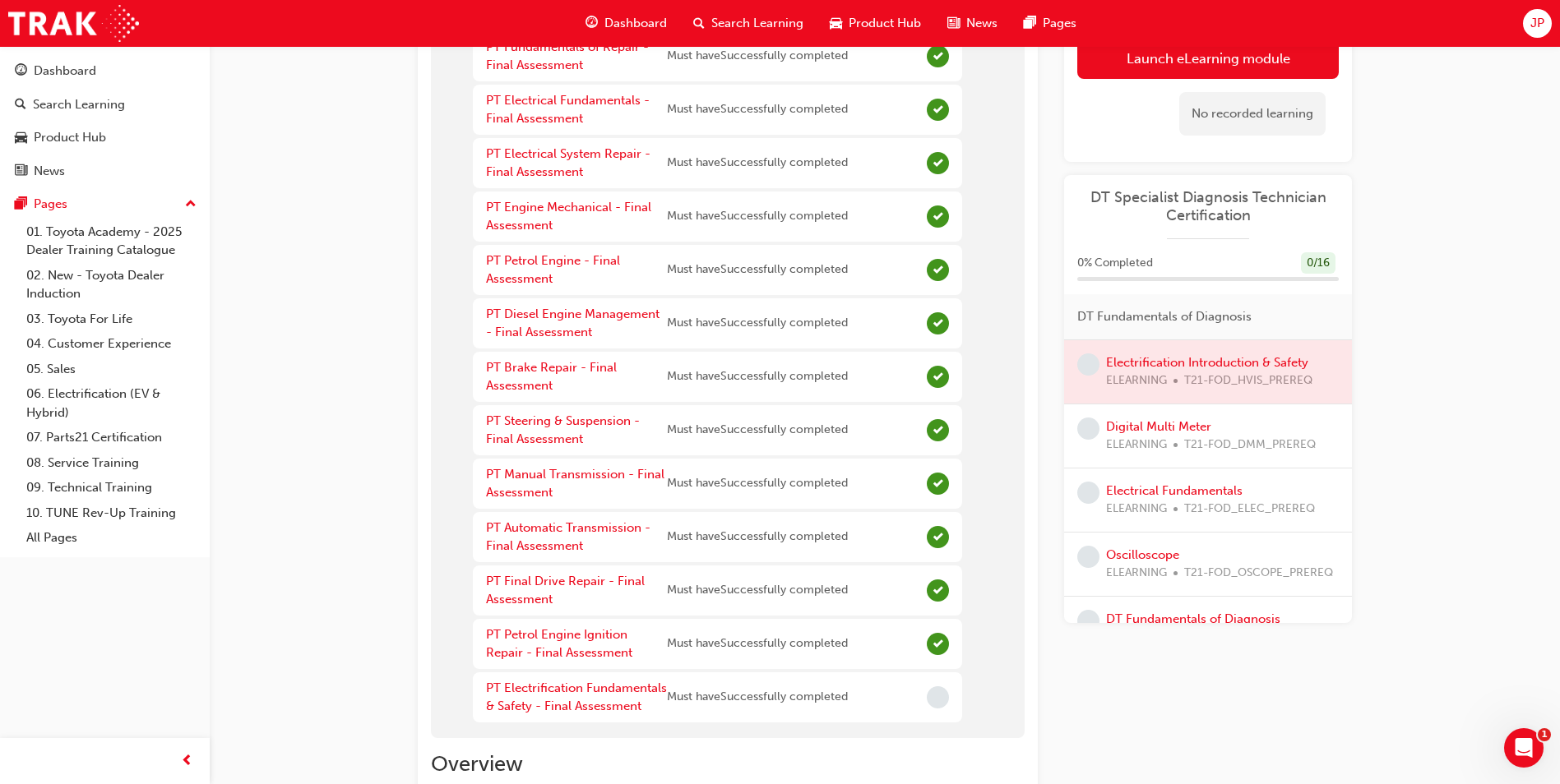
click at [1128, 364] on div at bounding box center [1208, 371] width 287 height 63
click at [1143, 361] on div at bounding box center [1208, 371] width 287 height 63
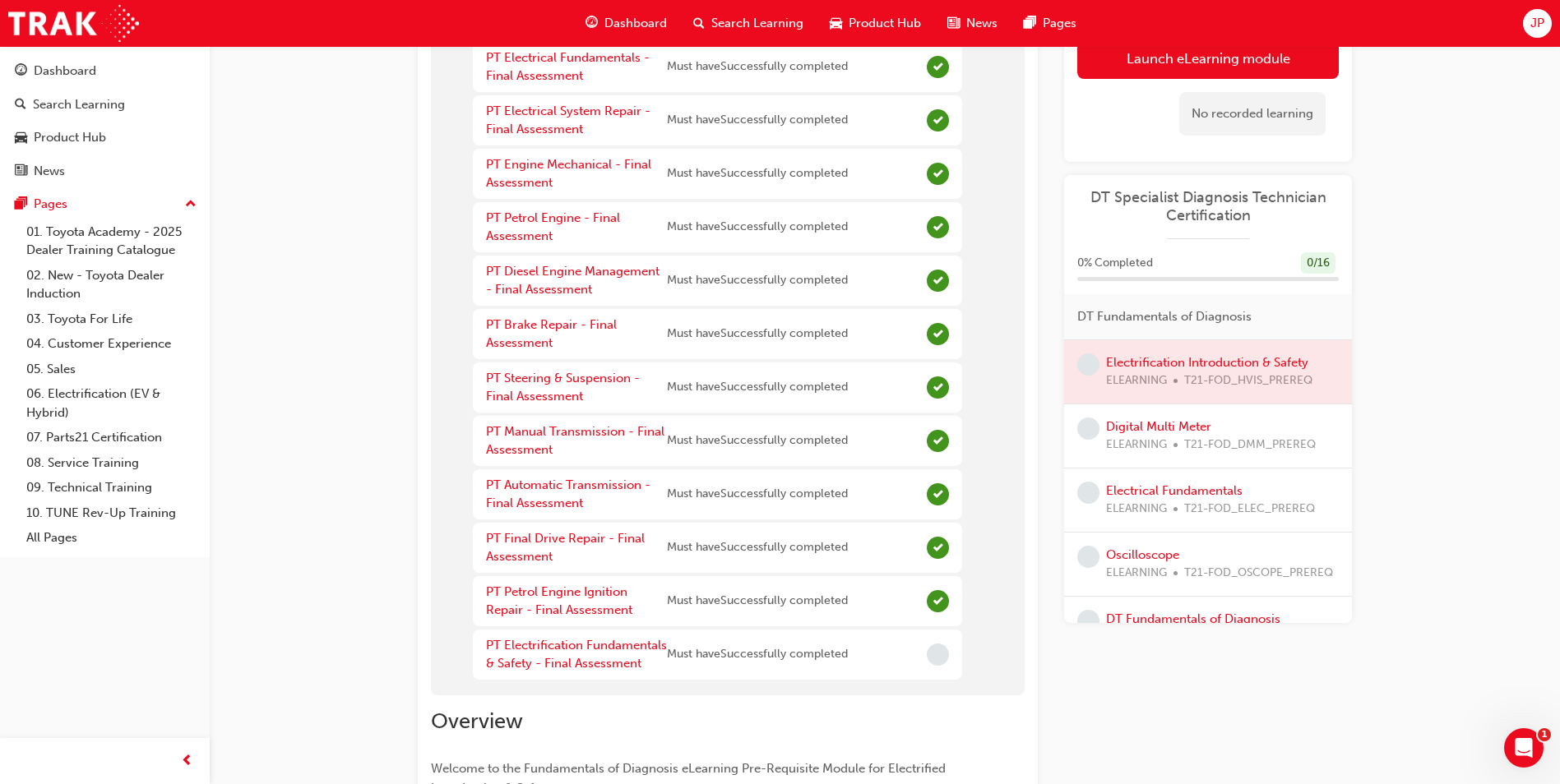
scroll to position [329, 0]
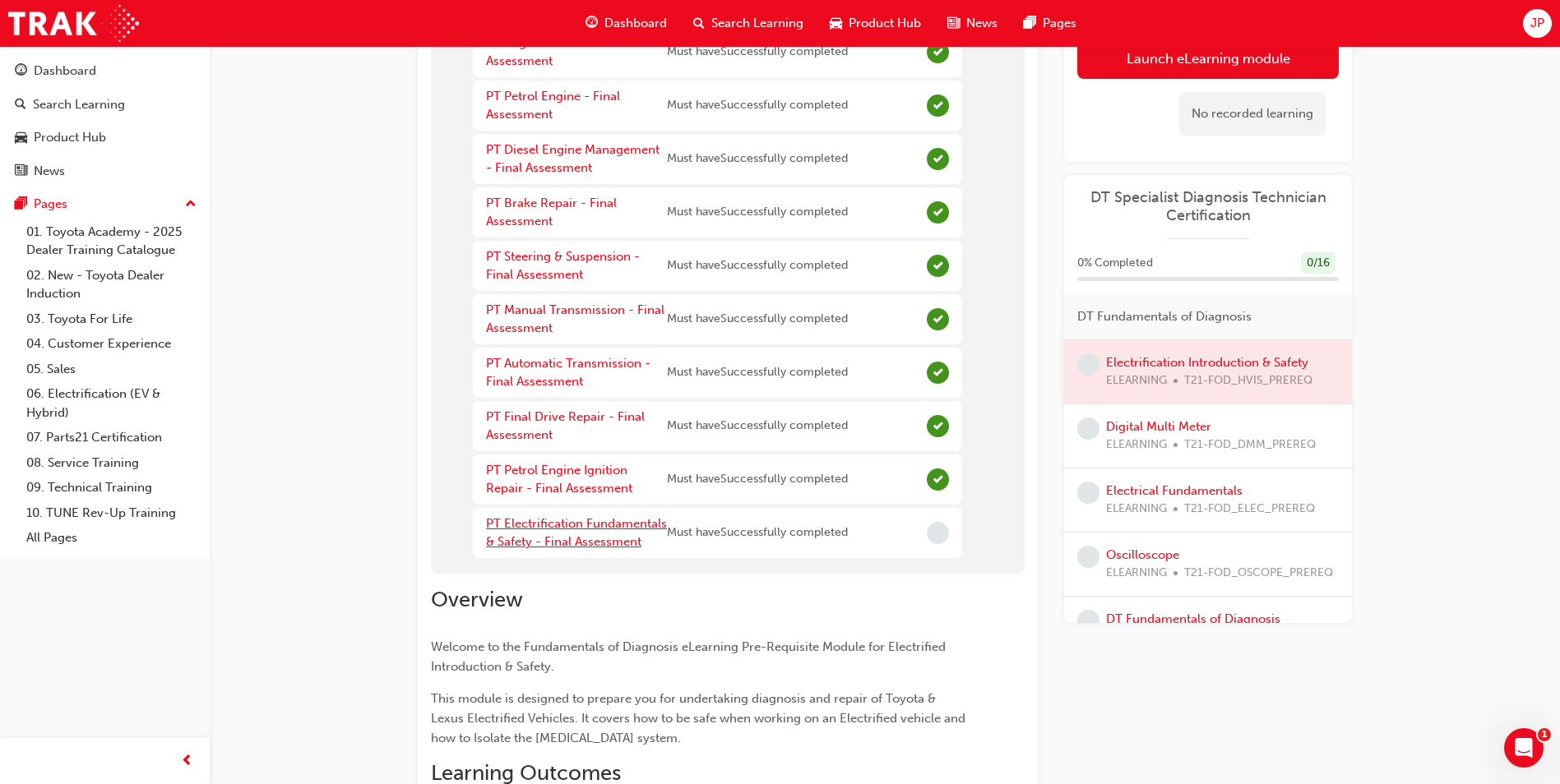
click at [600, 536] on link "PT Electrification Fundamentals & Safety - Final Assessment" at bounding box center [576, 533] width 181 height 34
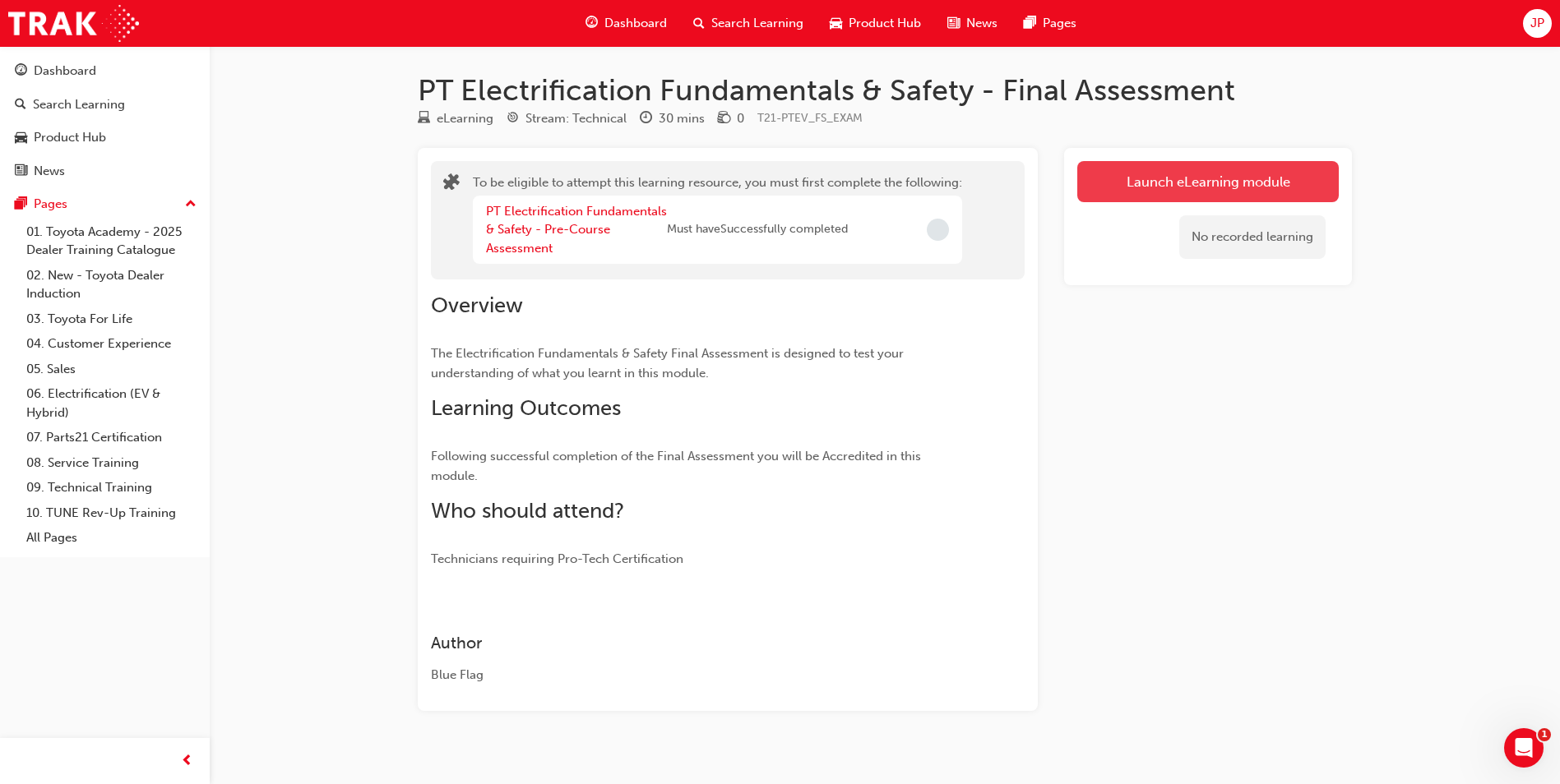
click at [1277, 184] on button "Launch eLearning module" at bounding box center [1208, 182] width 261 height 41
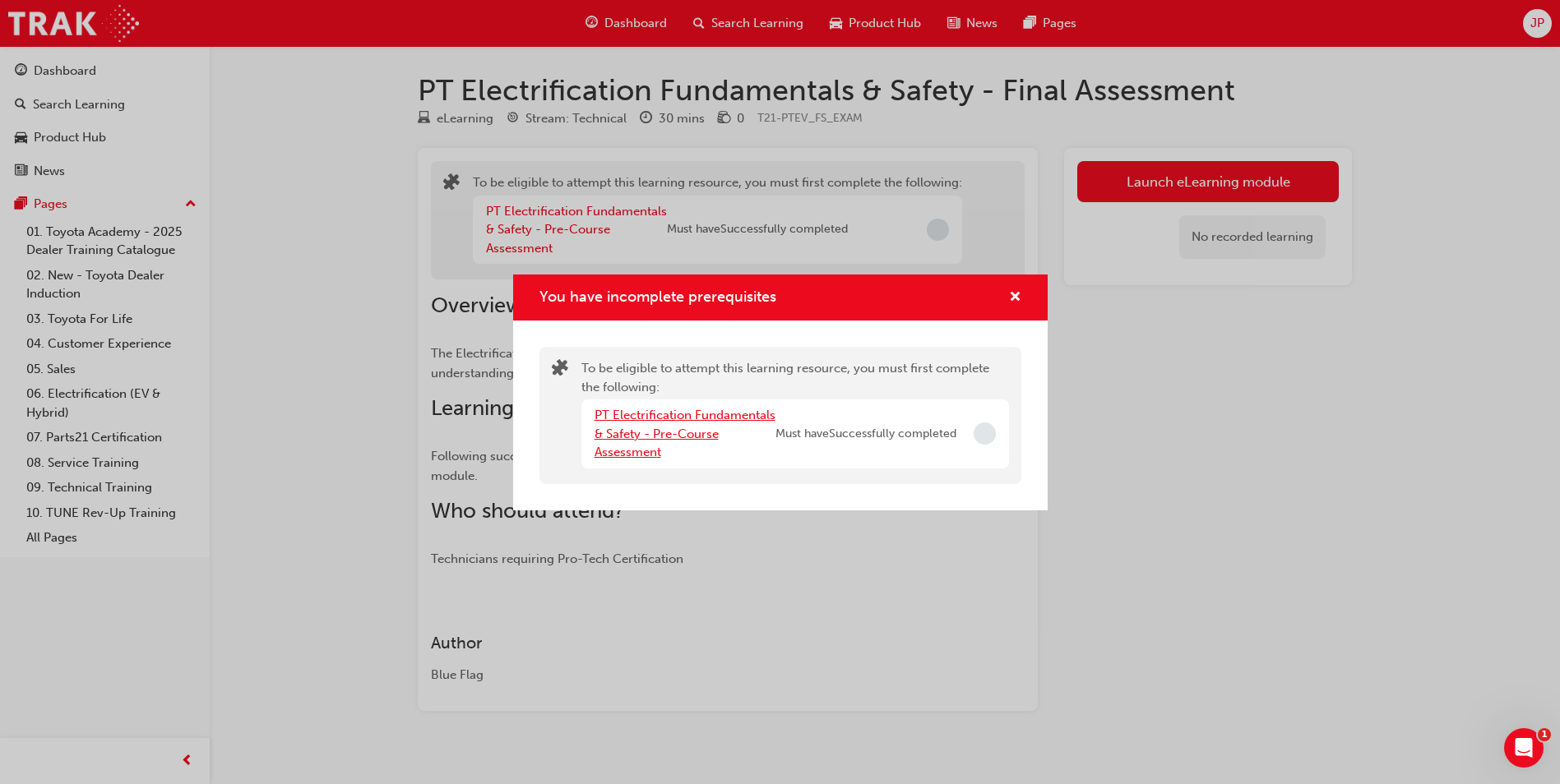
click at [677, 415] on link "PT Electrification Fundamentals & Safety - Pre-Course Assessment" at bounding box center [685, 433] width 181 height 52
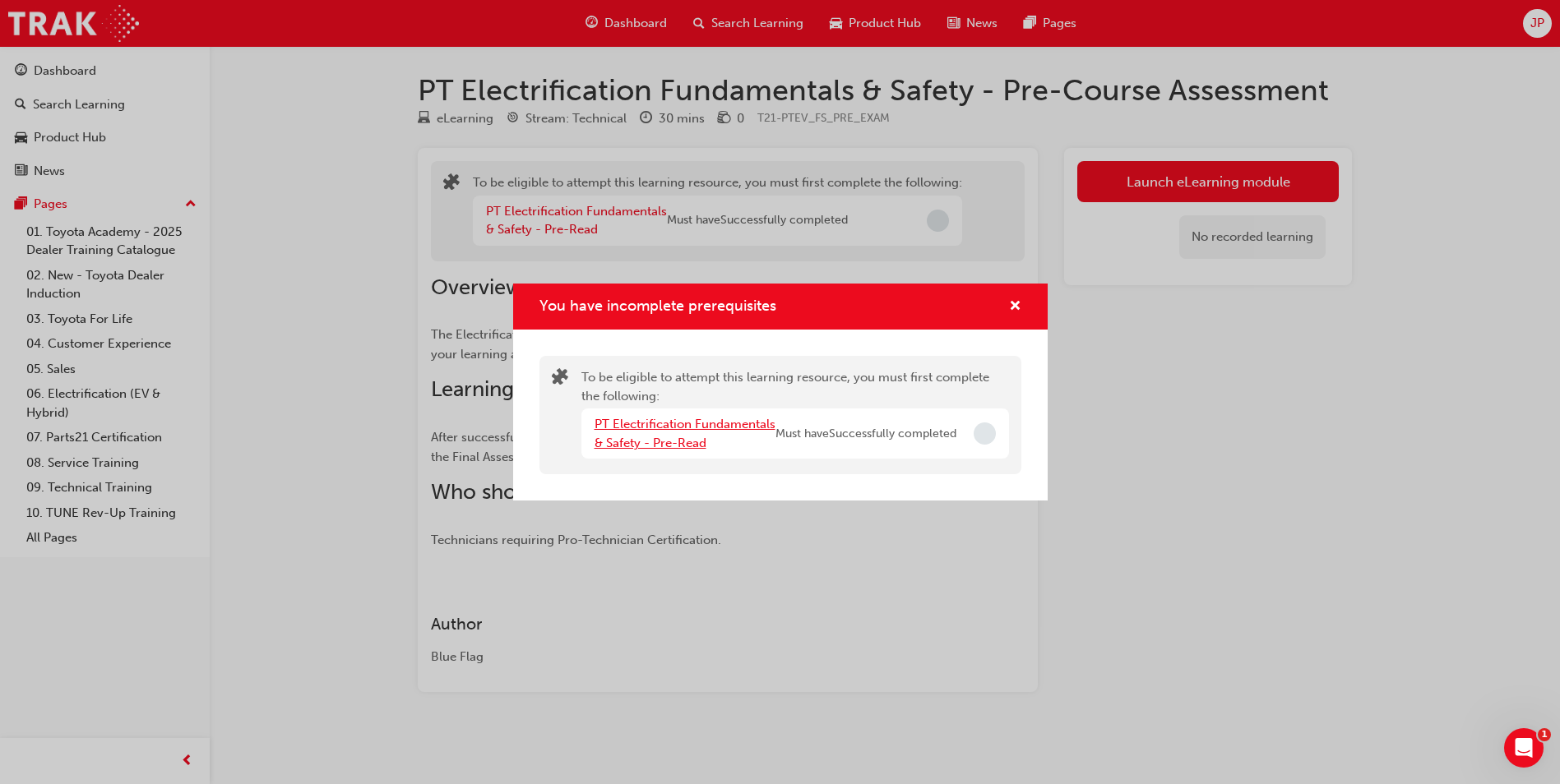
click at [691, 427] on link "PT Electrification Fundamentals & Safety - Pre-Read" at bounding box center [685, 434] width 181 height 34
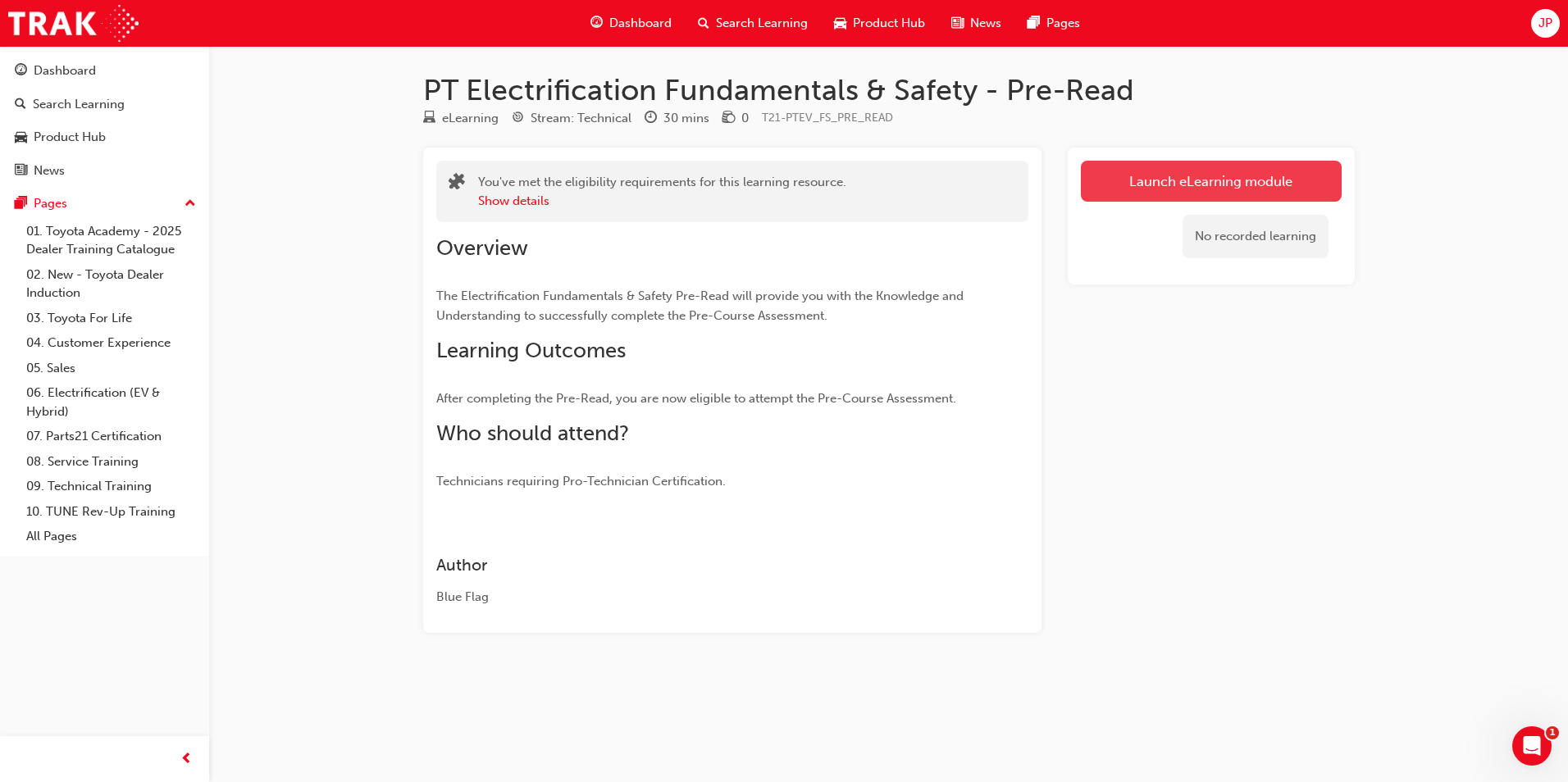
click at [1177, 190] on link "Launch eLearning module" at bounding box center [1211, 182] width 260 height 41
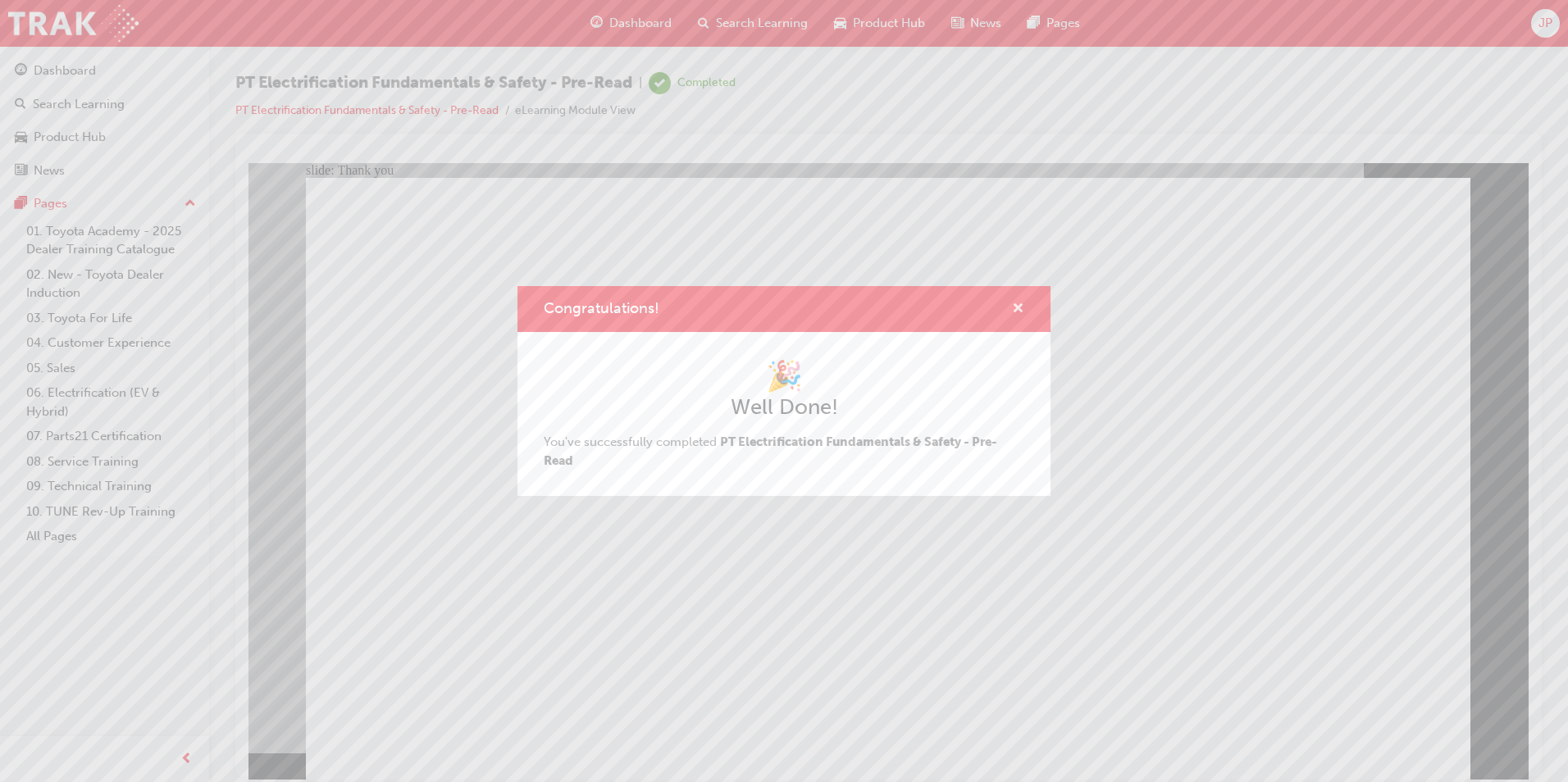
click at [1020, 306] on span "cross-icon" at bounding box center [1017, 310] width 12 height 15
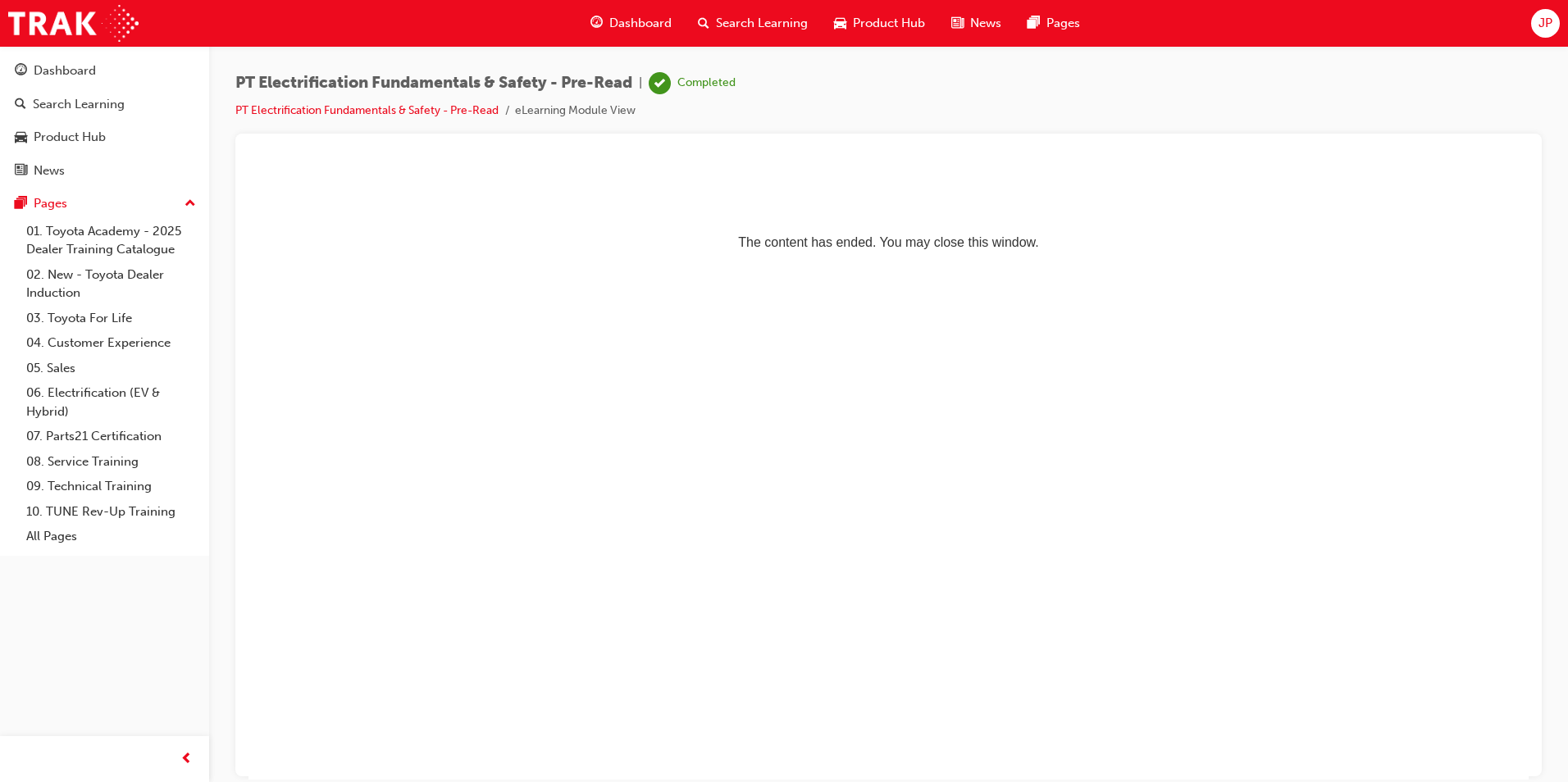
click at [636, 22] on span "Dashboard" at bounding box center [641, 23] width 63 height 19
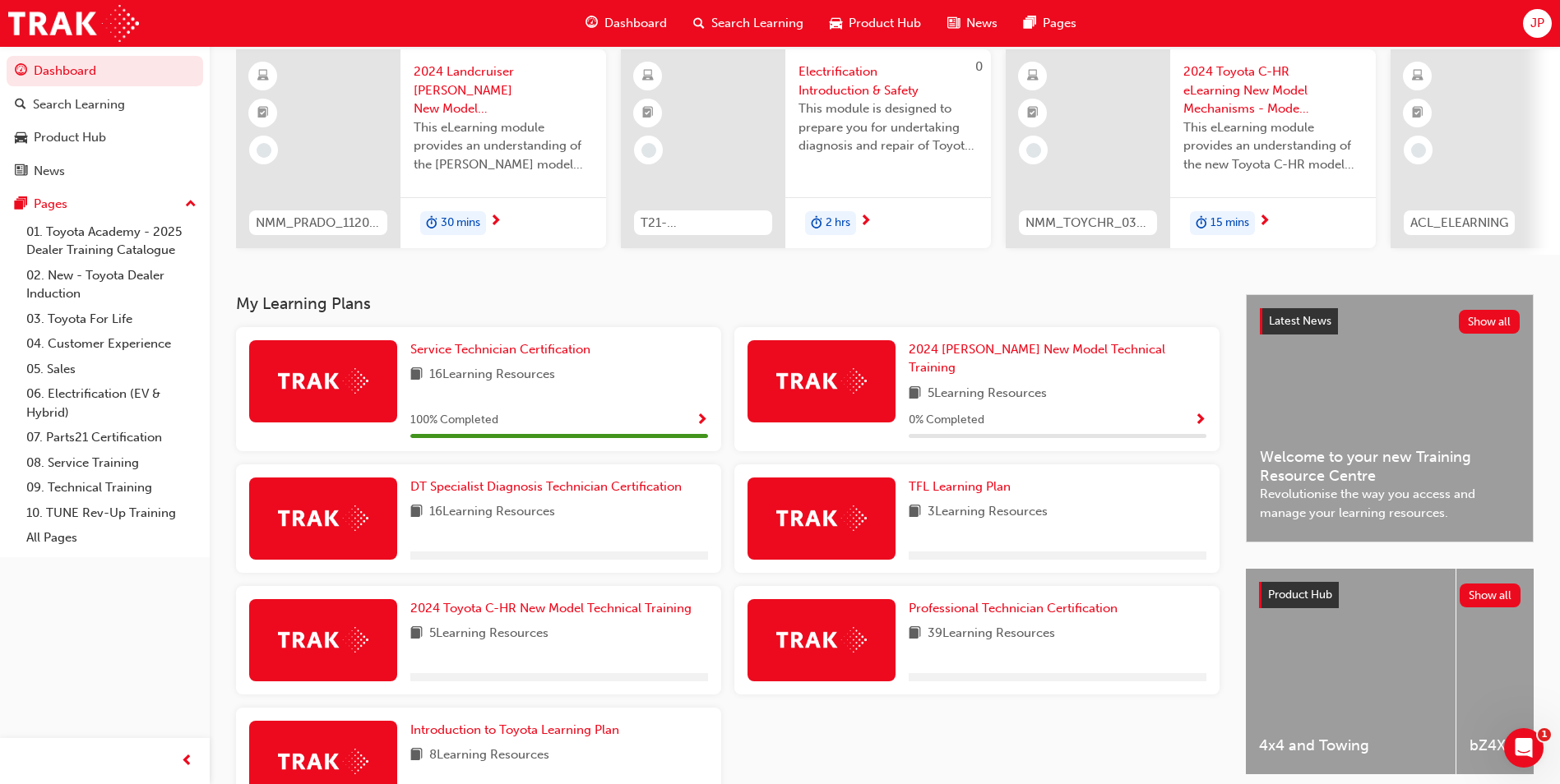
scroll to position [164, 0]
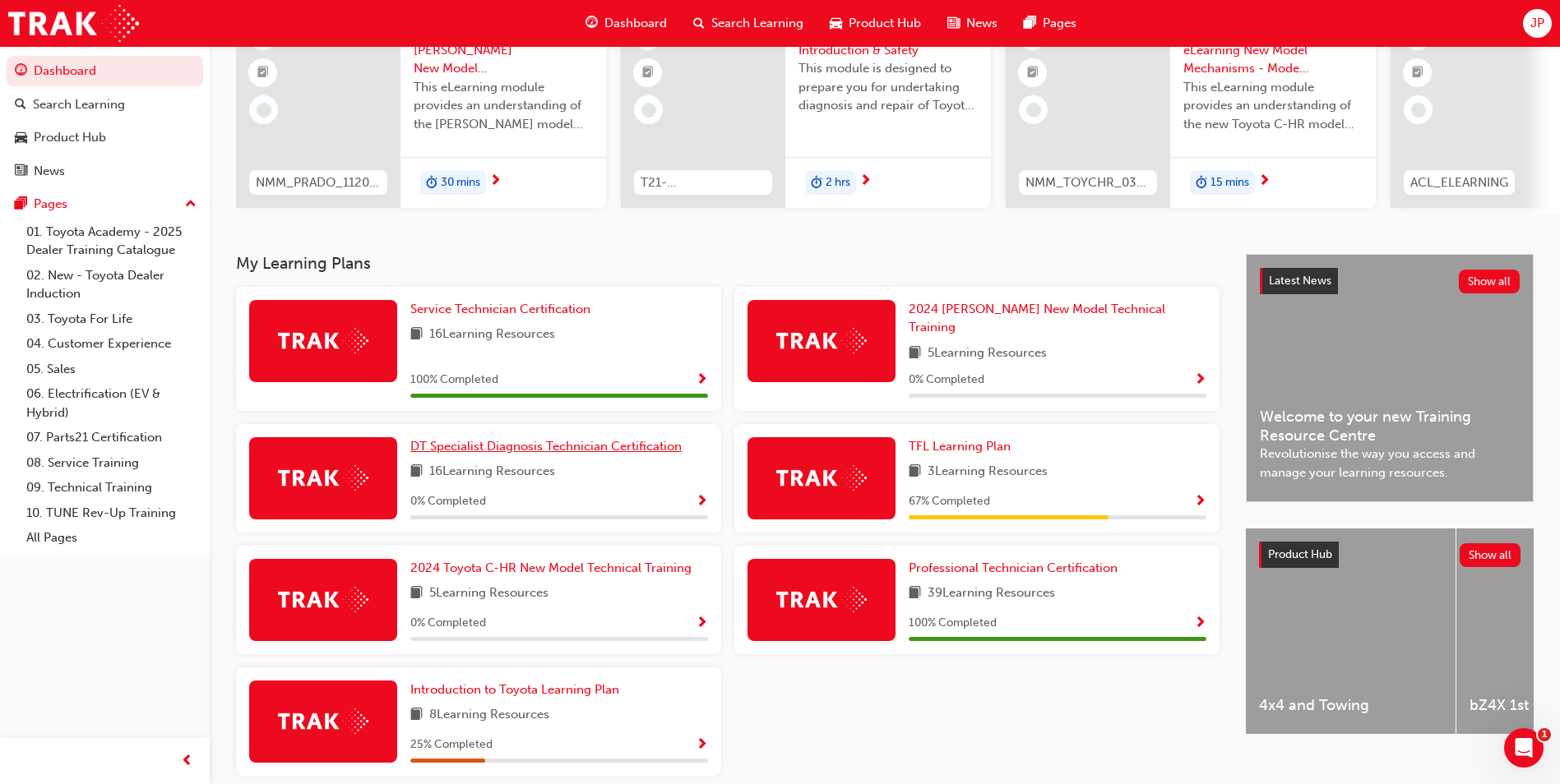
click at [555, 439] on span "DT Specialist Diagnosis Technician Certification" at bounding box center [546, 447] width 271 height 15
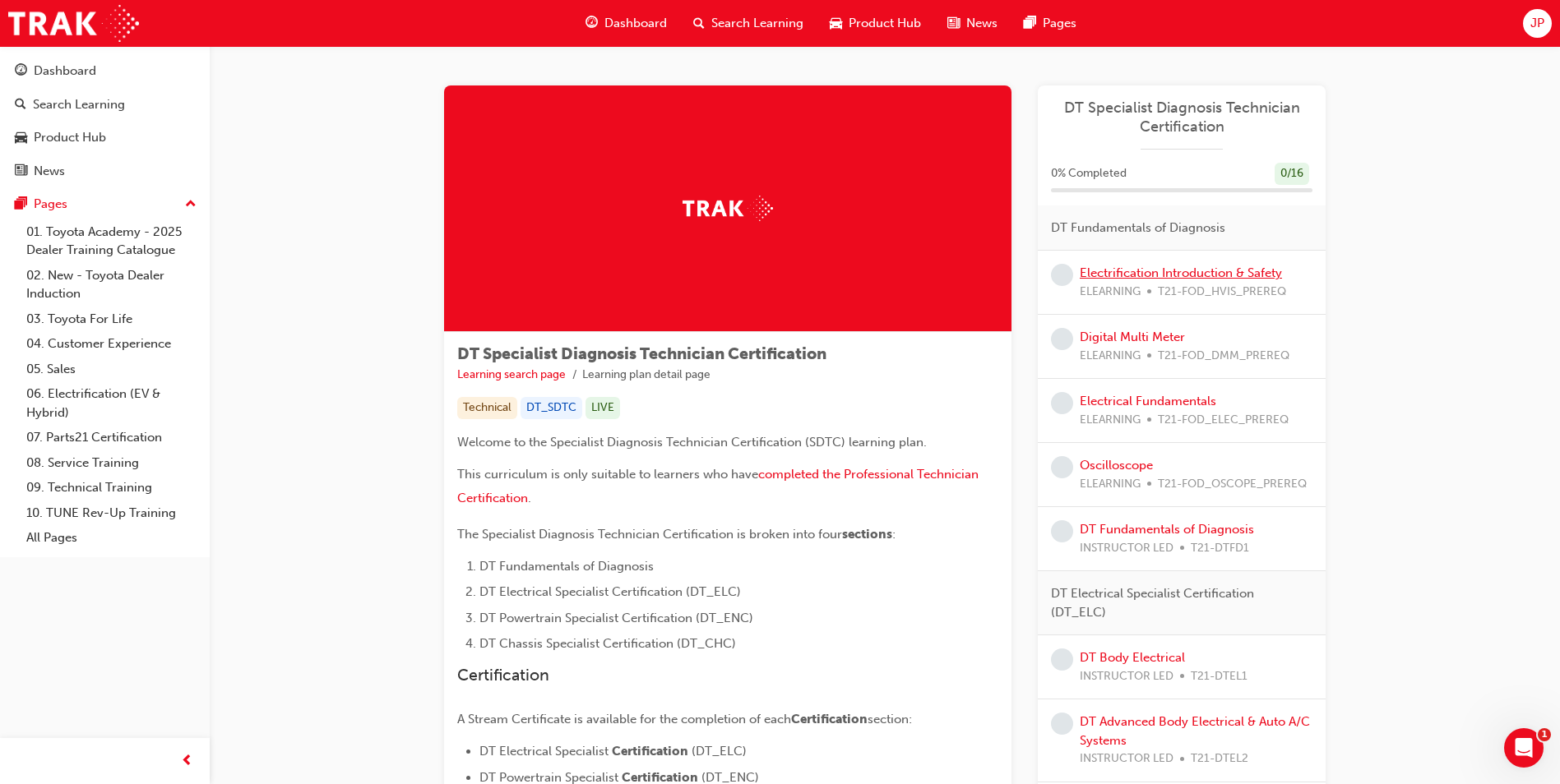
click at [1217, 270] on link "Electrification Introduction & Safety" at bounding box center [1181, 273] width 202 height 15
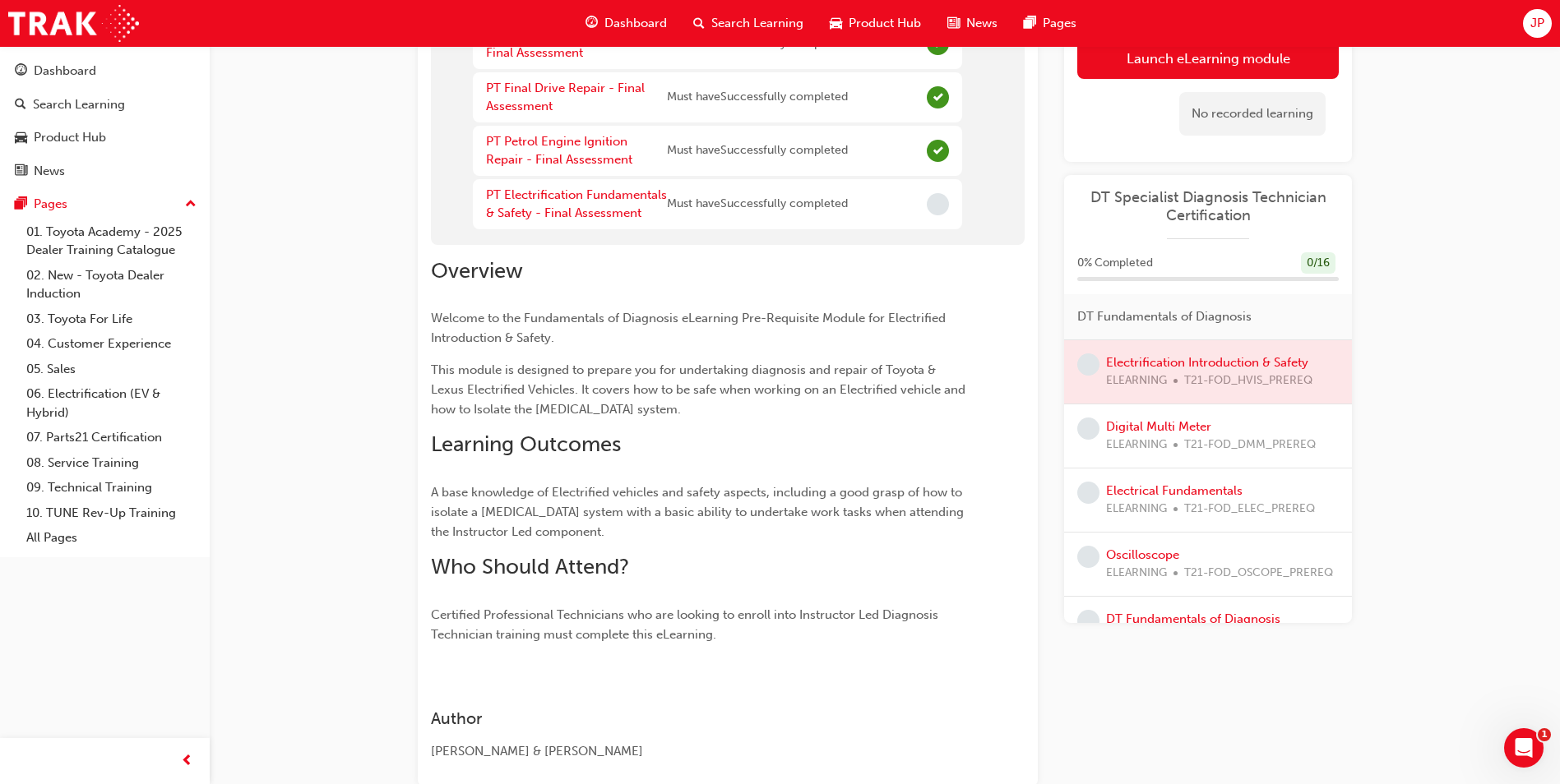
scroll to position [329, 0]
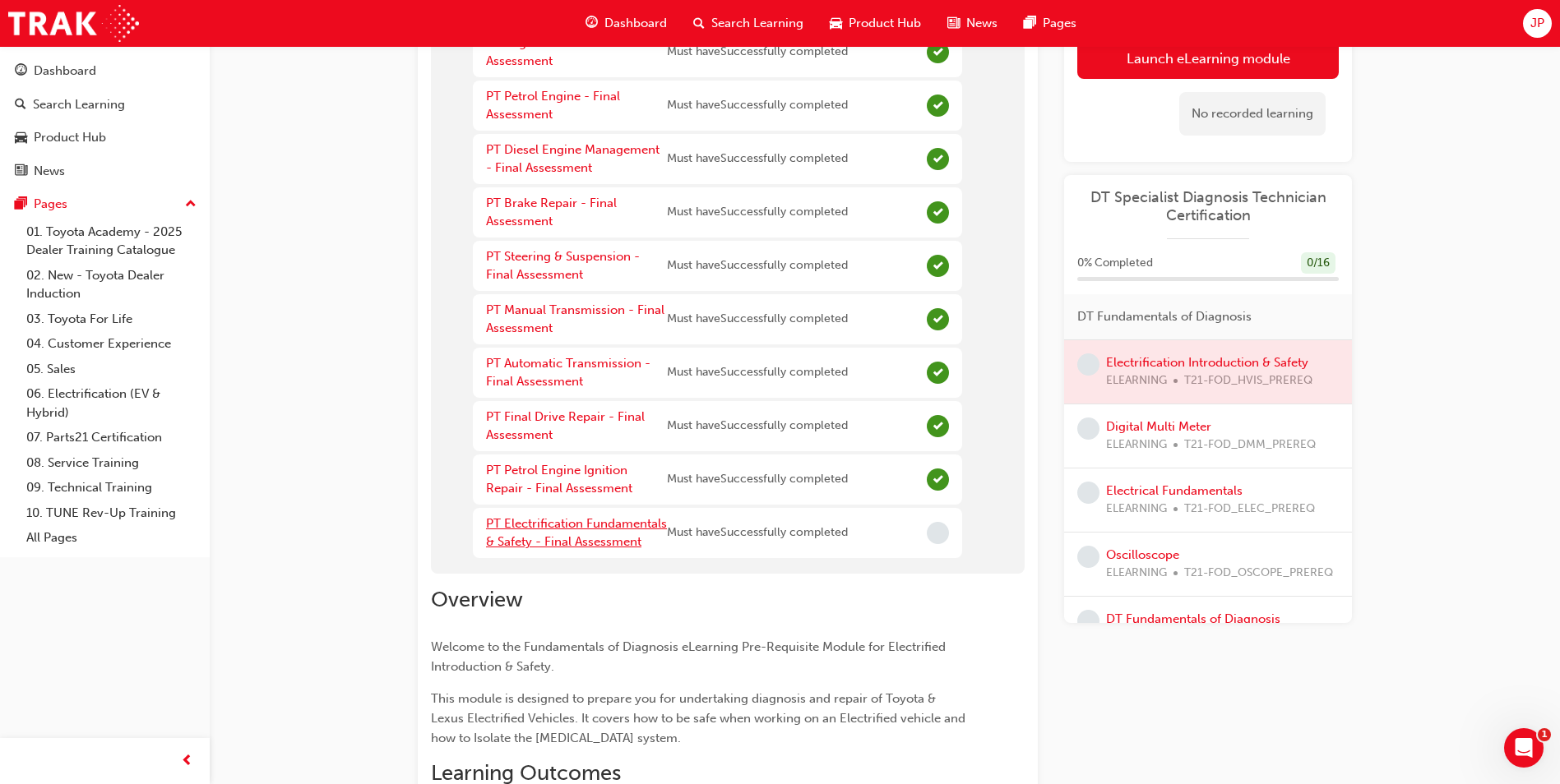
click at [587, 520] on link "PT Electrification Fundamentals & Safety - Final Assessment" at bounding box center [576, 533] width 181 height 34
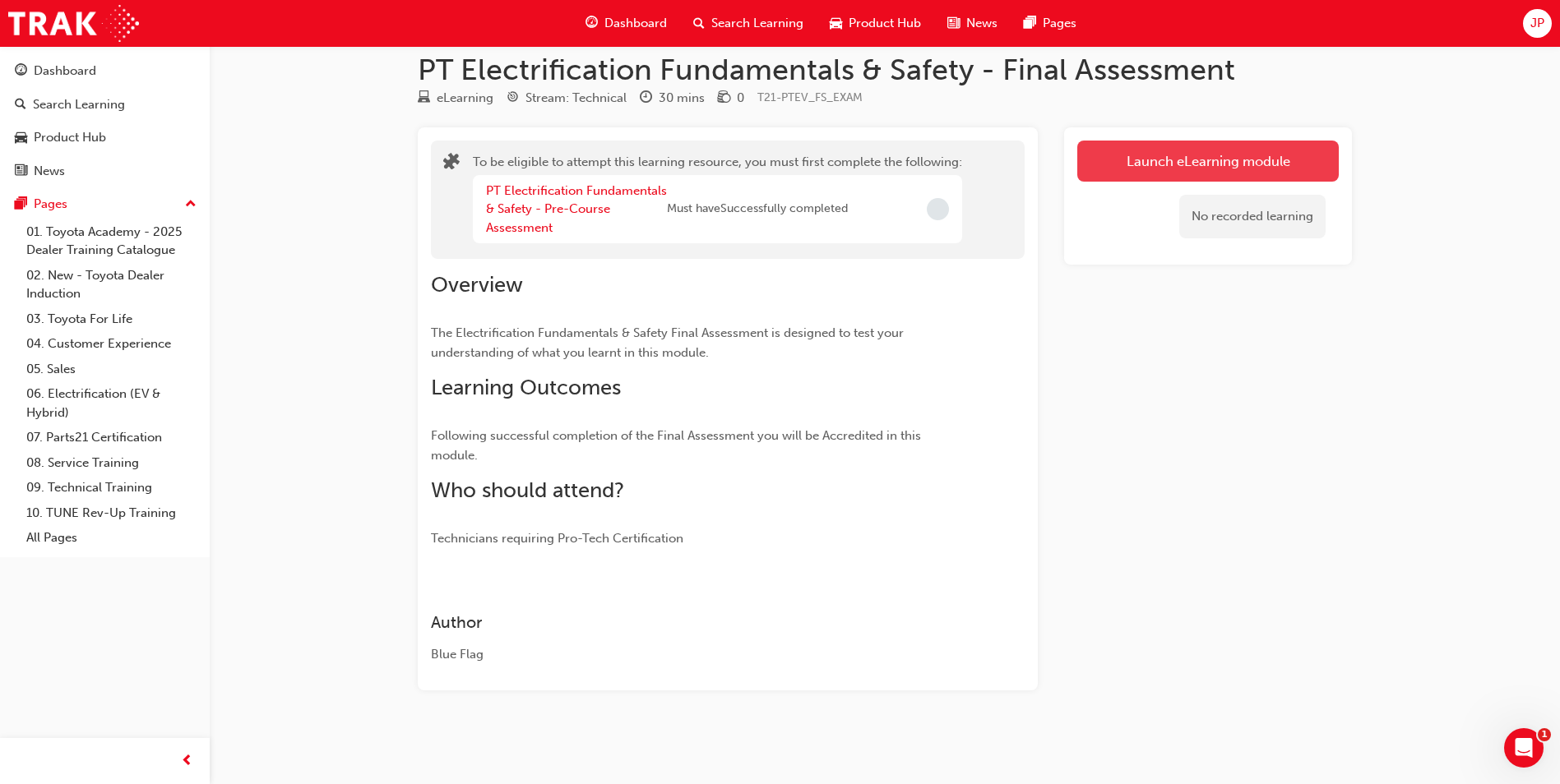
click at [1170, 161] on button "Launch eLearning module" at bounding box center [1208, 161] width 261 height 41
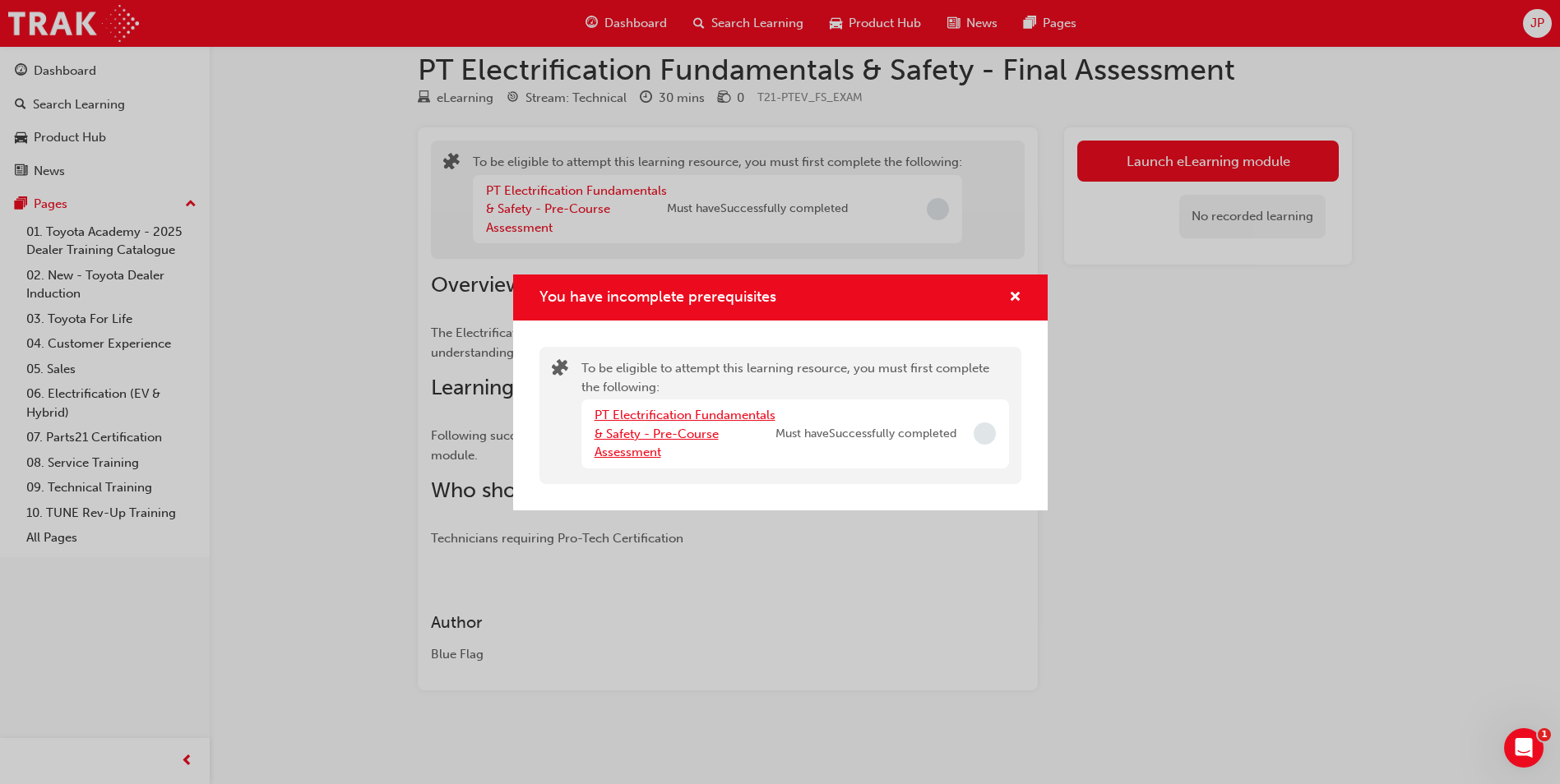
click at [708, 420] on link "PT Electrification Fundamentals & Safety - Pre-Course Assessment" at bounding box center [685, 433] width 181 height 52
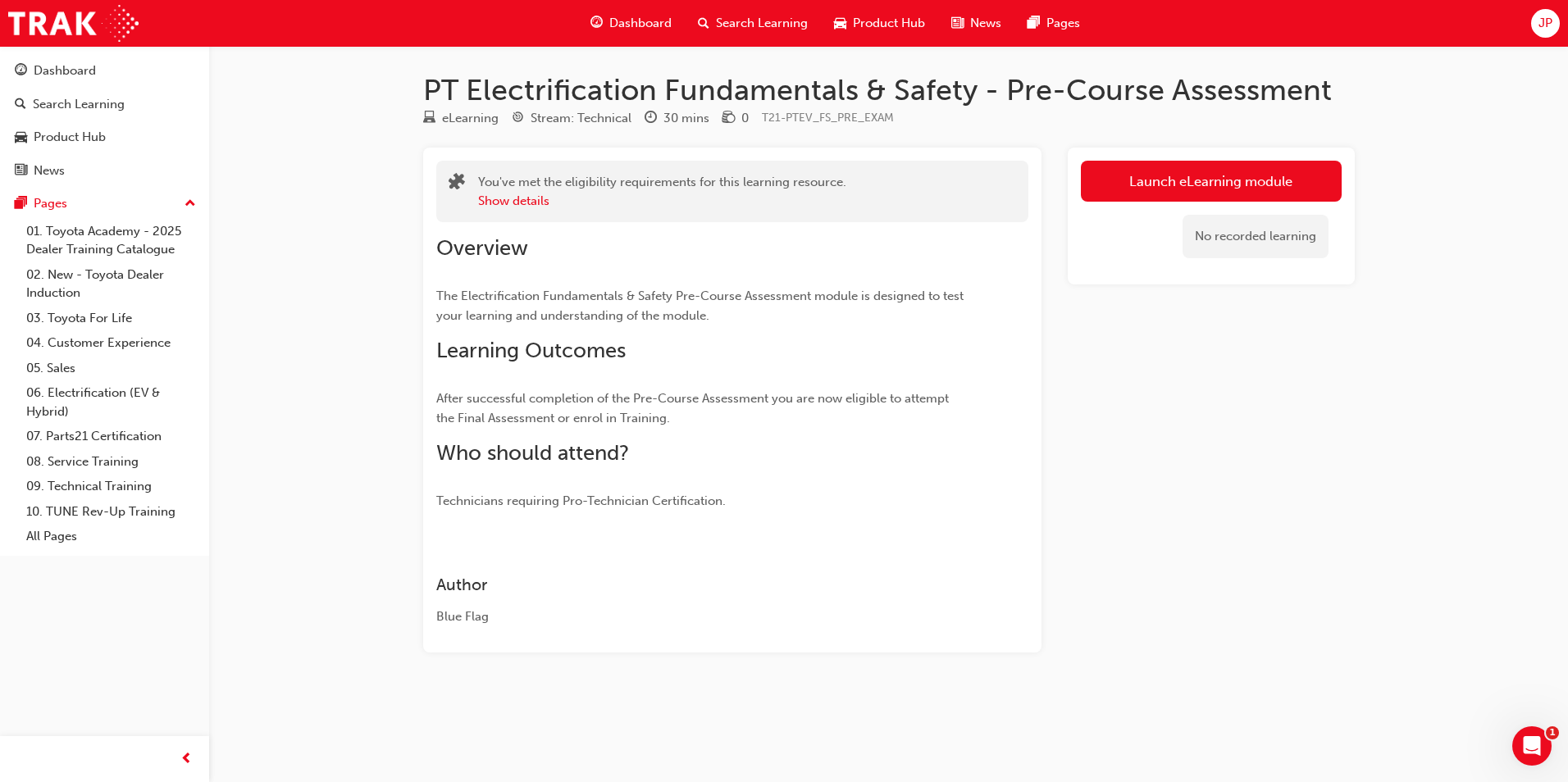
click at [1539, 30] on span "JP" at bounding box center [1546, 23] width 14 height 19
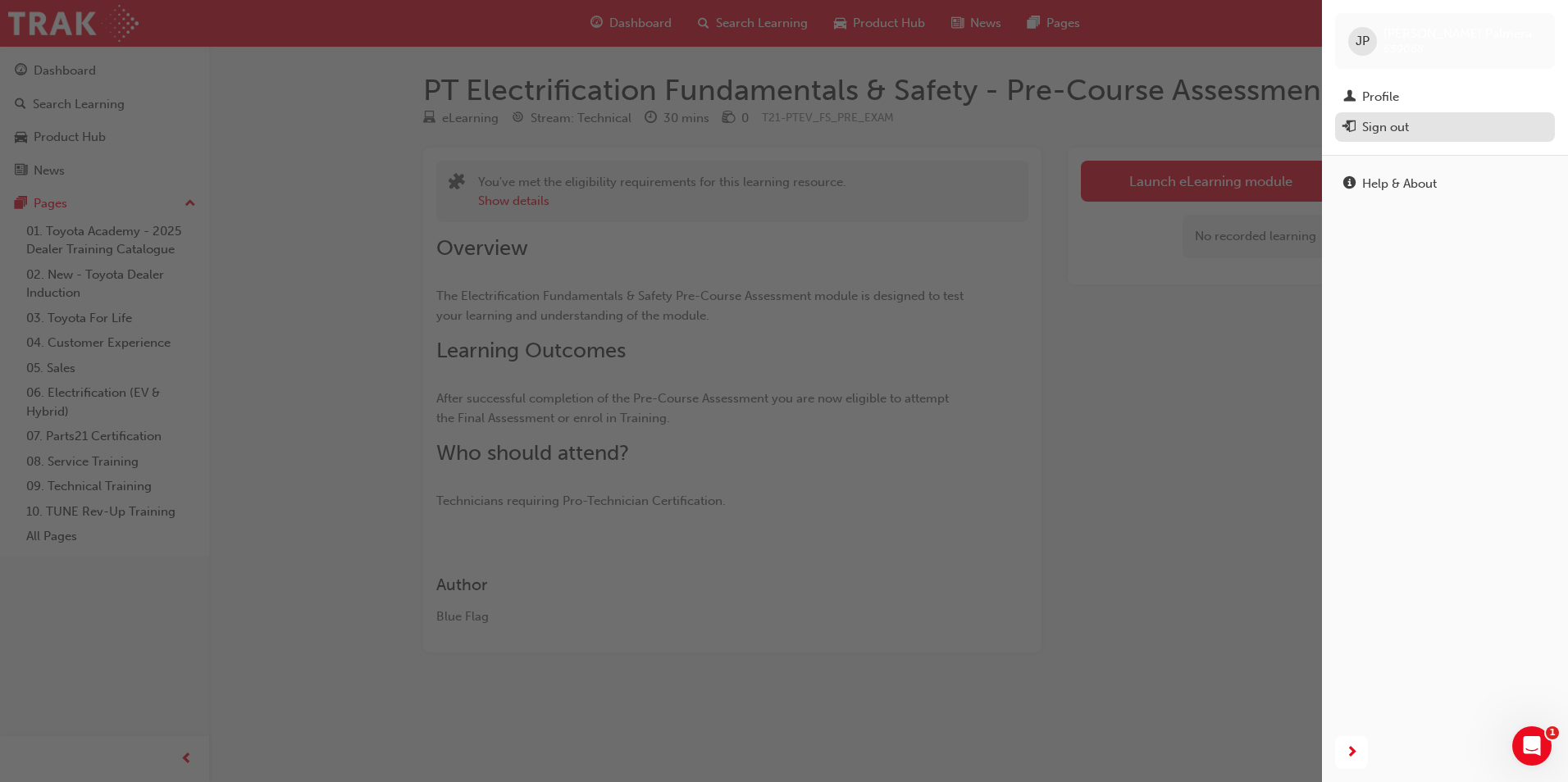
click at [1371, 135] on div "Sign out" at bounding box center [1385, 127] width 47 height 19
